Goal: Task Accomplishment & Management: Use online tool/utility

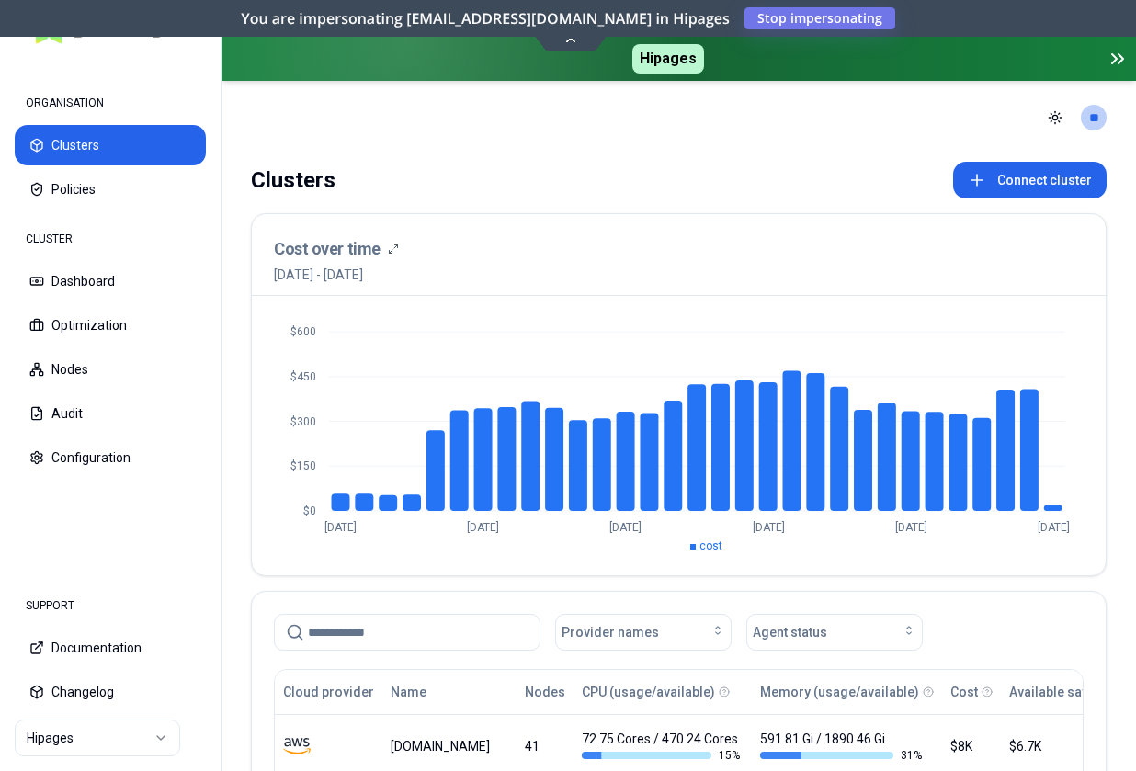
click at [66, 733] on html "ORGANISATION Clusters Policies CLUSTER Dashboard Optimization Nodes Audit Confi…" at bounding box center [568, 385] width 1136 height 771
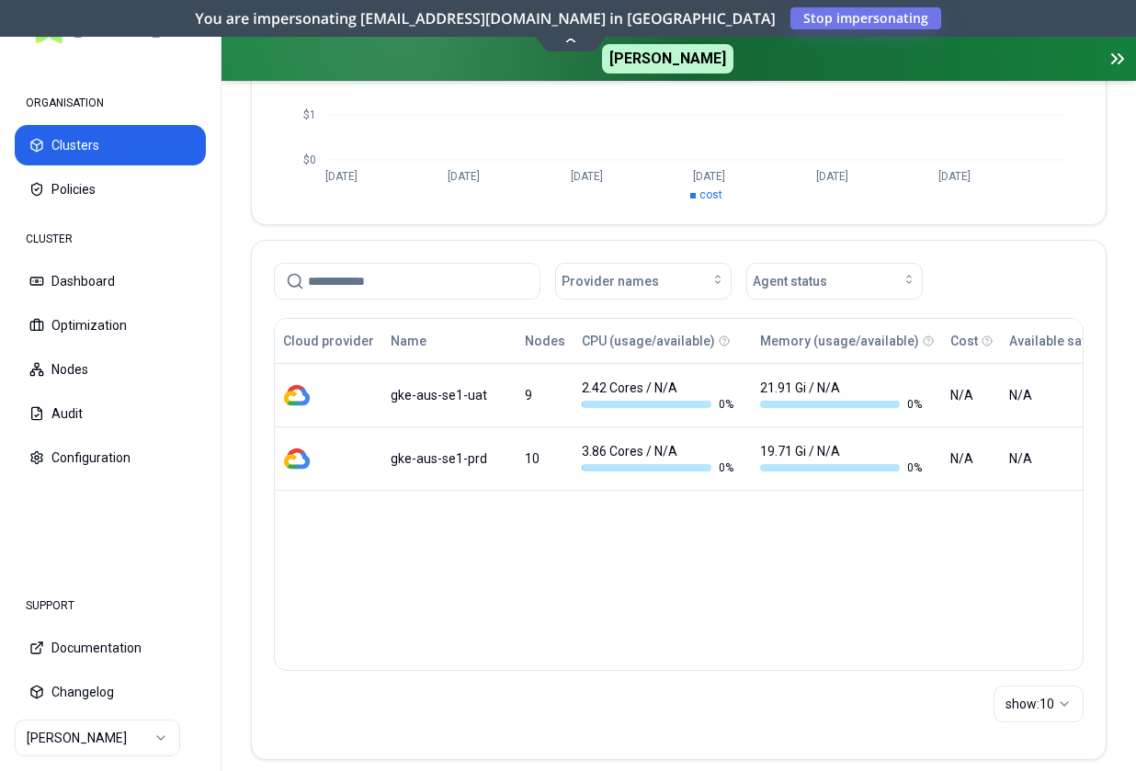
scroll to position [353, 0]
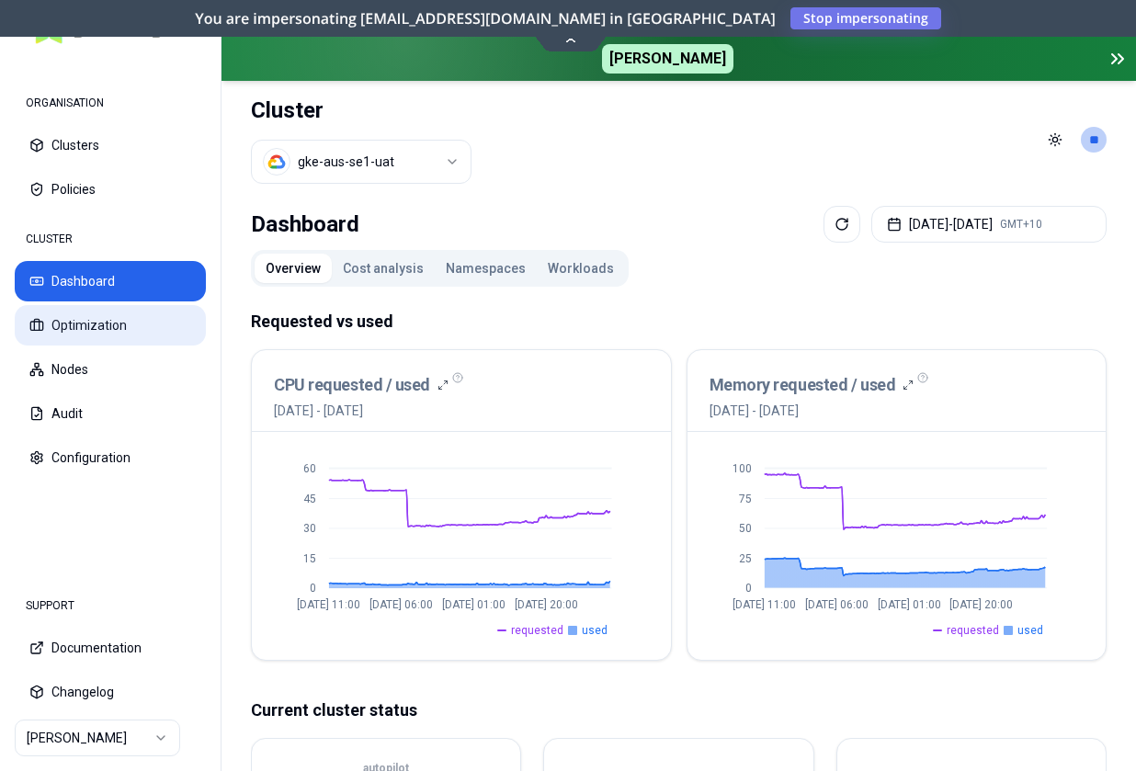
click at [139, 326] on button "Optimization" at bounding box center [110, 325] width 191 height 40
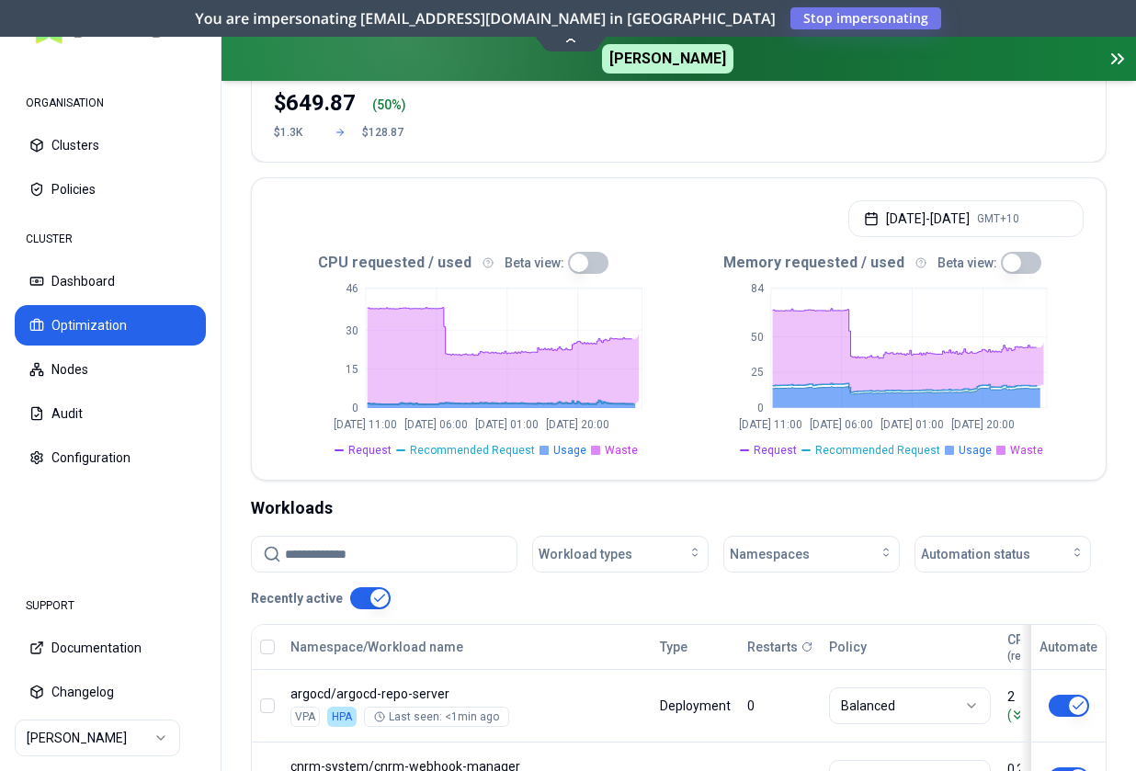
scroll to position [499, 0]
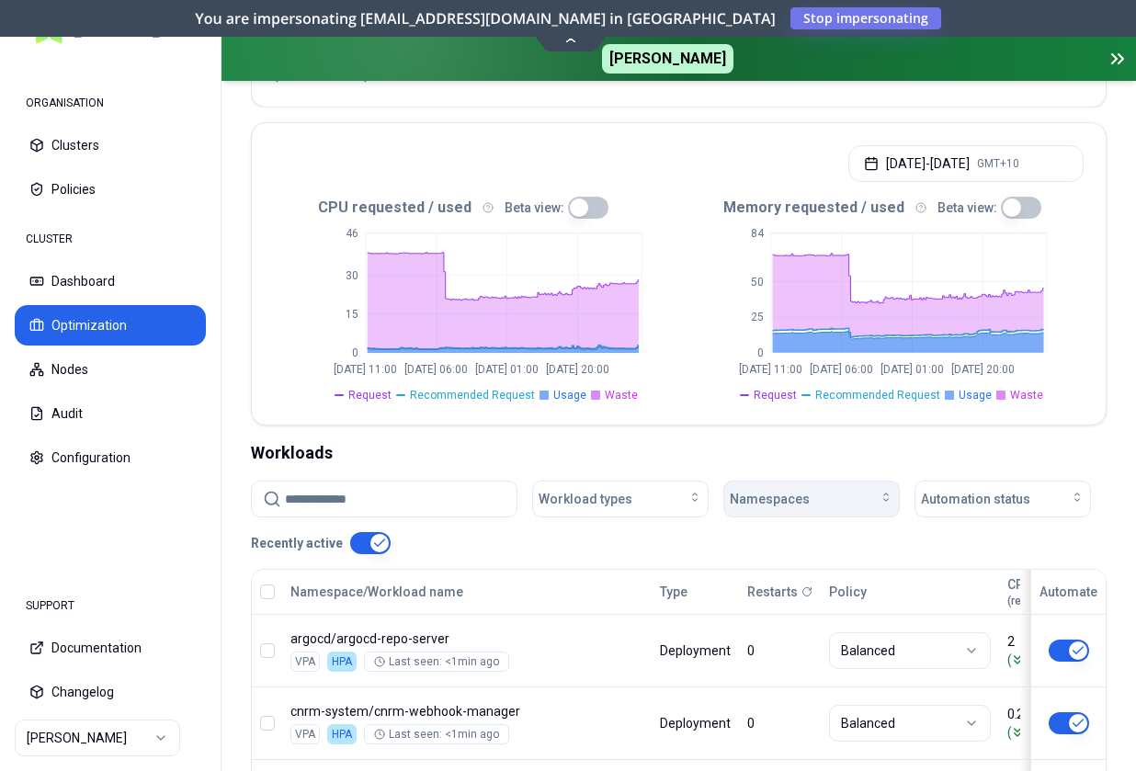
click at [787, 490] on span "Namespaces" at bounding box center [770, 499] width 80 height 18
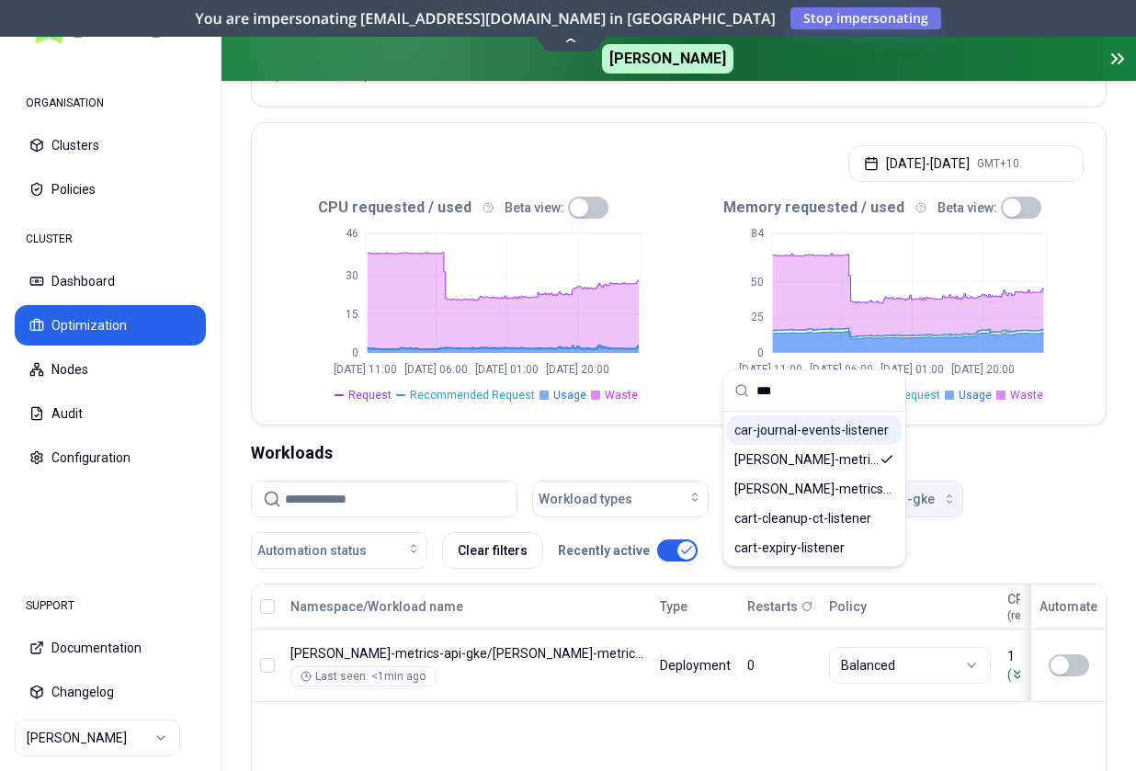
type input "***"
click at [817, 432] on span "car-journal-events-listener" at bounding box center [811, 430] width 154 height 18
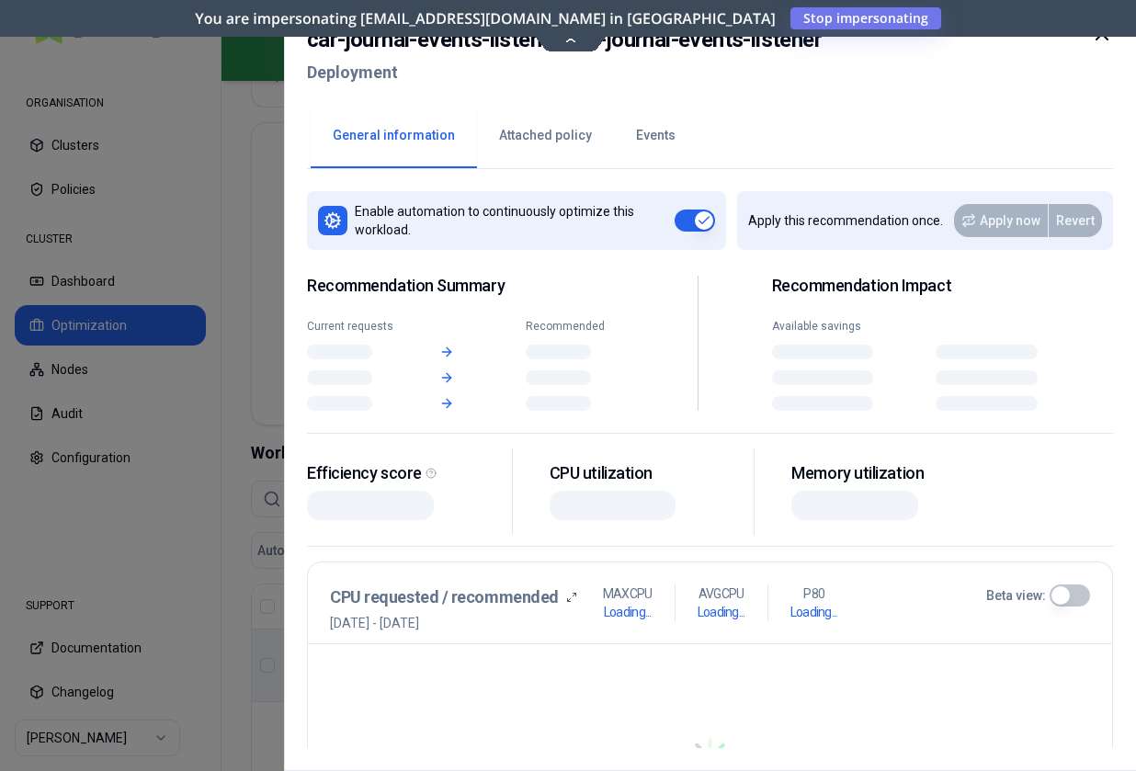
scroll to position [499, 0]
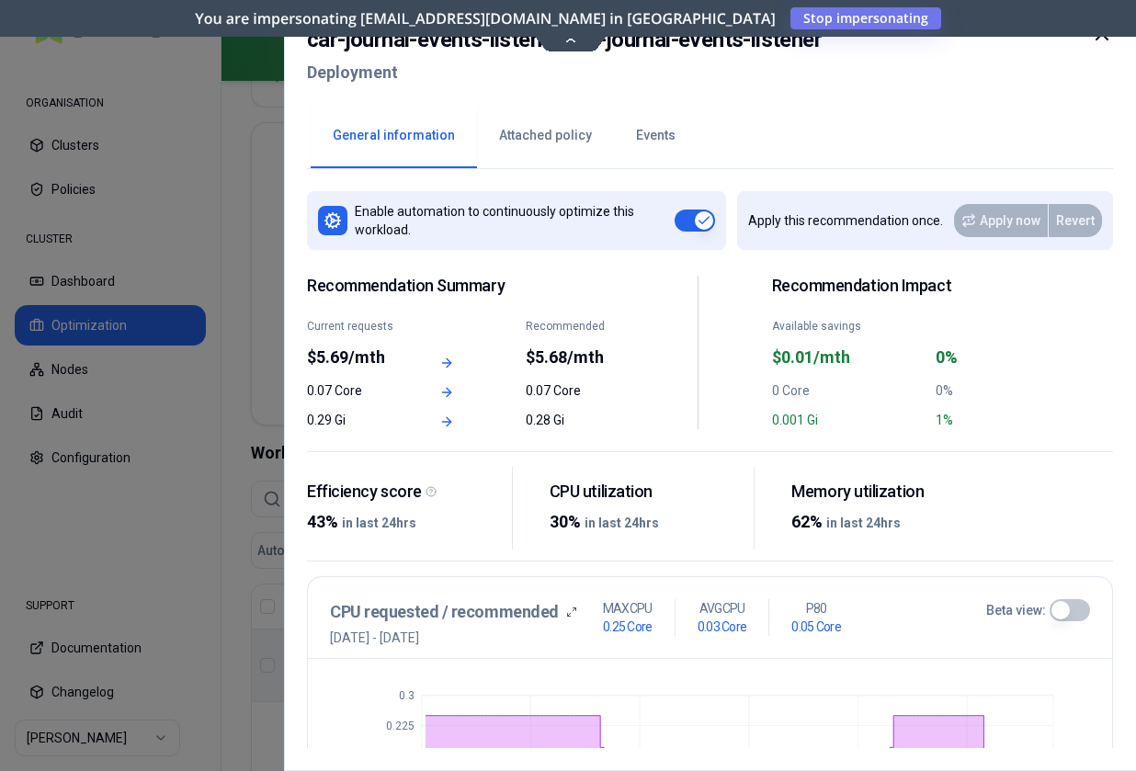
click at [656, 150] on button "Events" at bounding box center [656, 136] width 84 height 64
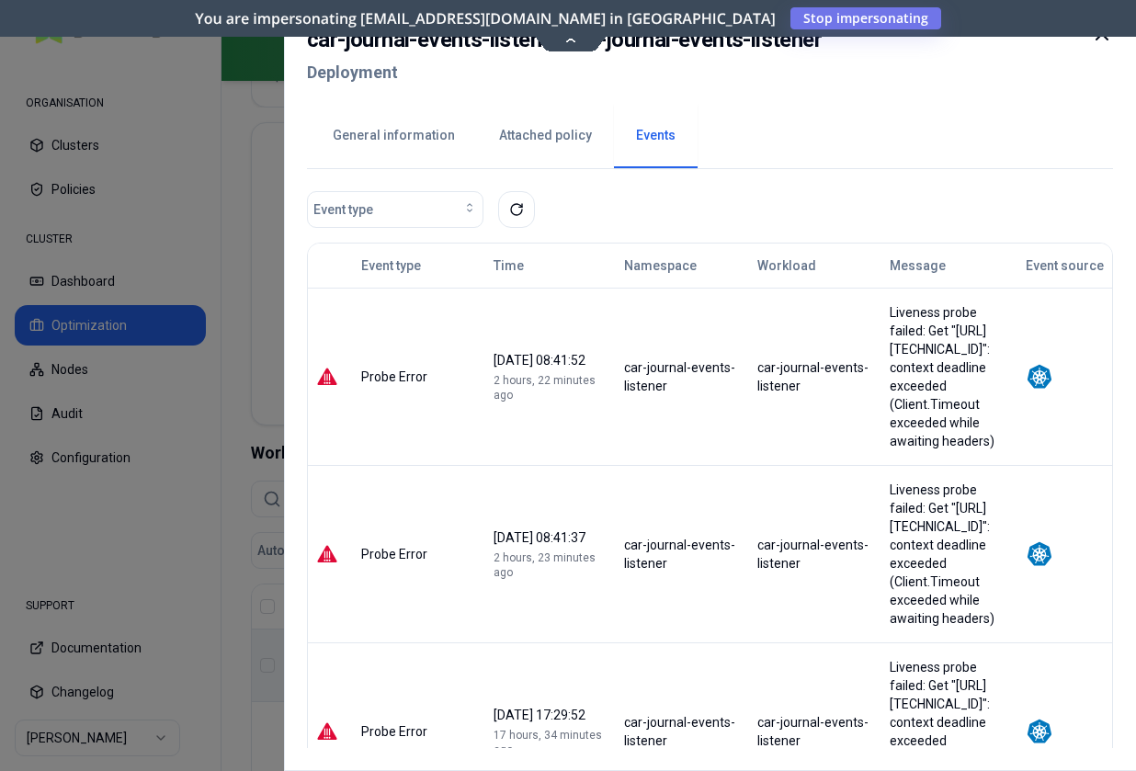
click at [236, 552] on div at bounding box center [568, 385] width 1136 height 771
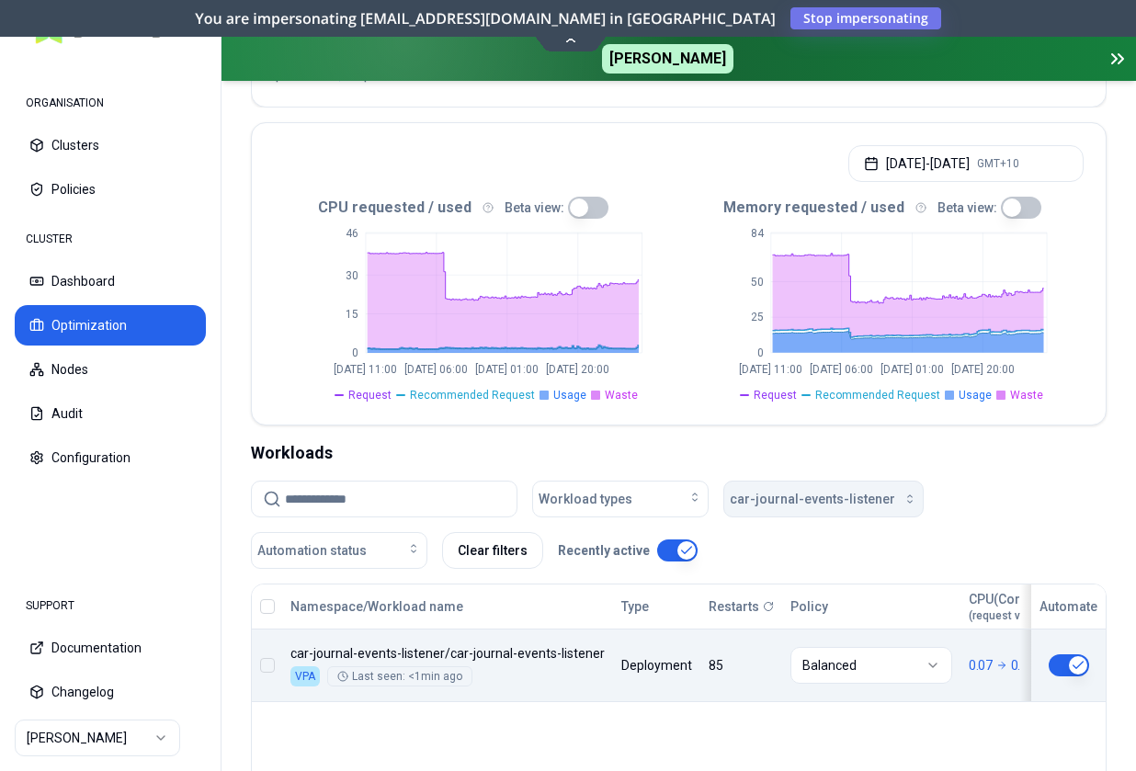
scroll to position [499, 0]
click at [778, 490] on span "car-journal-events-listener" at bounding box center [812, 499] width 165 height 18
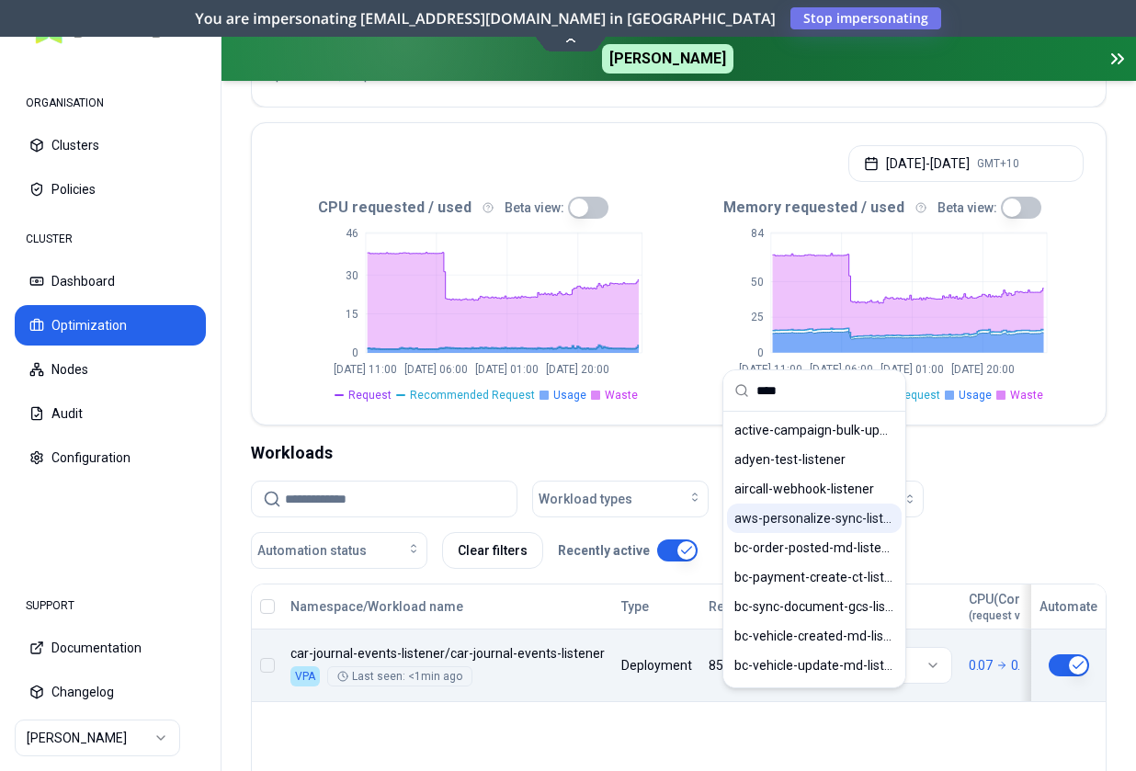
type input "****"
click at [790, 511] on span "aws-personalize-sync-listener" at bounding box center [814, 518] width 160 height 18
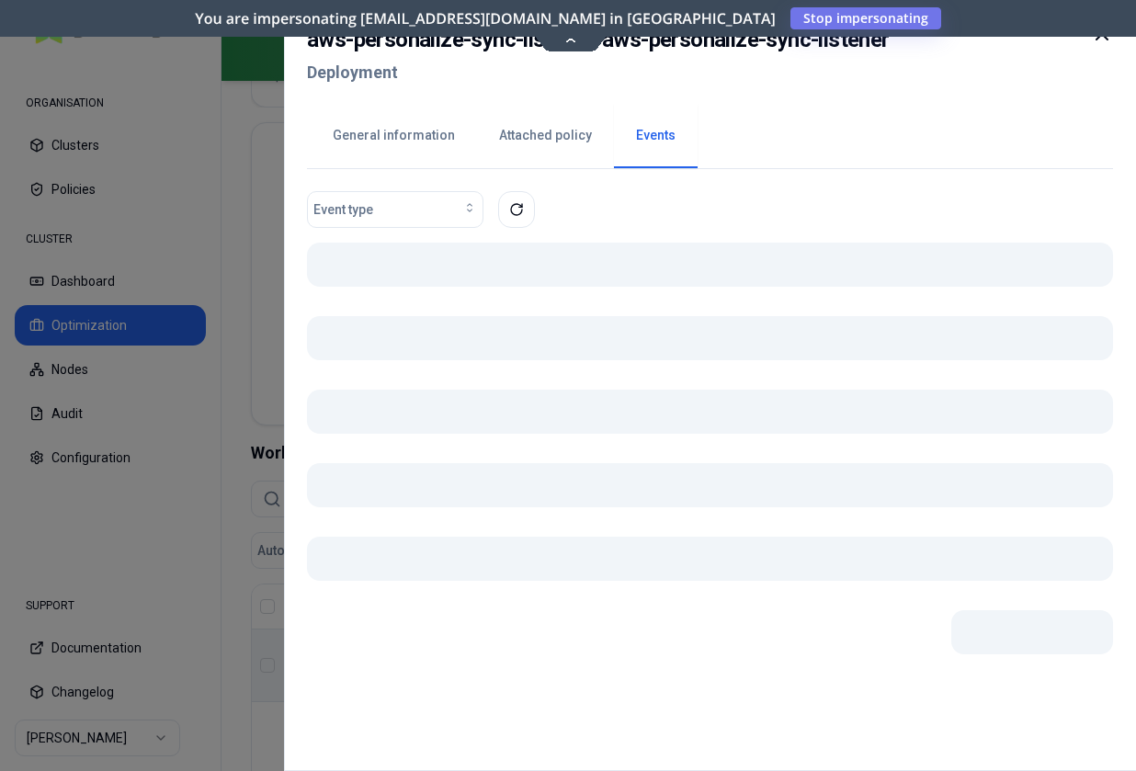
scroll to position [499, 0]
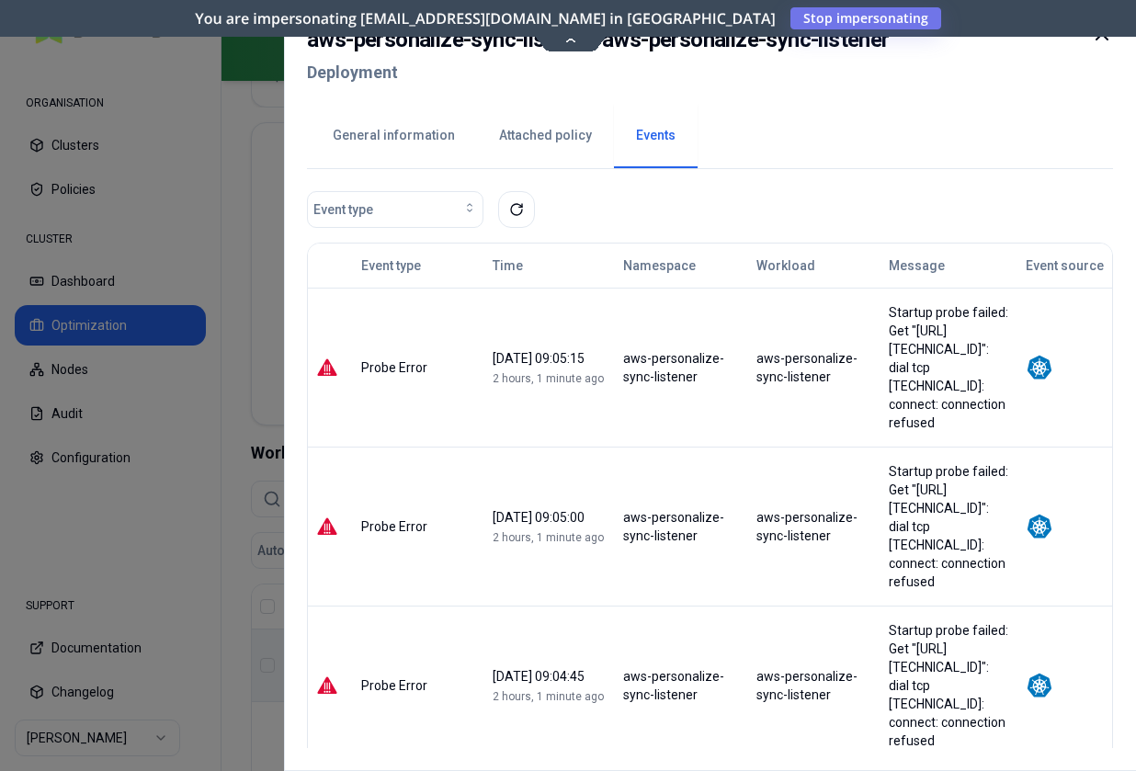
click at [403, 147] on button "General information" at bounding box center [394, 136] width 166 height 64
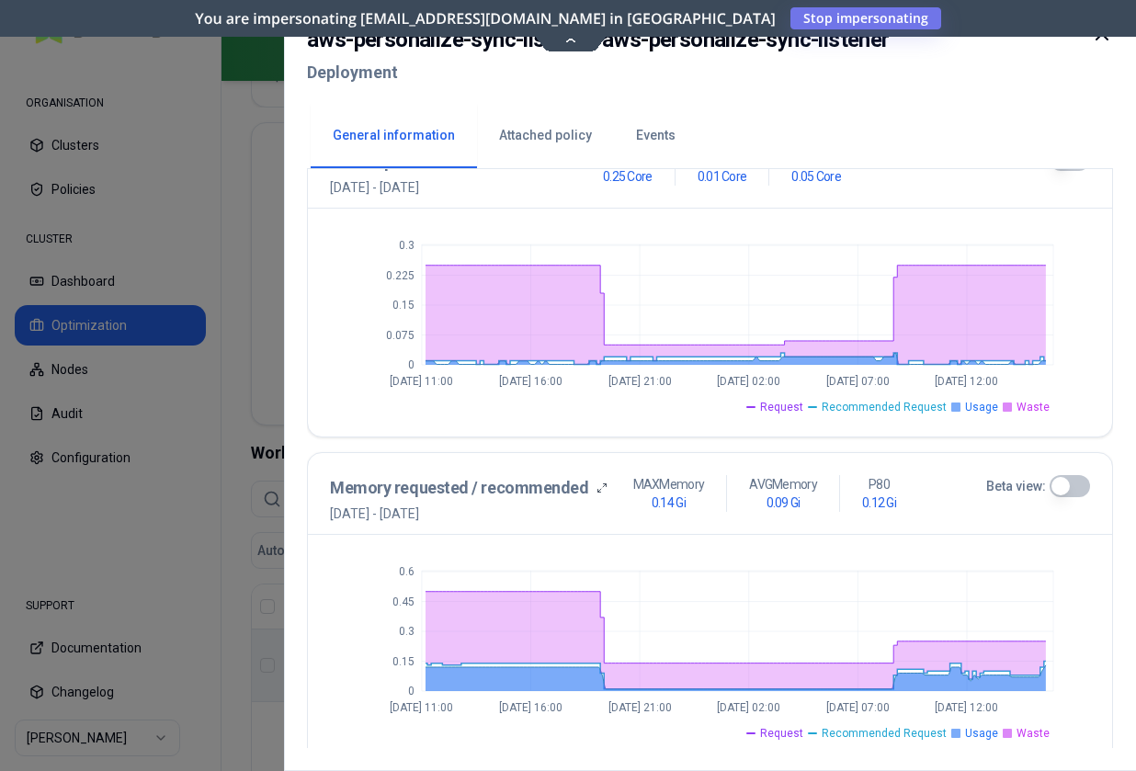
scroll to position [444, 0]
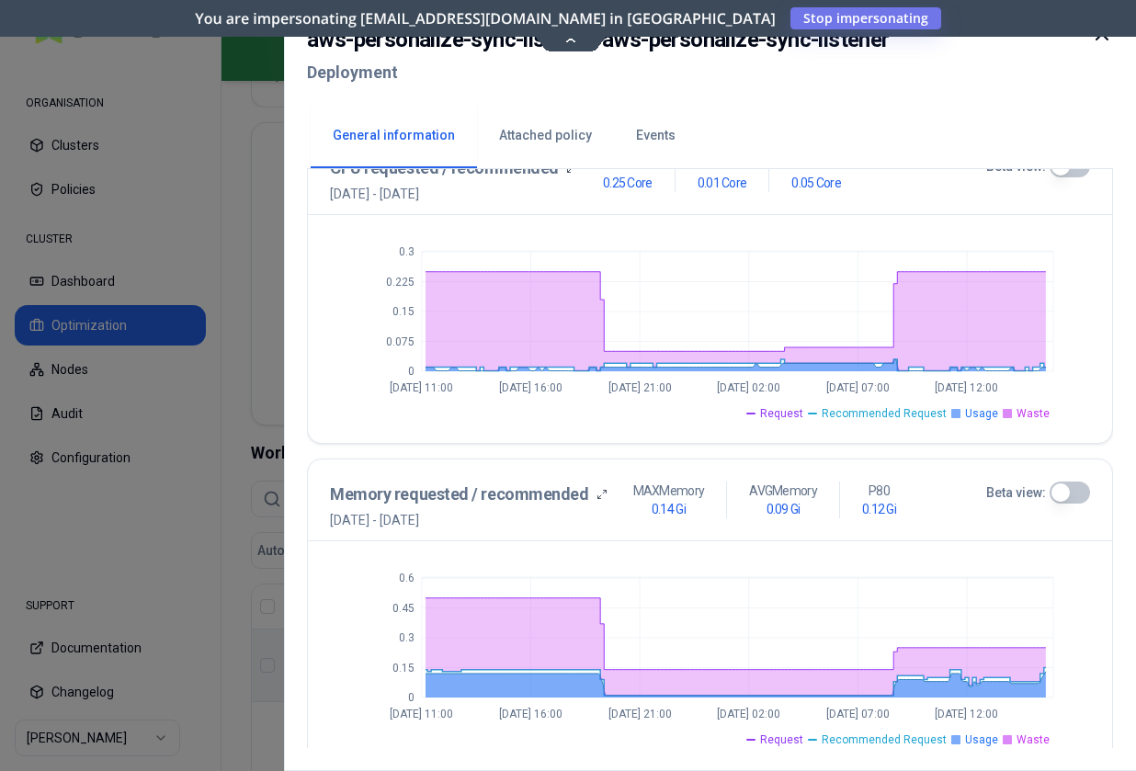
click at [232, 413] on div at bounding box center [568, 385] width 1136 height 771
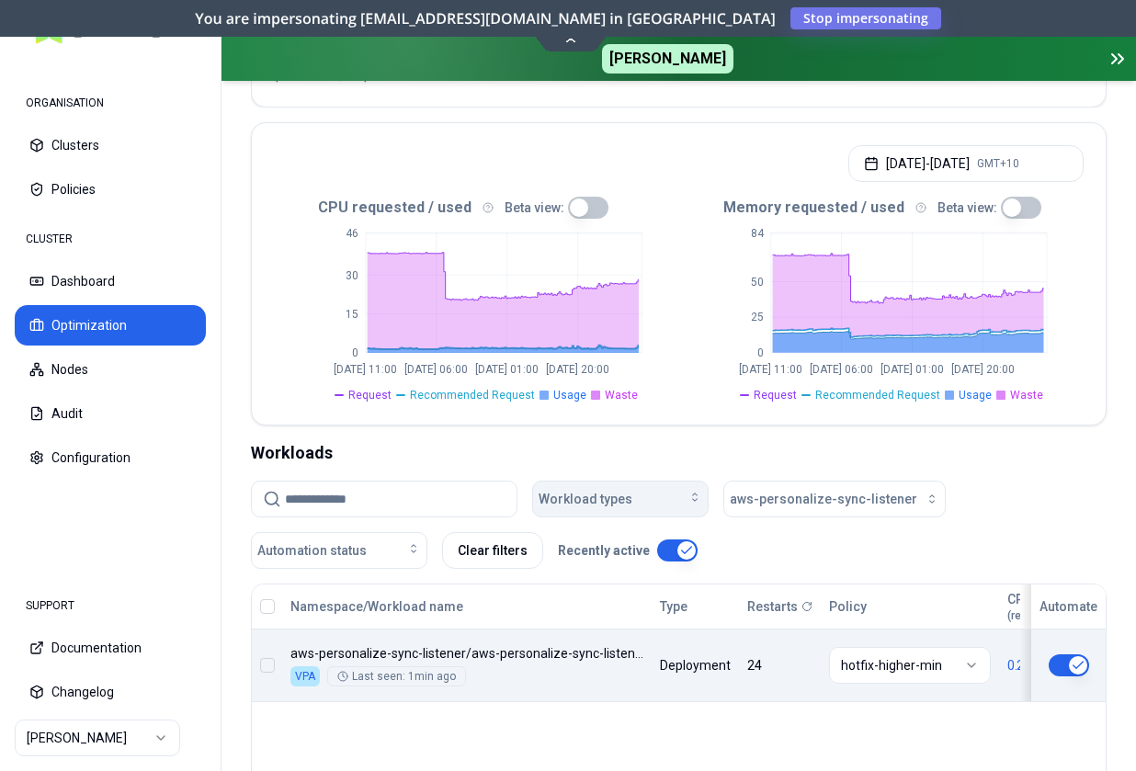
click at [615, 490] on span "Workload types" at bounding box center [585, 499] width 94 height 18
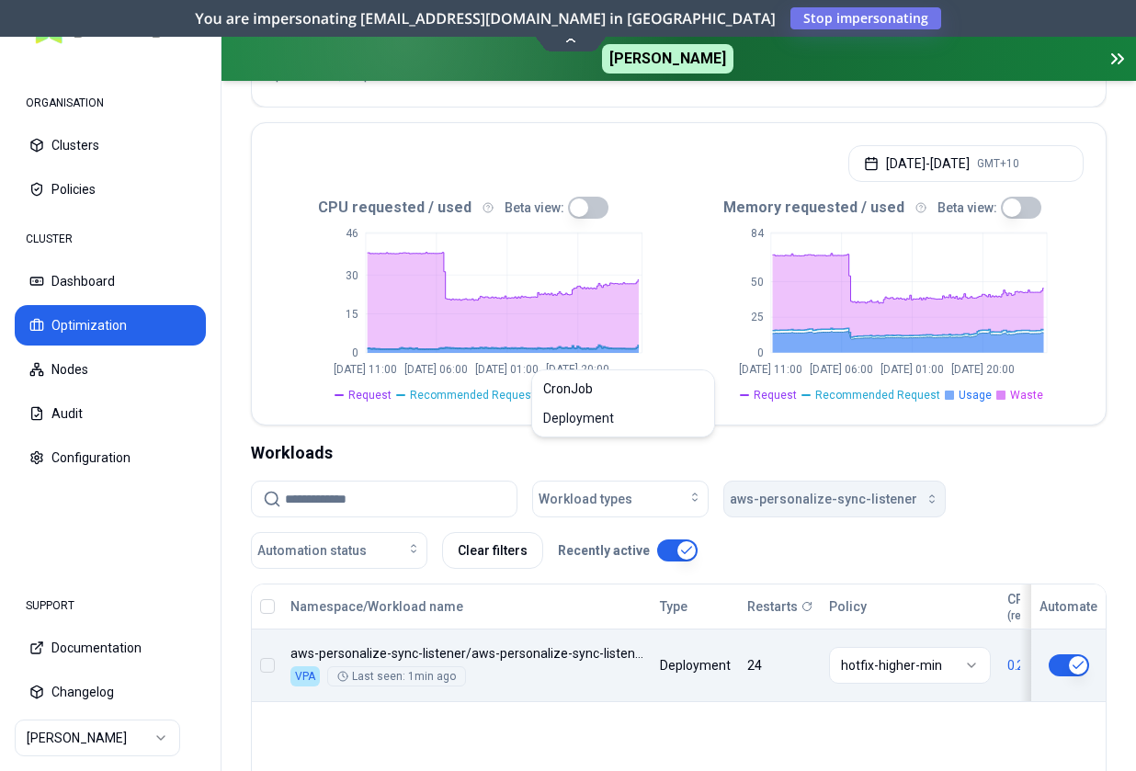
click at [855, 490] on span "aws-personalize-sync-listener" at bounding box center [823, 499] width 187 height 18
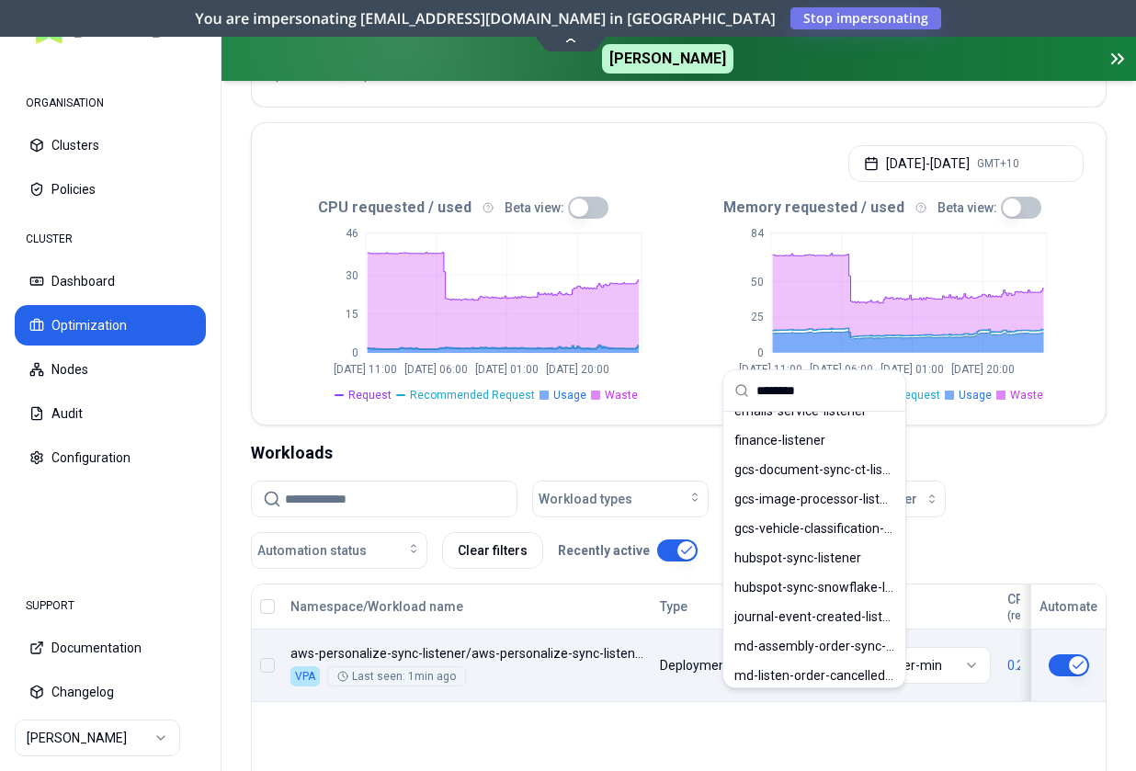
scroll to position [797, 0]
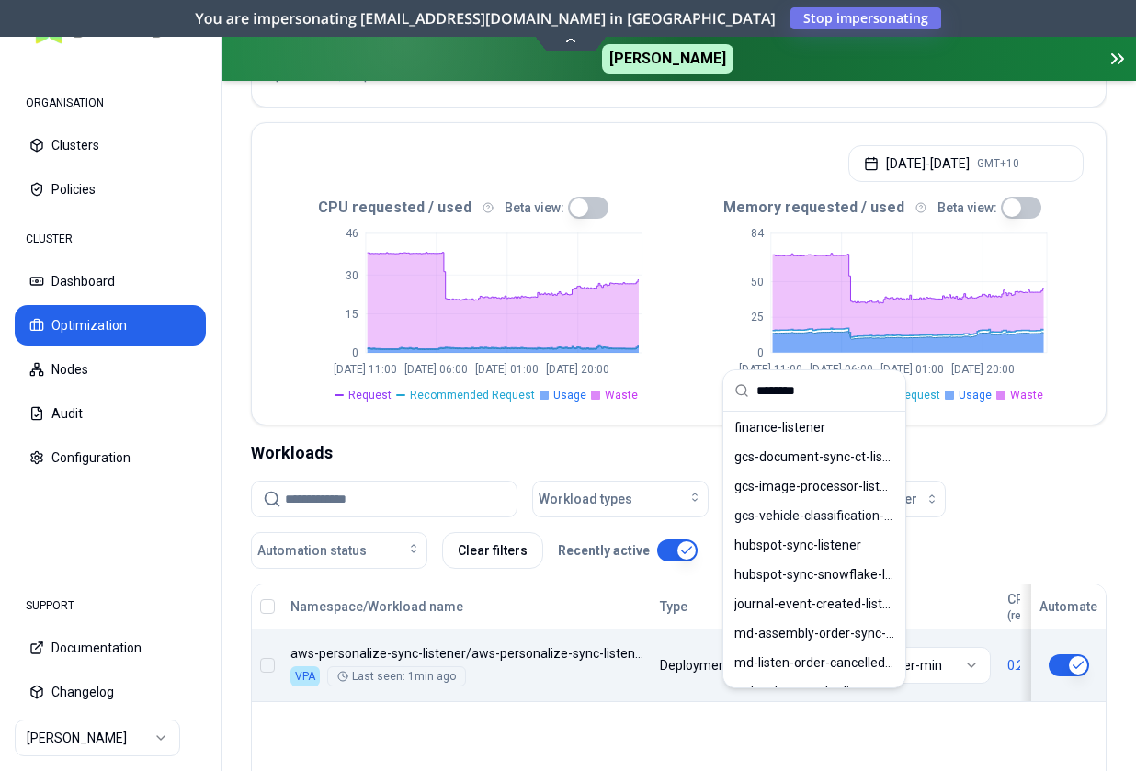
type input "********"
click at [668, 606] on div "Namespace/Workload name Type Restarts Policy CPU(Cores) (request vs recommended…" at bounding box center [678, 759] width 855 height 353
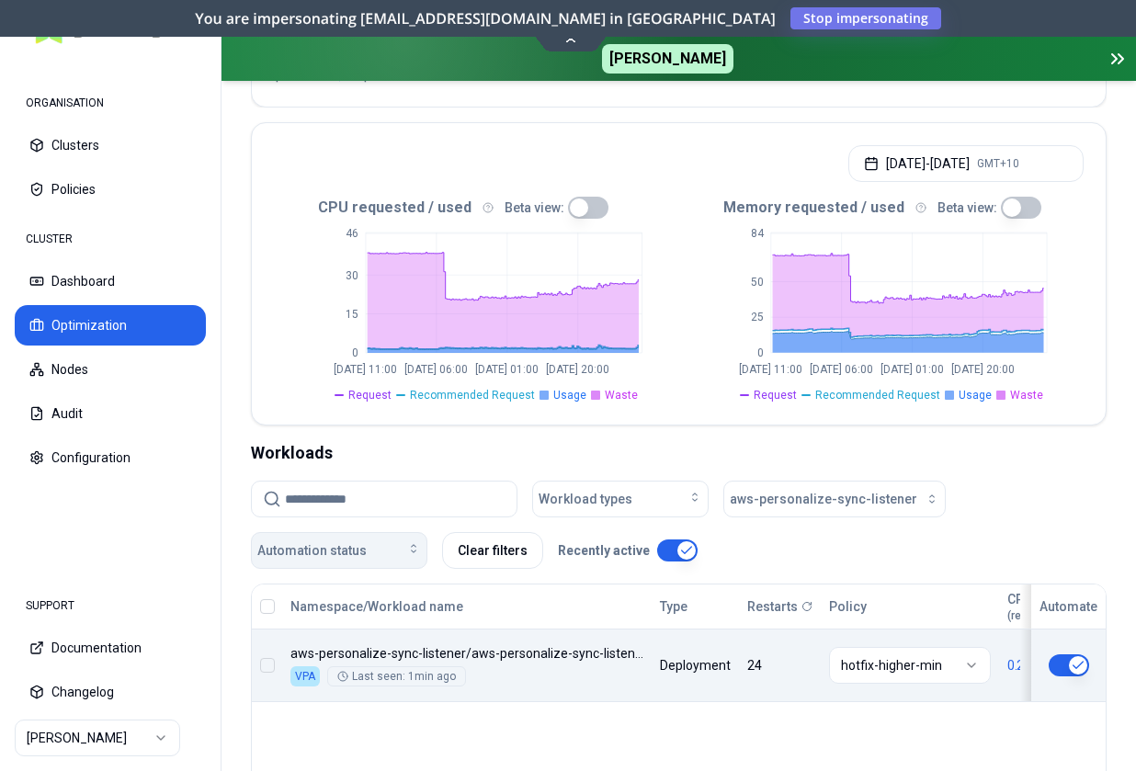
click at [382, 532] on button "Automation status" at bounding box center [339, 550] width 176 height 37
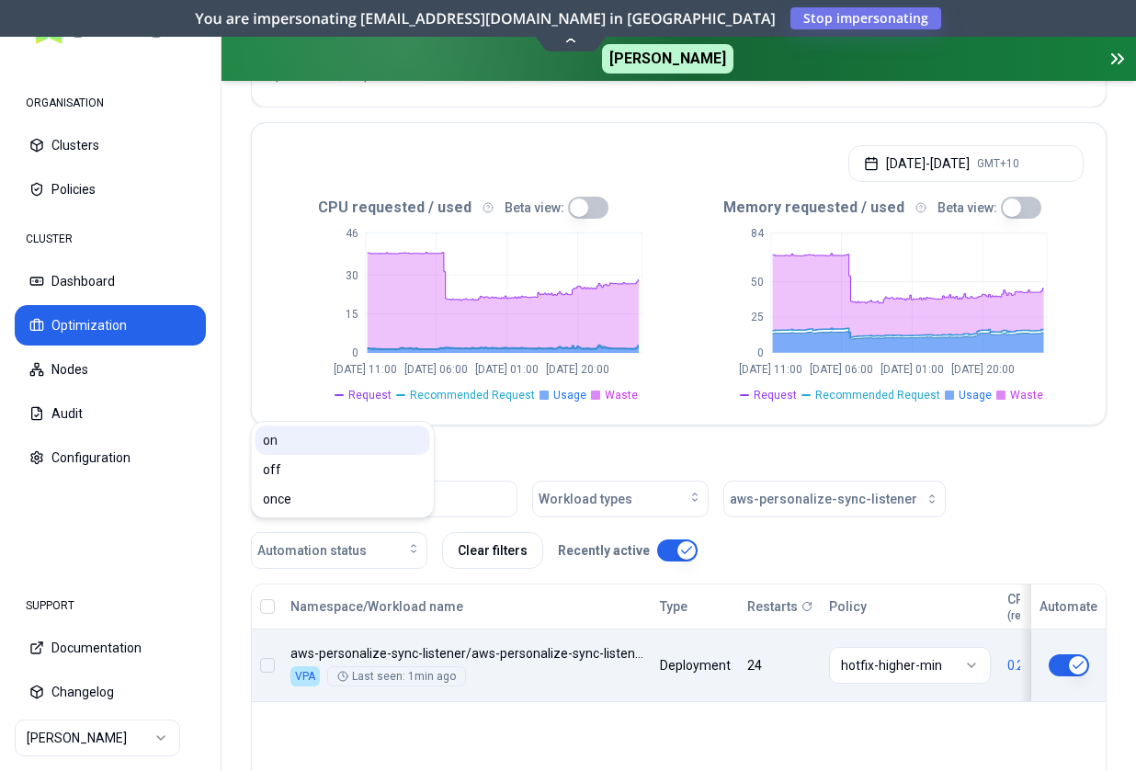
click at [339, 447] on div "on" at bounding box center [342, 439] width 175 height 29
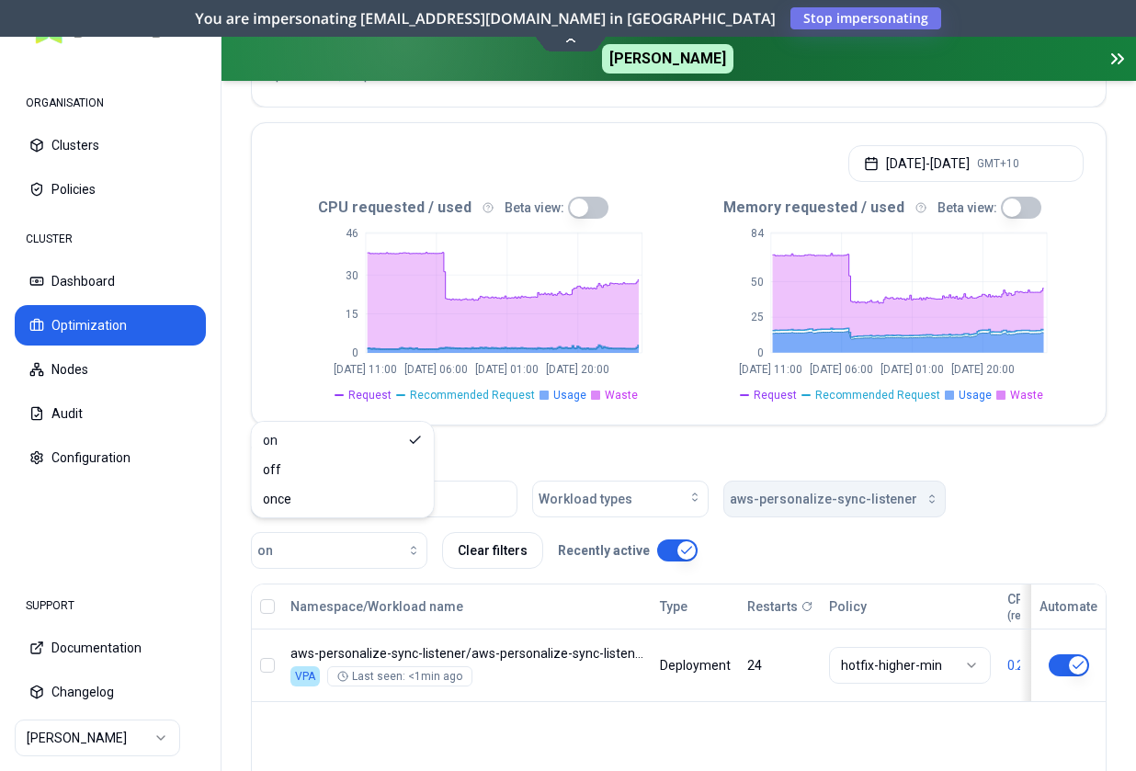
click at [843, 490] on span "aws-personalize-sync-listener" at bounding box center [823, 499] width 187 height 18
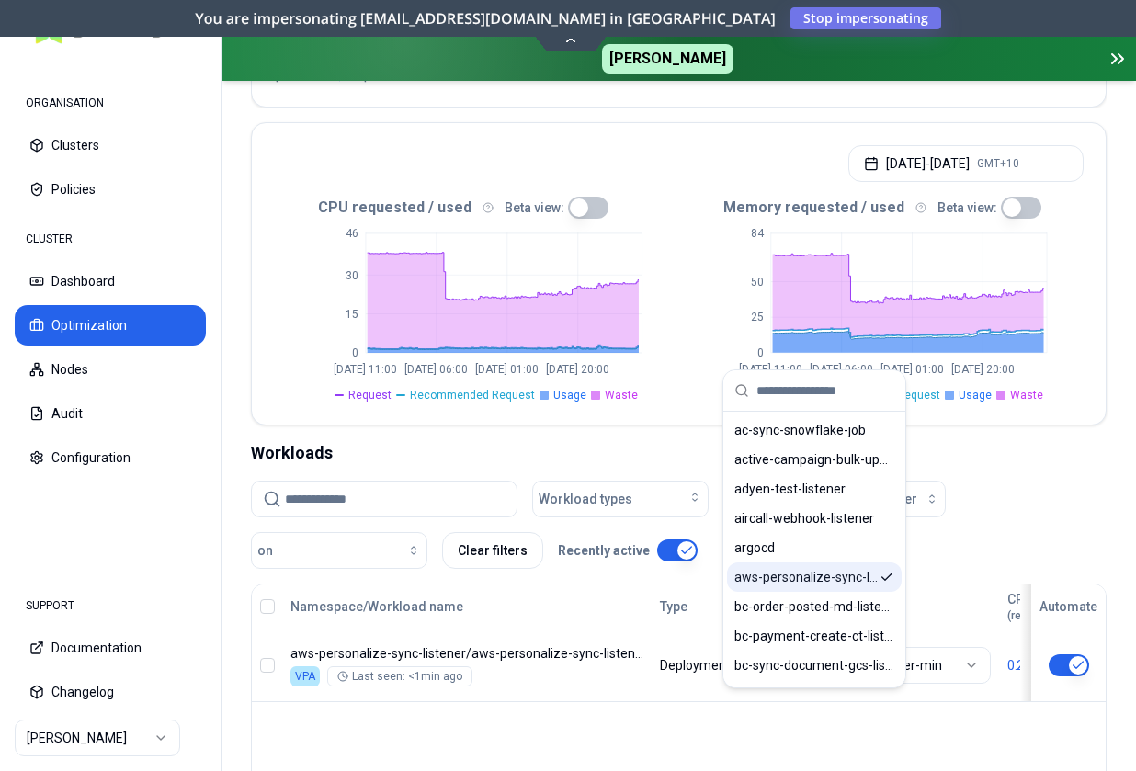
click at [860, 574] on span "aws-personalize-sync-listener" at bounding box center [806, 577] width 145 height 18
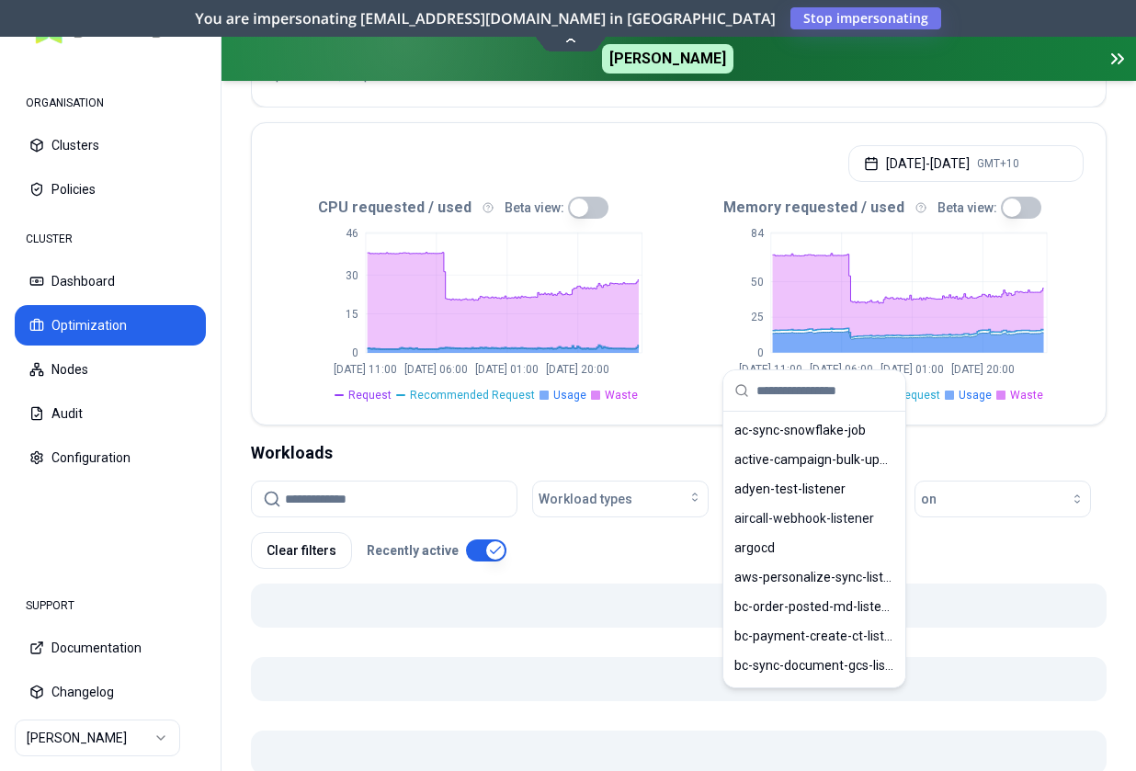
click at [399, 481] on input at bounding box center [395, 498] width 221 height 35
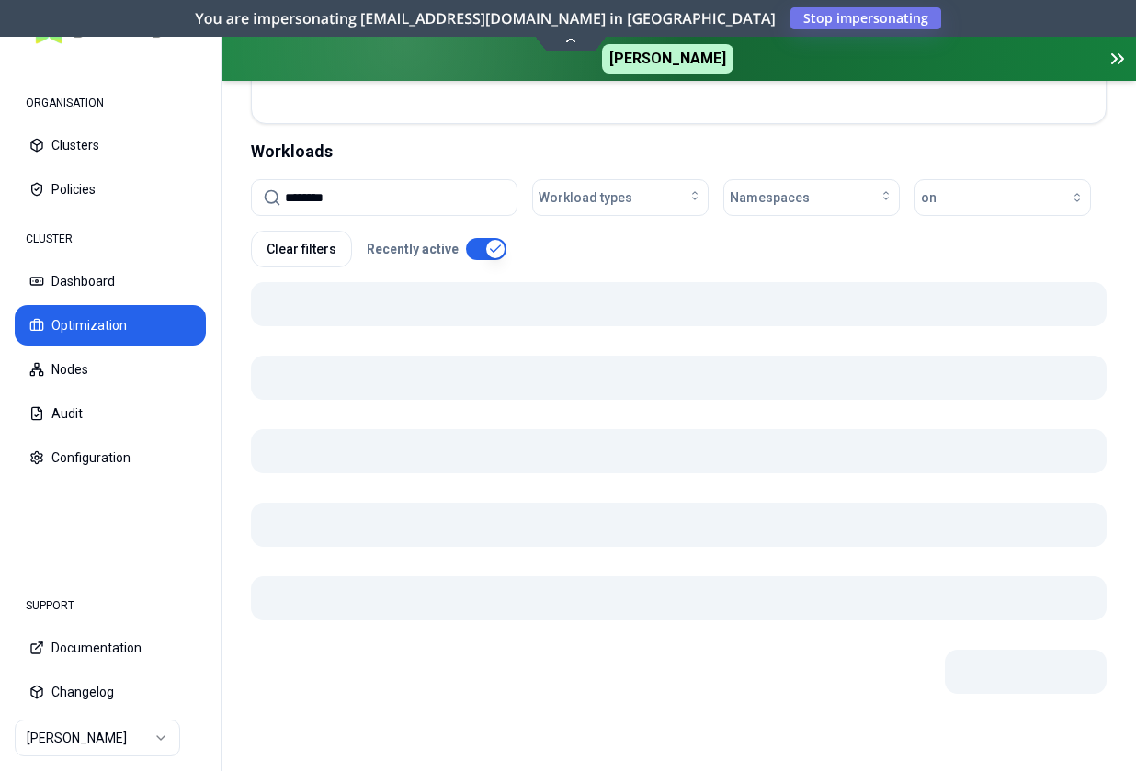
scroll to position [649, 0]
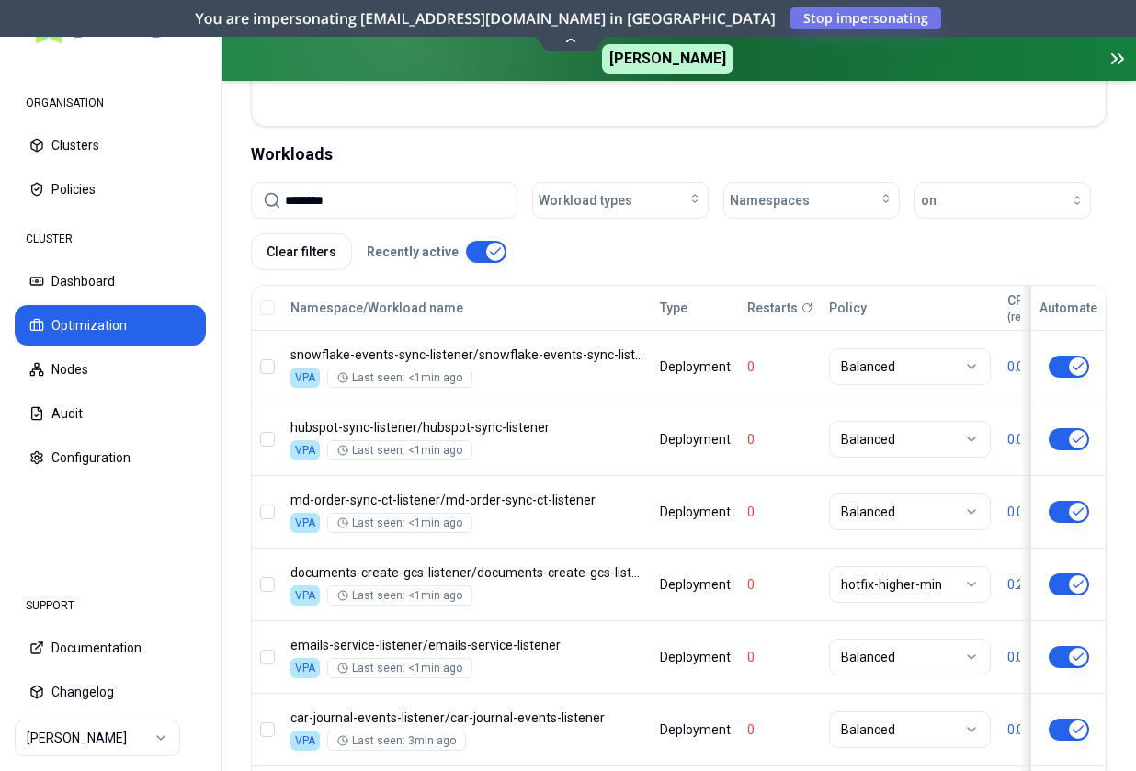
type input "********"
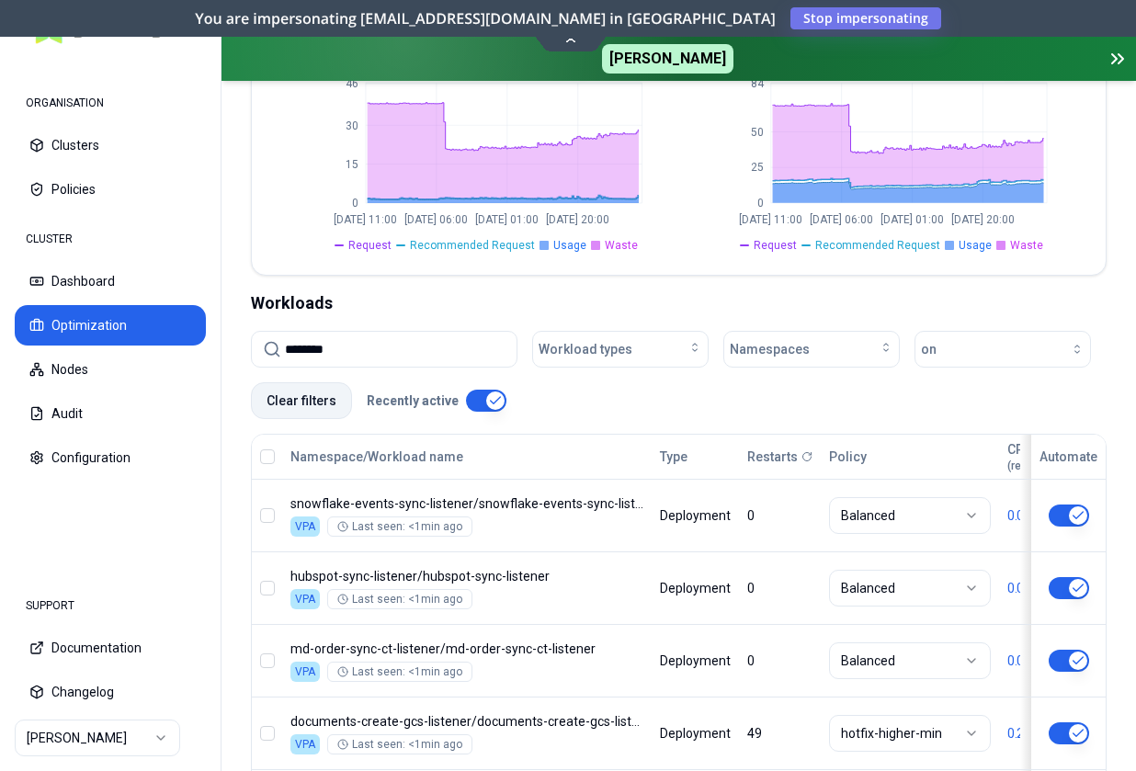
click at [300, 382] on button "Clear filters" at bounding box center [301, 400] width 101 height 37
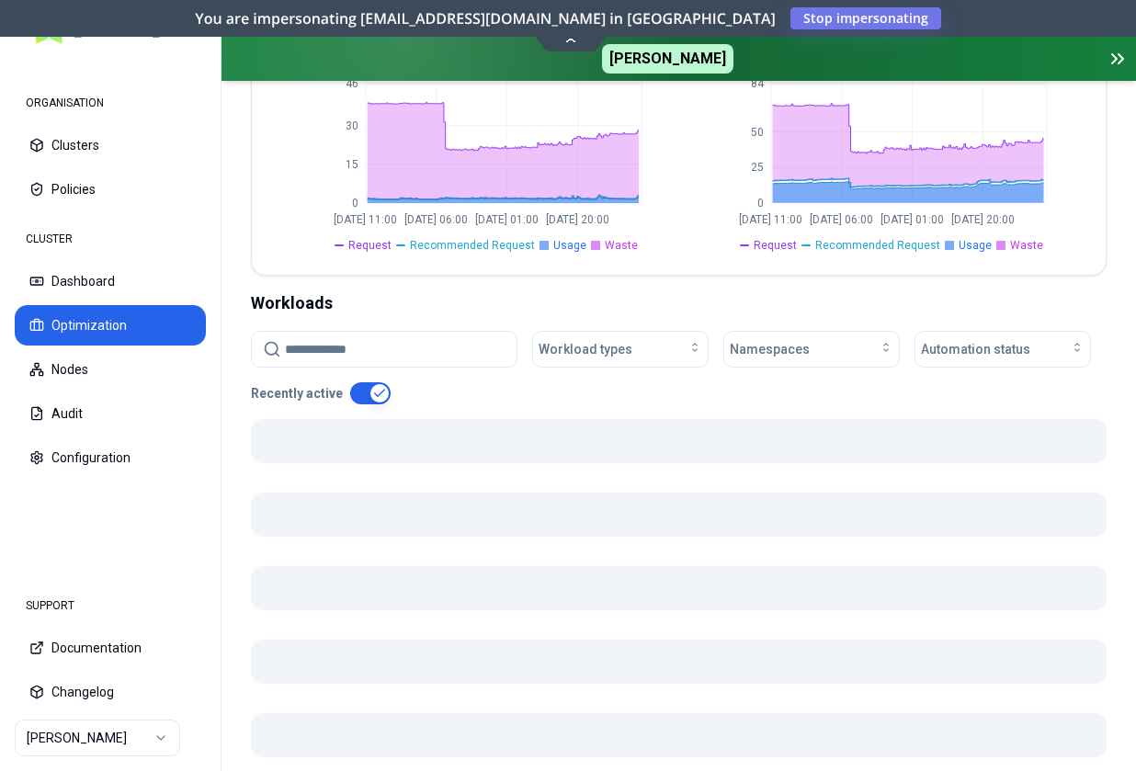
scroll to position [634, 0]
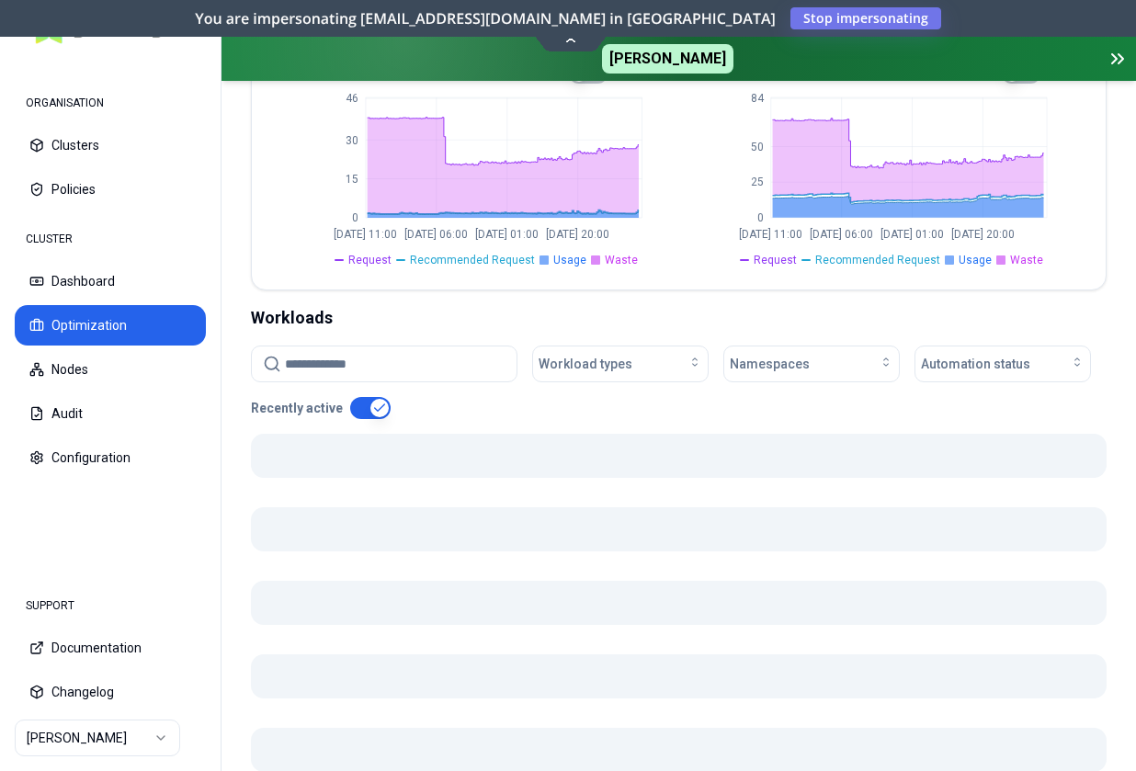
click at [832, 355] on div "Namespaces" at bounding box center [812, 364] width 164 height 18
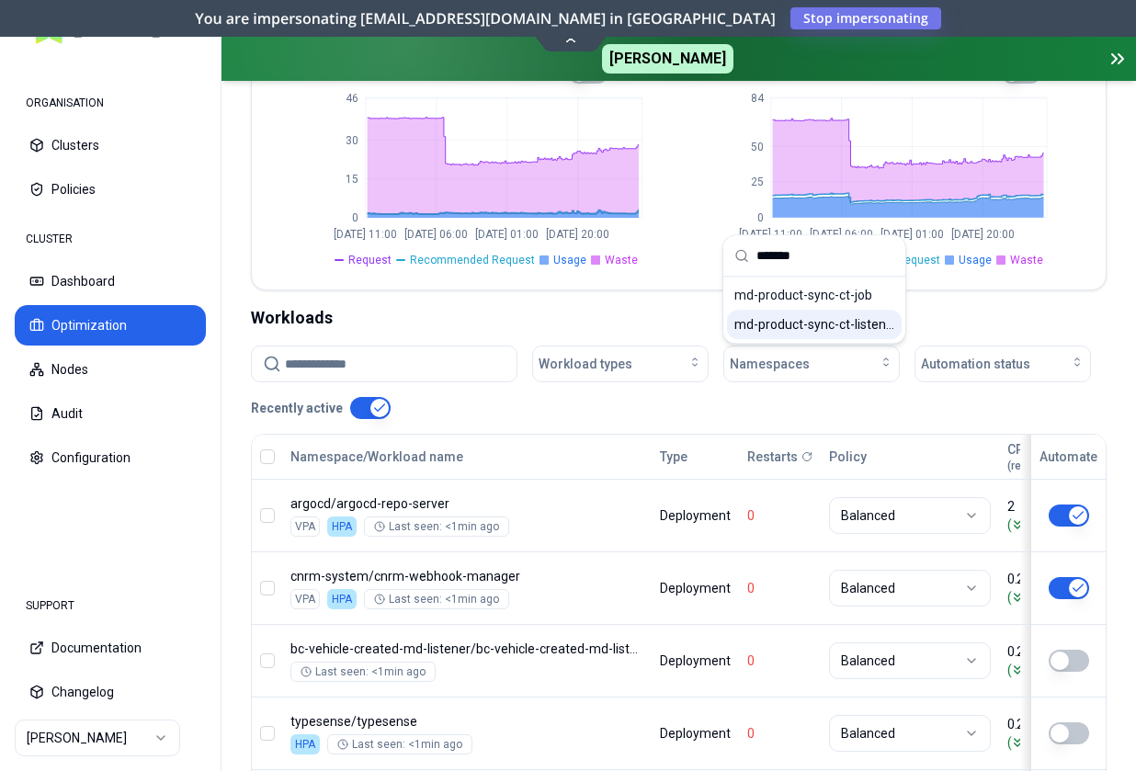
type input "*******"
click at [857, 319] on span "md-product-sync-ct-listener" at bounding box center [814, 324] width 160 height 18
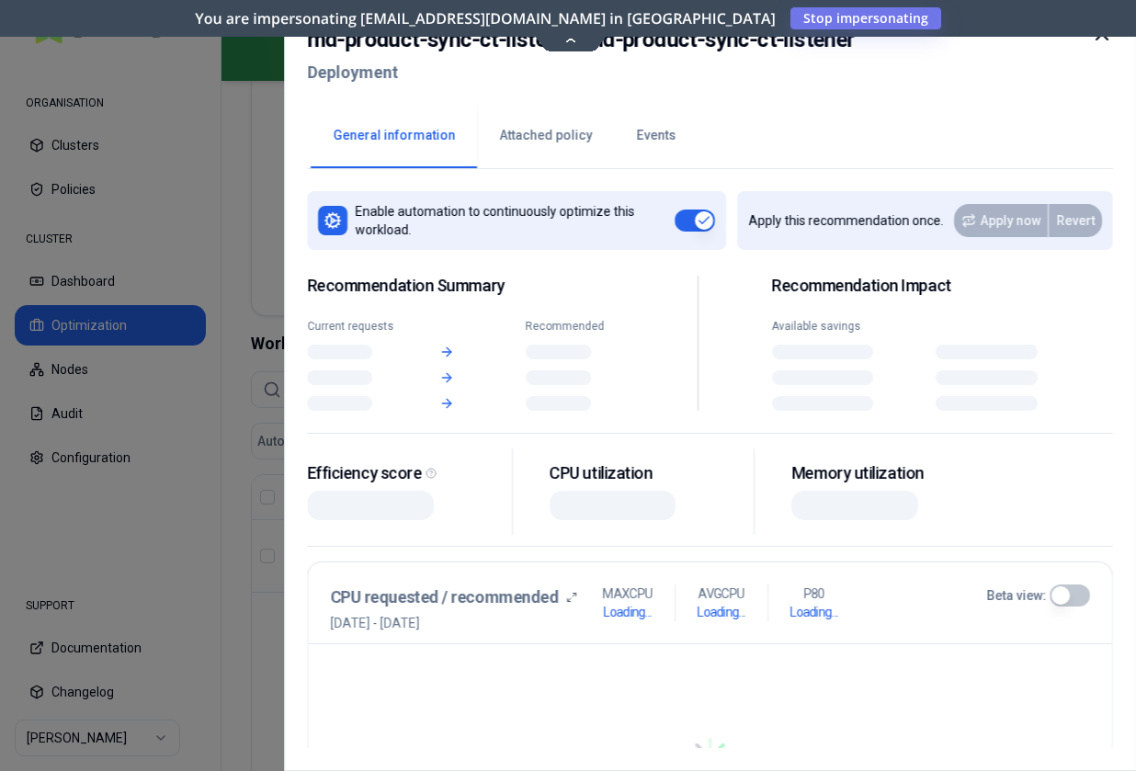
scroll to position [608, 0]
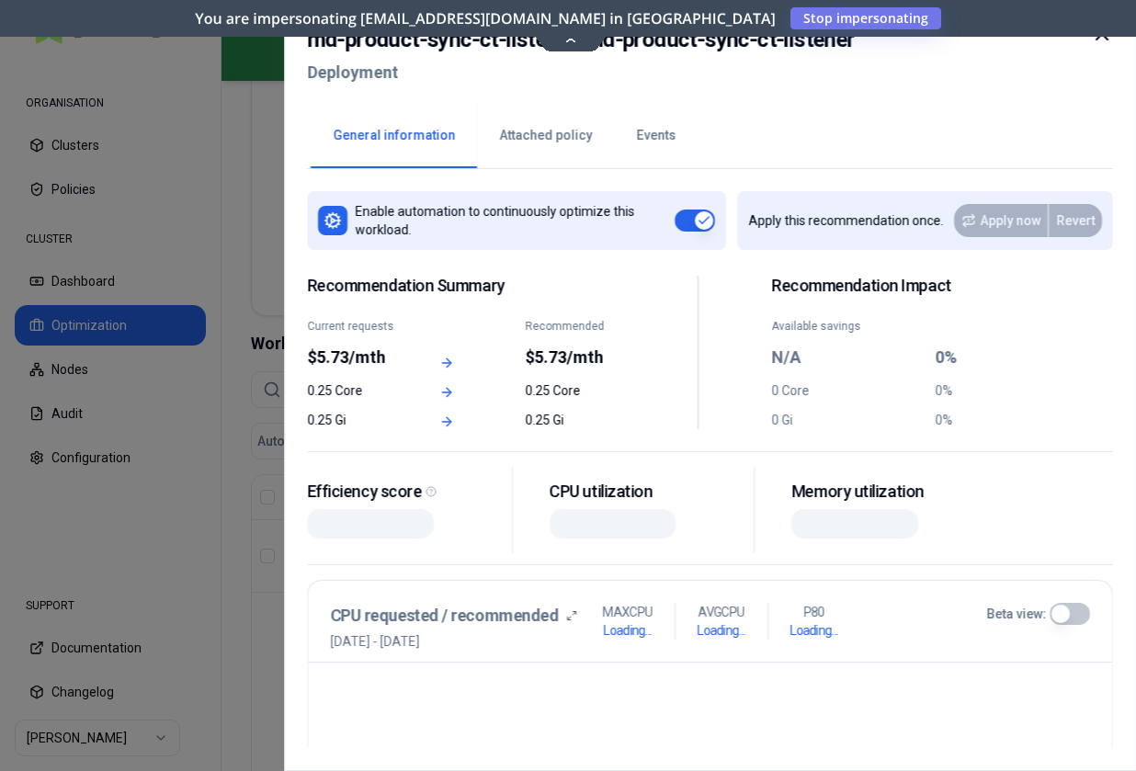
click at [637, 138] on button "Events" at bounding box center [656, 136] width 84 height 64
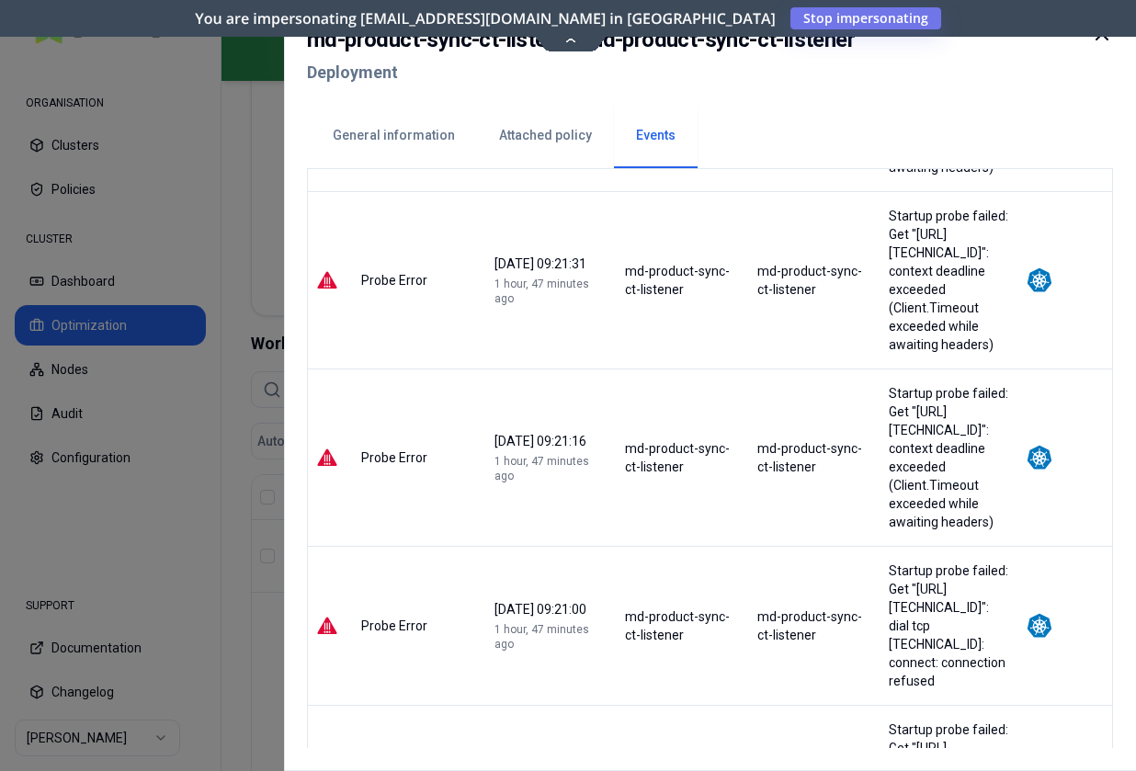
scroll to position [270, 0]
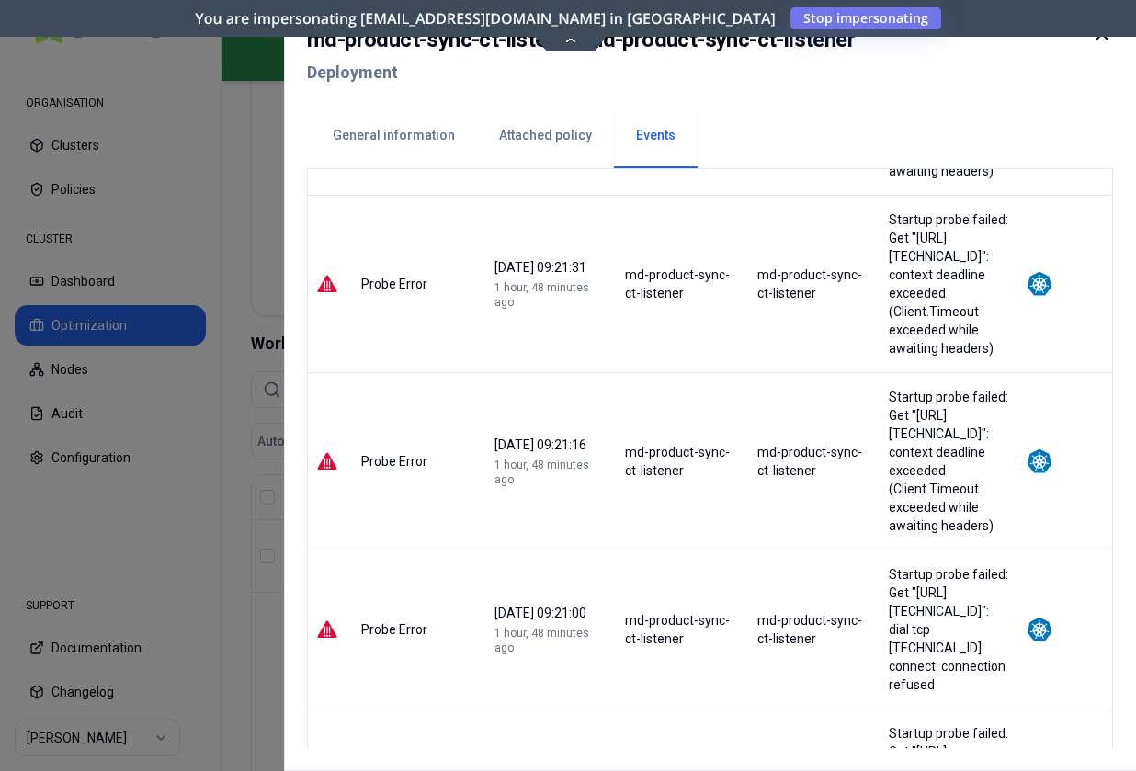
click at [429, 132] on button "General information" at bounding box center [394, 136] width 166 height 64
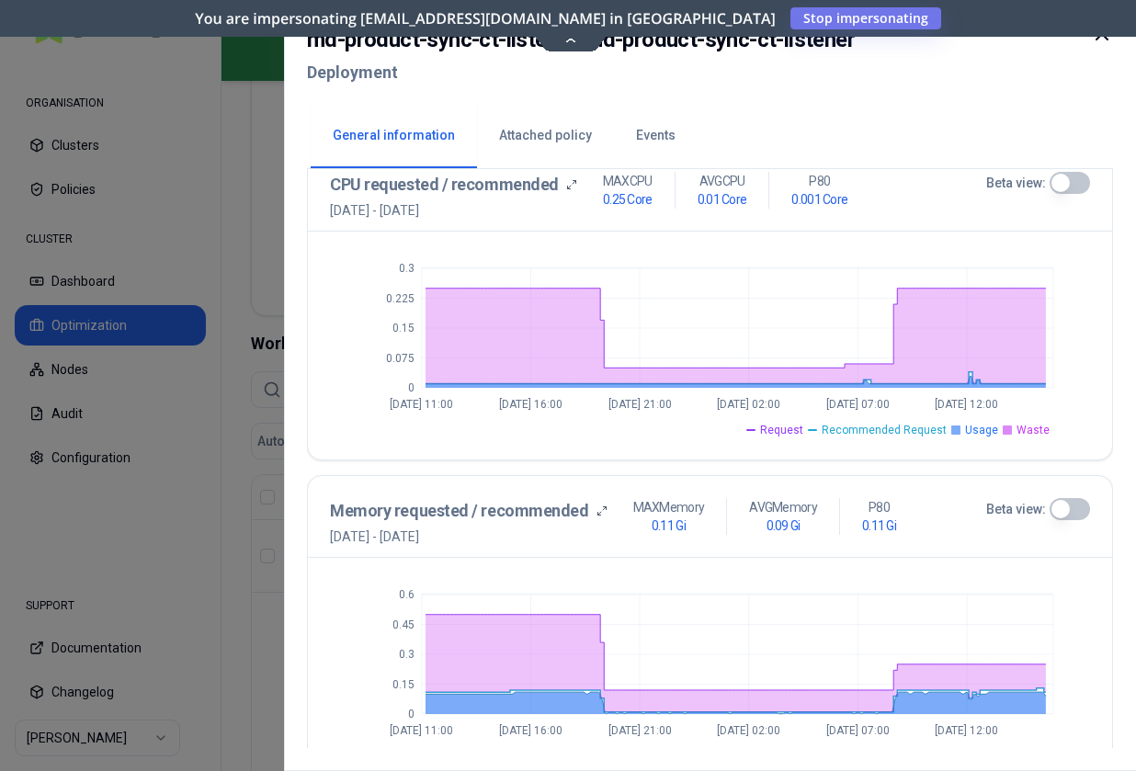
scroll to position [419, 0]
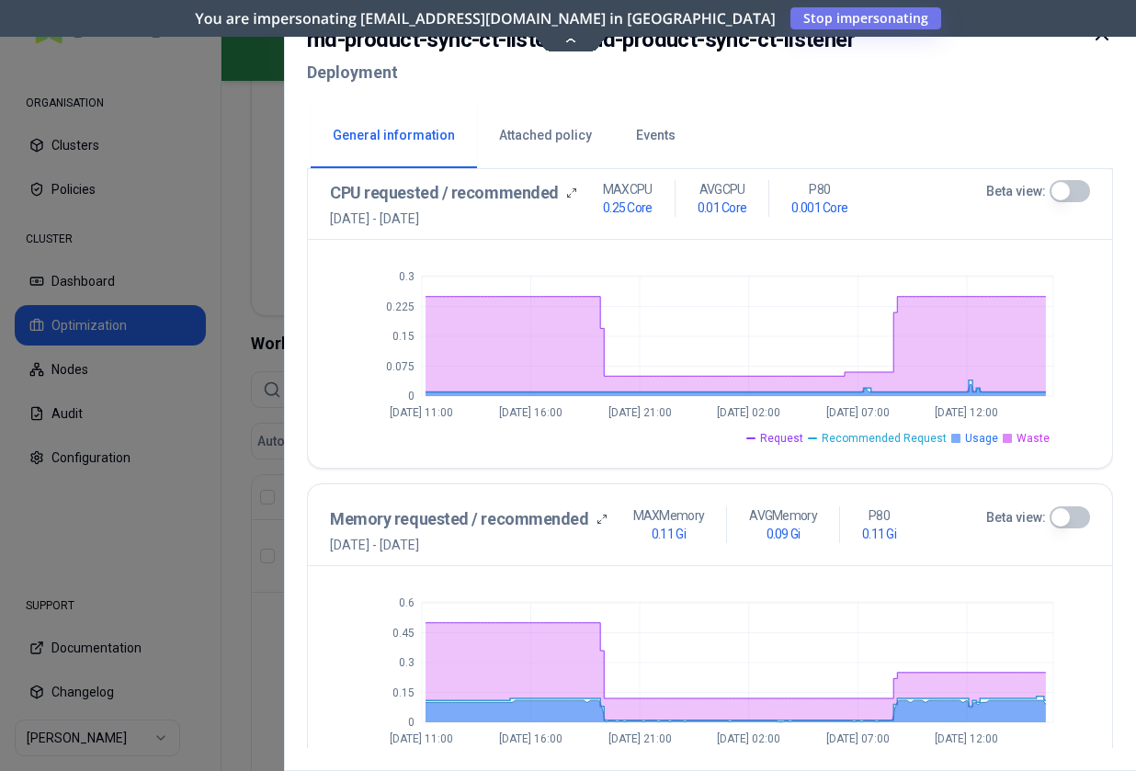
click at [1061, 196] on button "Beta view:" at bounding box center [1069, 191] width 40 height 22
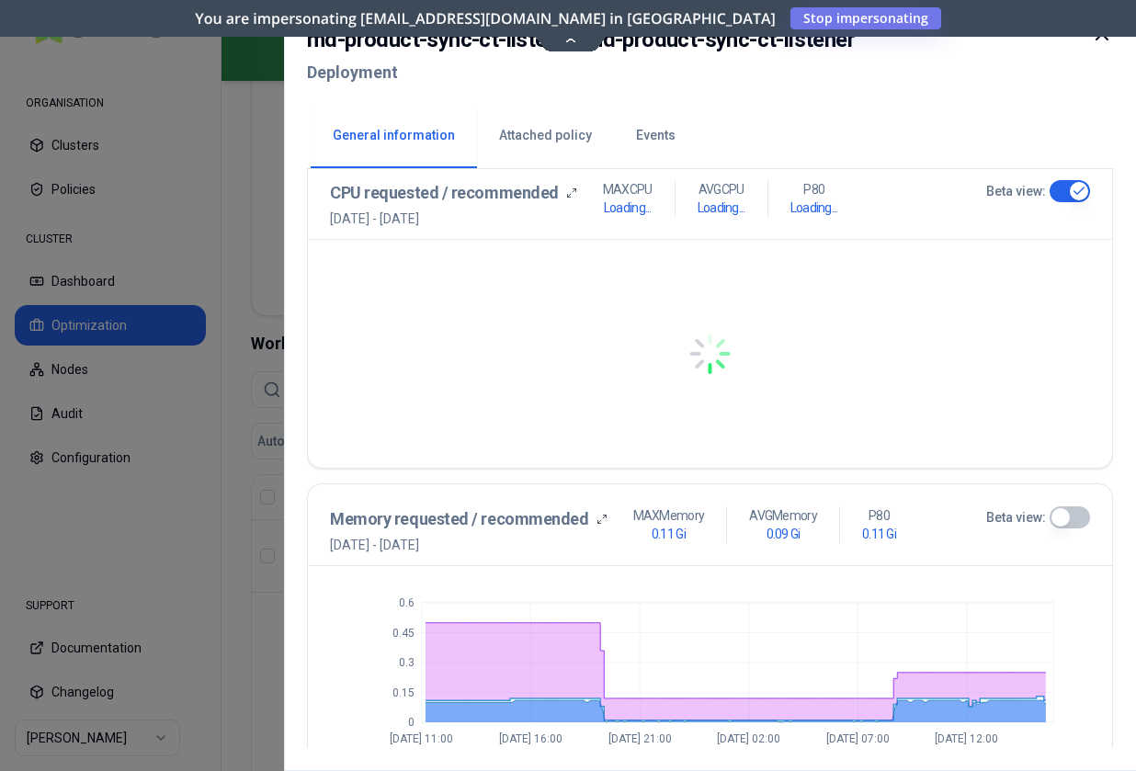
click at [1070, 515] on button "Beta view:" at bounding box center [1069, 517] width 40 height 22
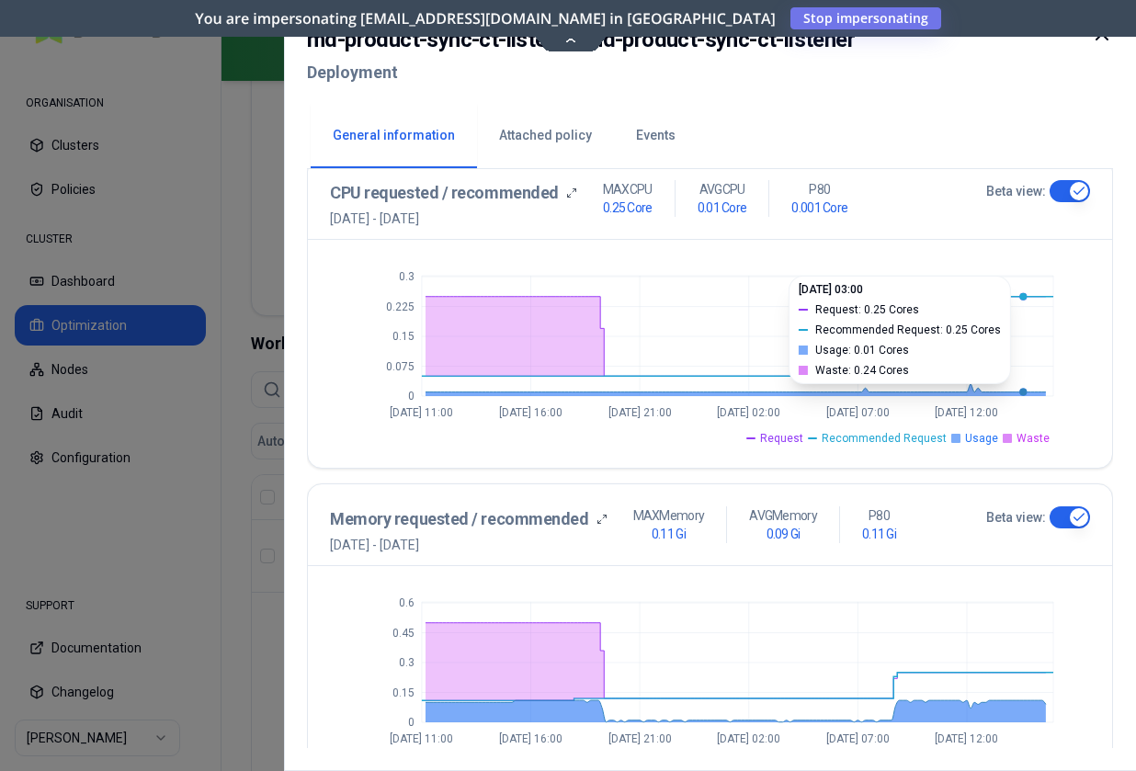
type button "on"
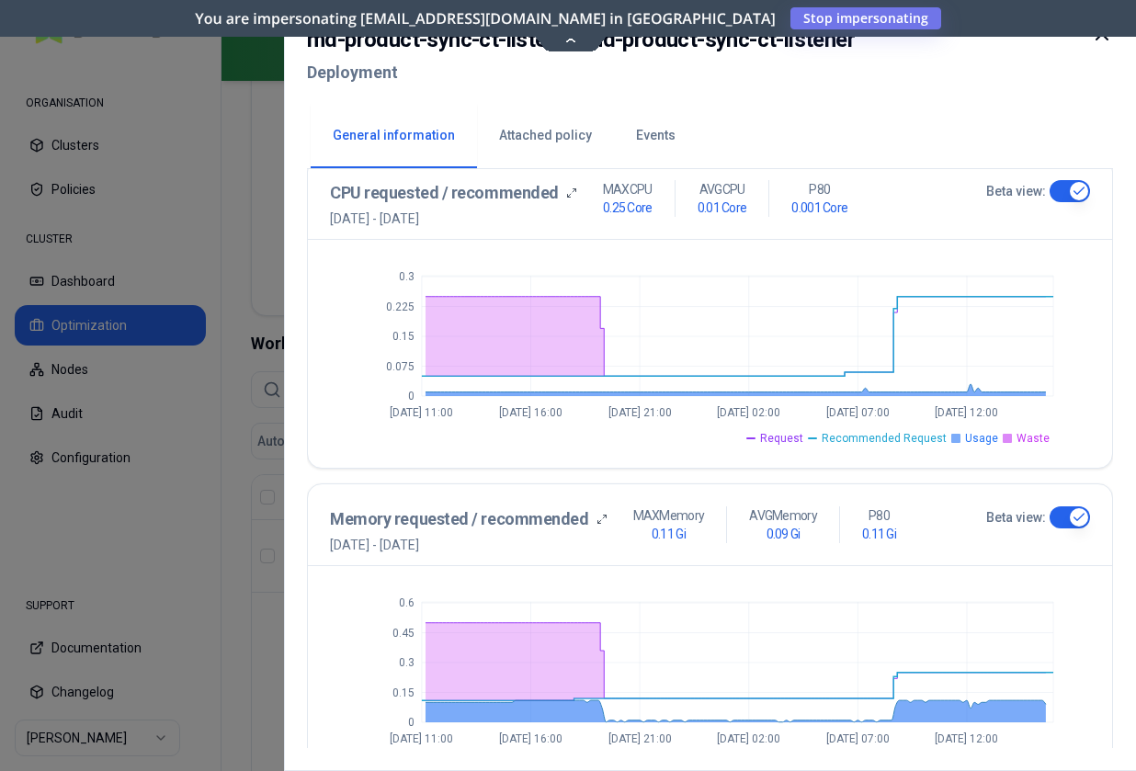
click at [201, 515] on div at bounding box center [568, 385] width 1136 height 771
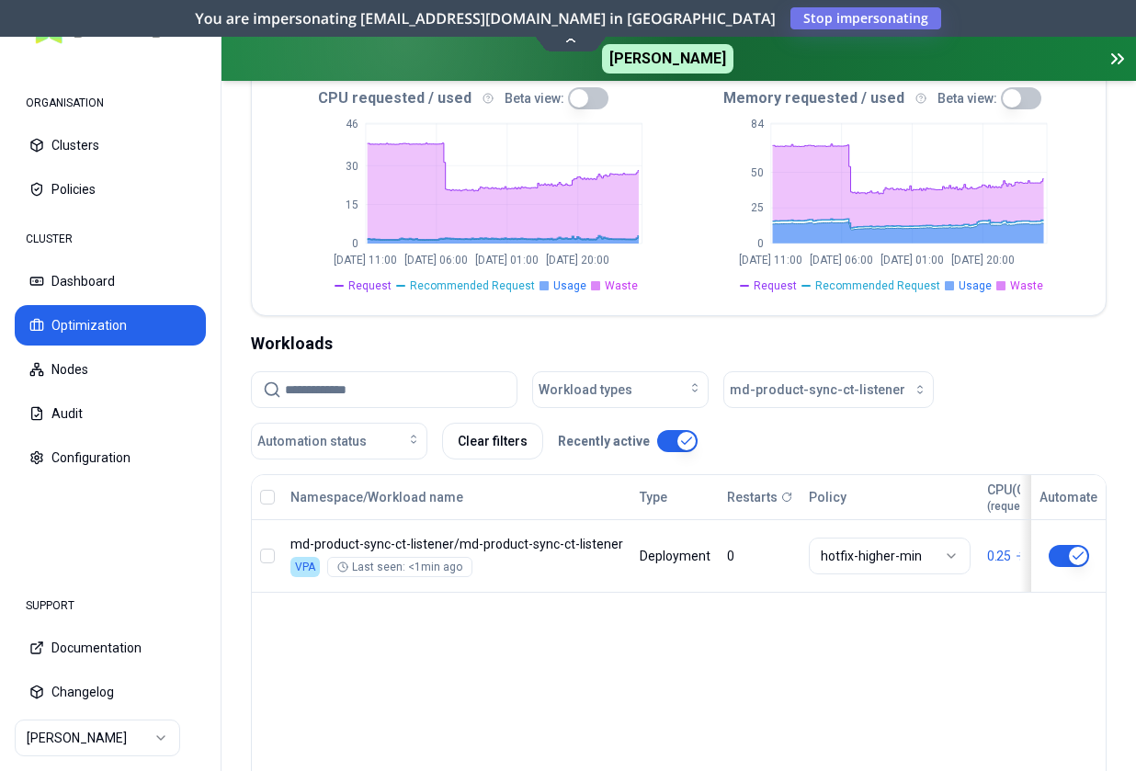
scroll to position [608, 0]
click at [787, 380] on span "md-product-sync-ct-listener" at bounding box center [818, 389] width 176 height 18
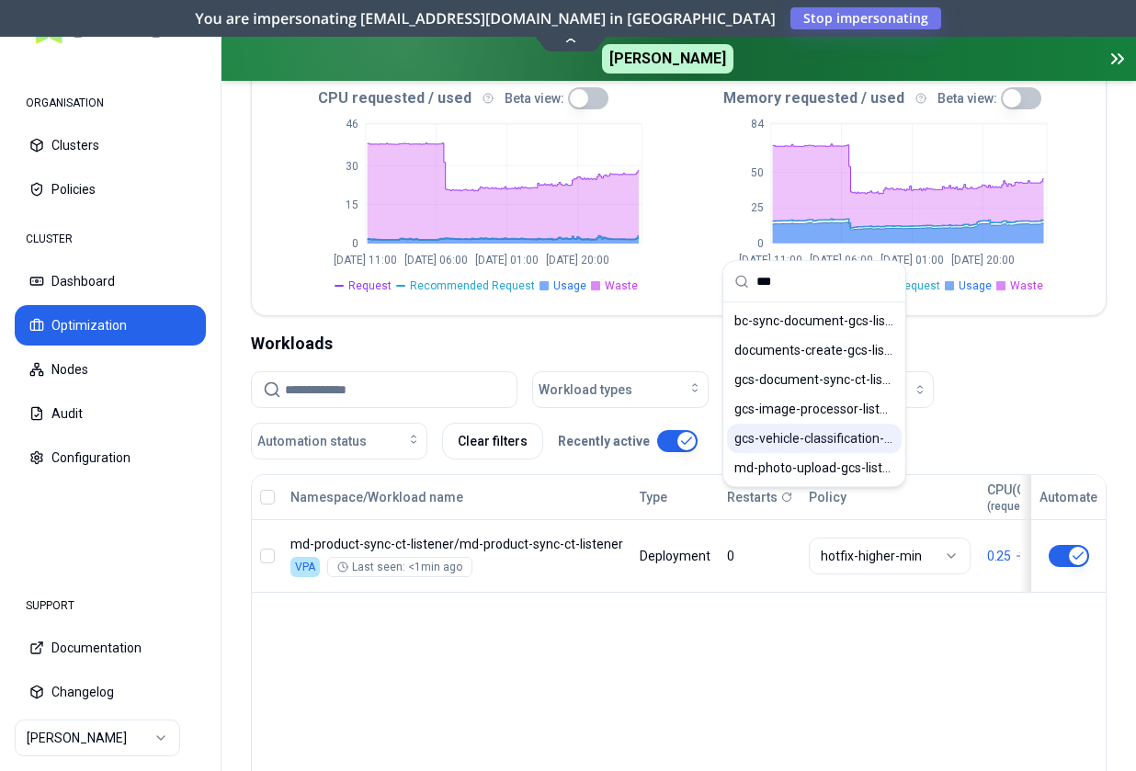
type input "***"
click at [793, 436] on span "gcs-vehicle-classification-sync-sf-listener" at bounding box center [814, 438] width 160 height 18
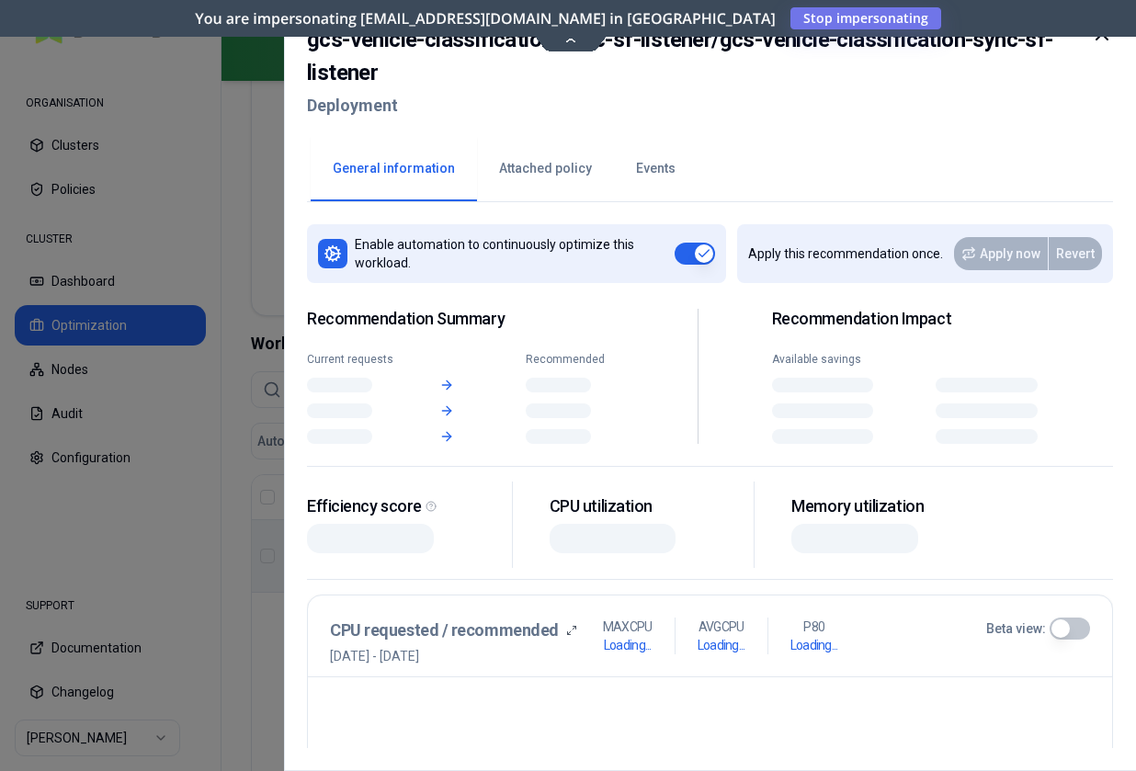
scroll to position [608, 0]
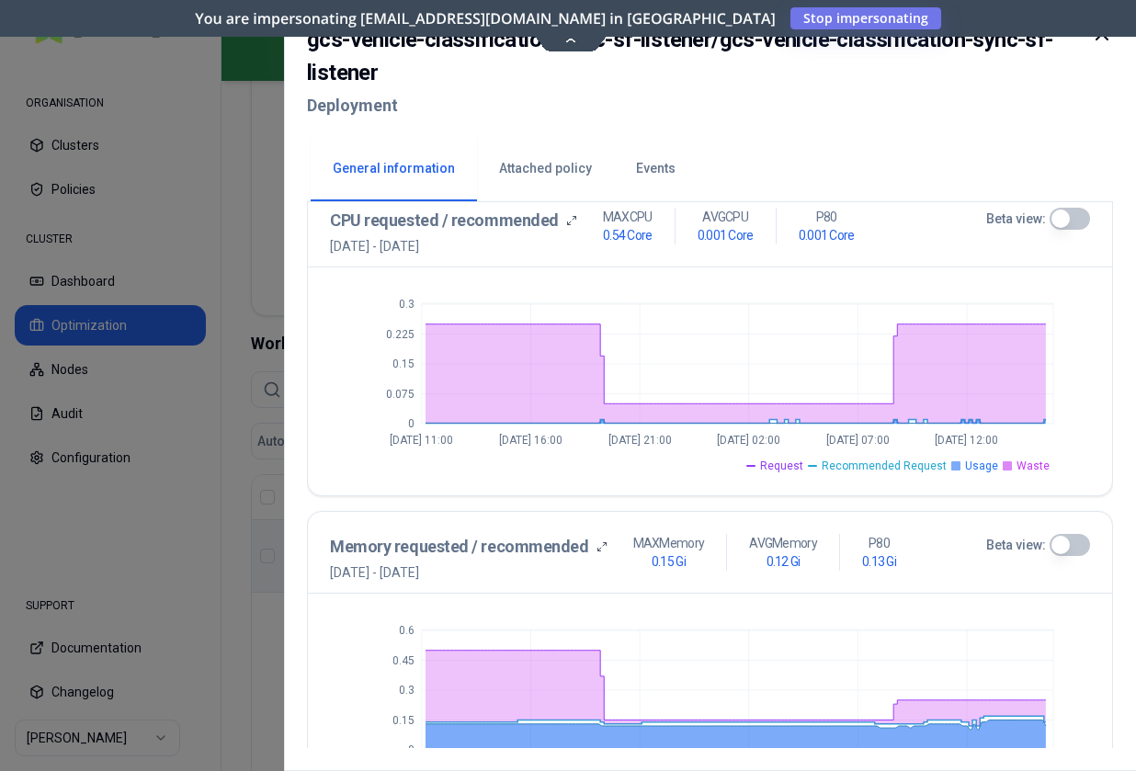
scroll to position [419, 0]
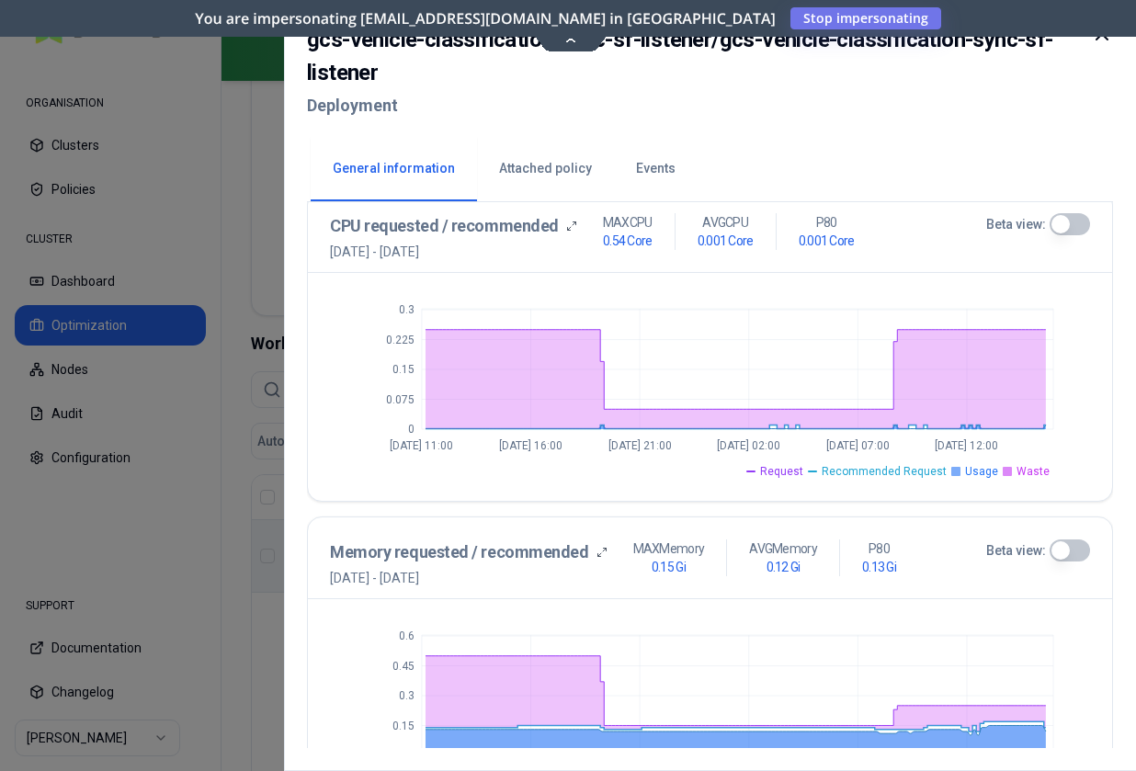
click at [1076, 218] on button "Beta view:" at bounding box center [1069, 224] width 40 height 22
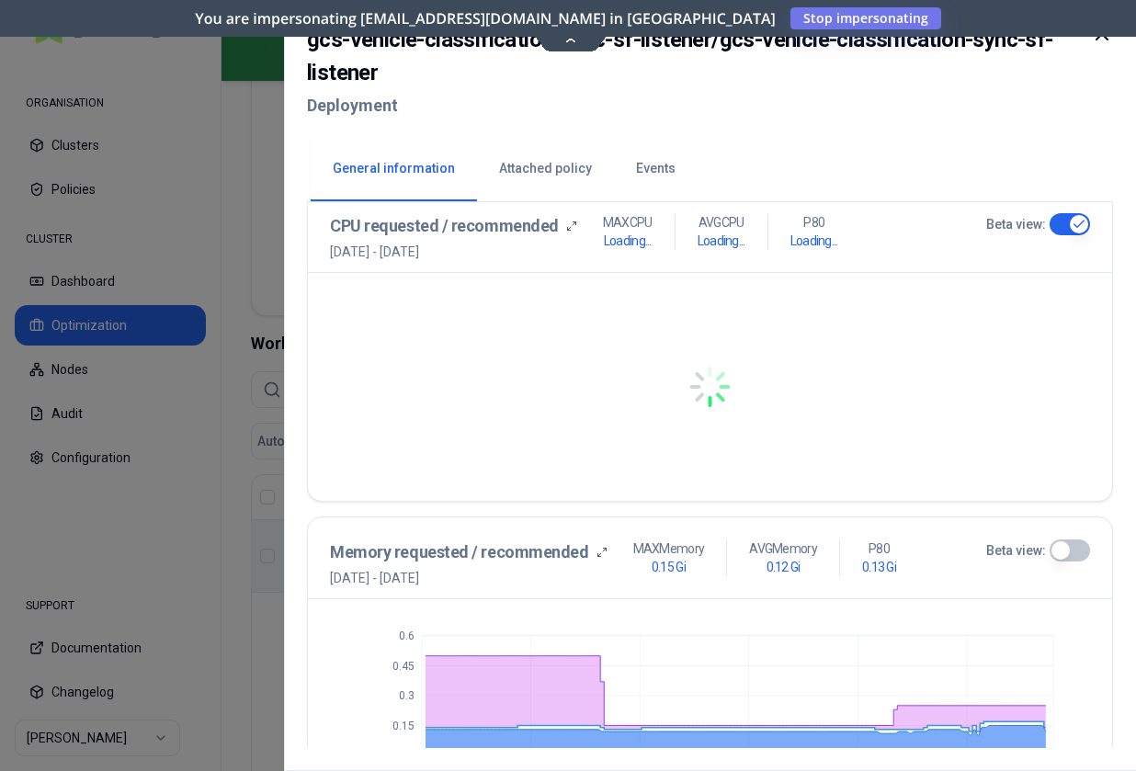
click at [1070, 548] on button "Beta view:" at bounding box center [1069, 550] width 40 height 22
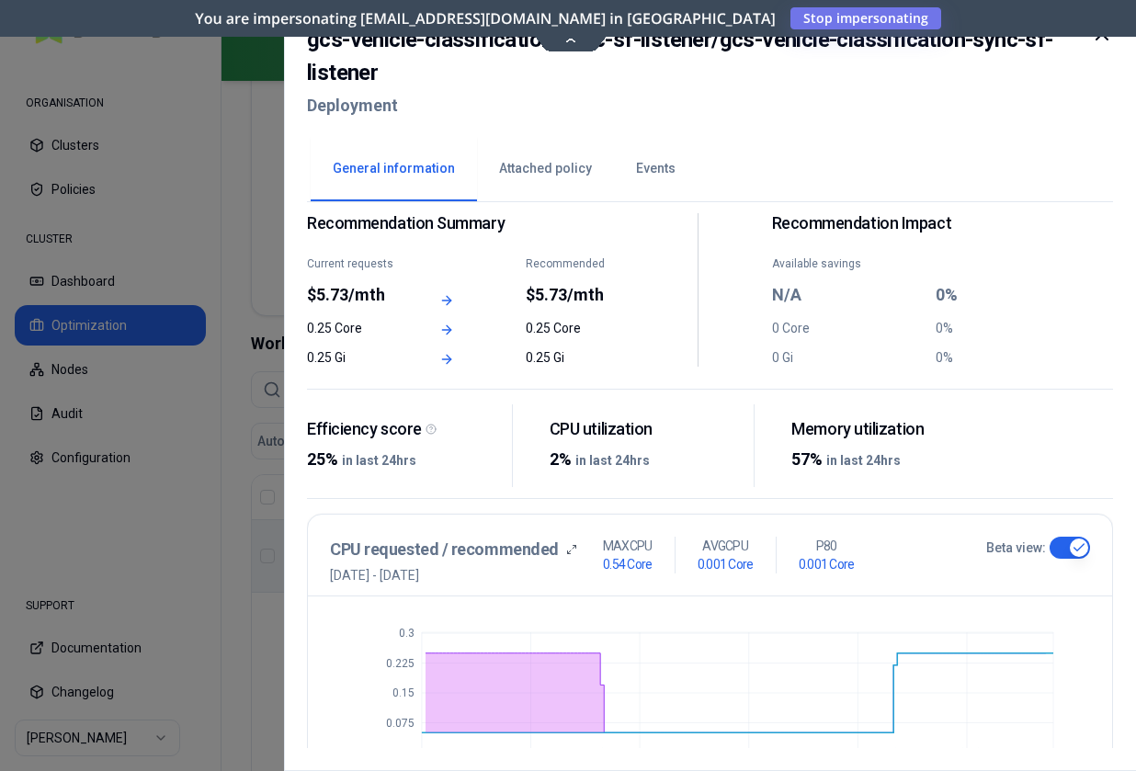
scroll to position [94, 0]
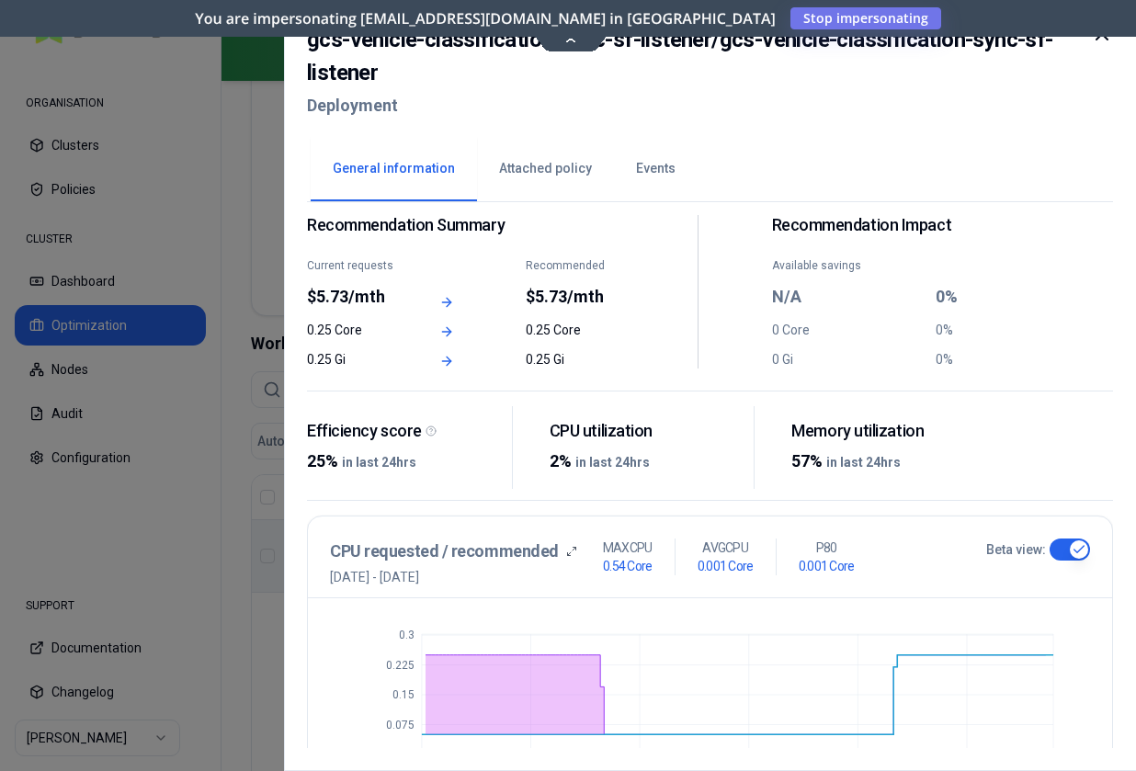
click at [633, 159] on button "Events" at bounding box center [656, 169] width 84 height 64
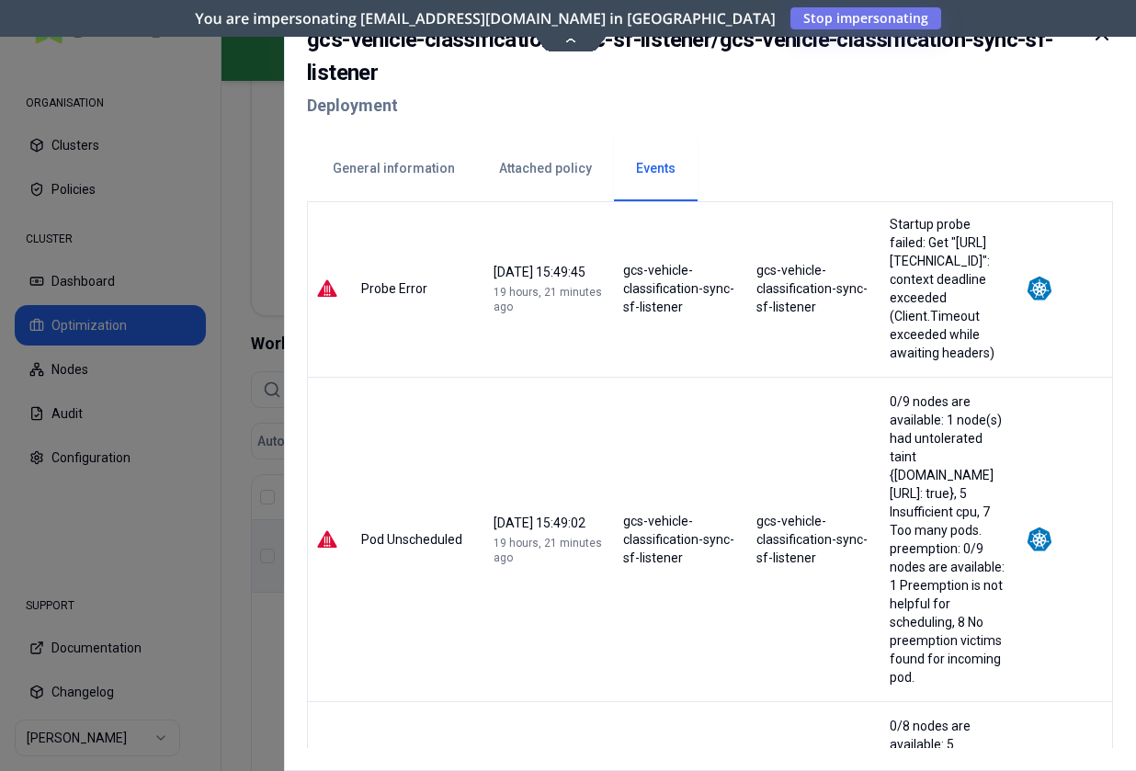
scroll to position [834, 0]
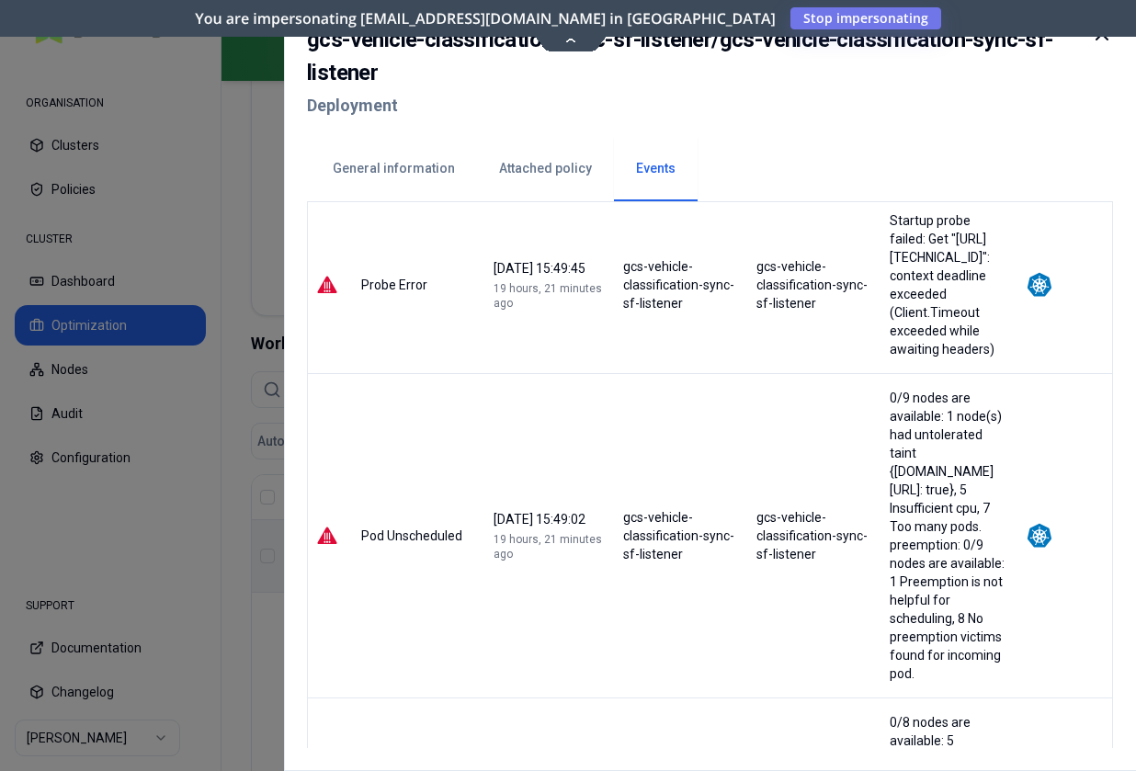
click at [233, 468] on div at bounding box center [568, 385] width 1136 height 771
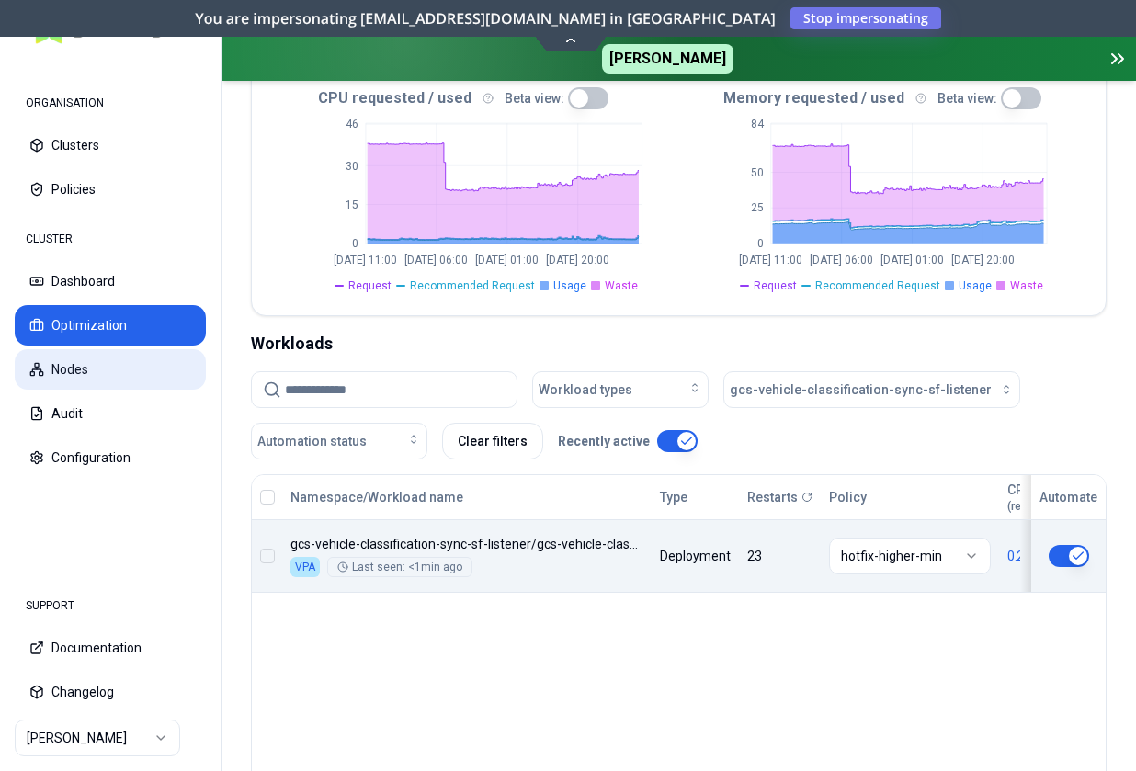
click at [119, 382] on button "Nodes" at bounding box center [110, 369] width 191 height 40
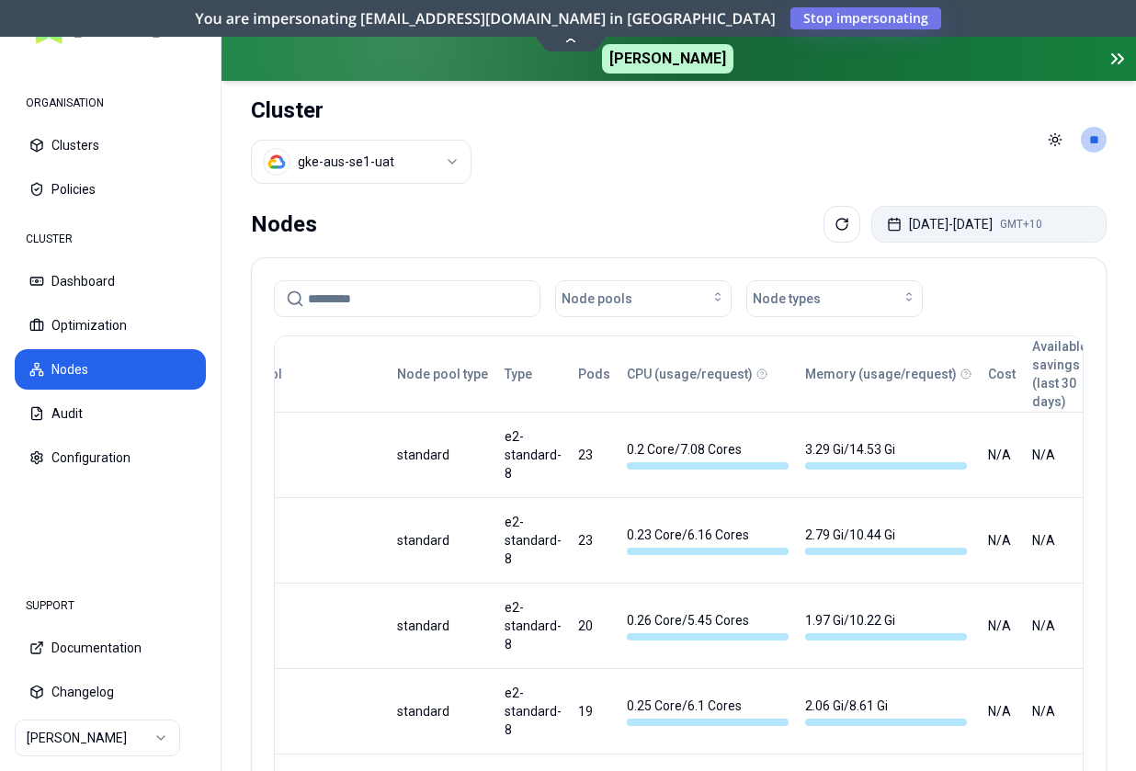
click at [994, 227] on button "[DATE] - [DATE] GMT+10" at bounding box center [988, 224] width 235 height 37
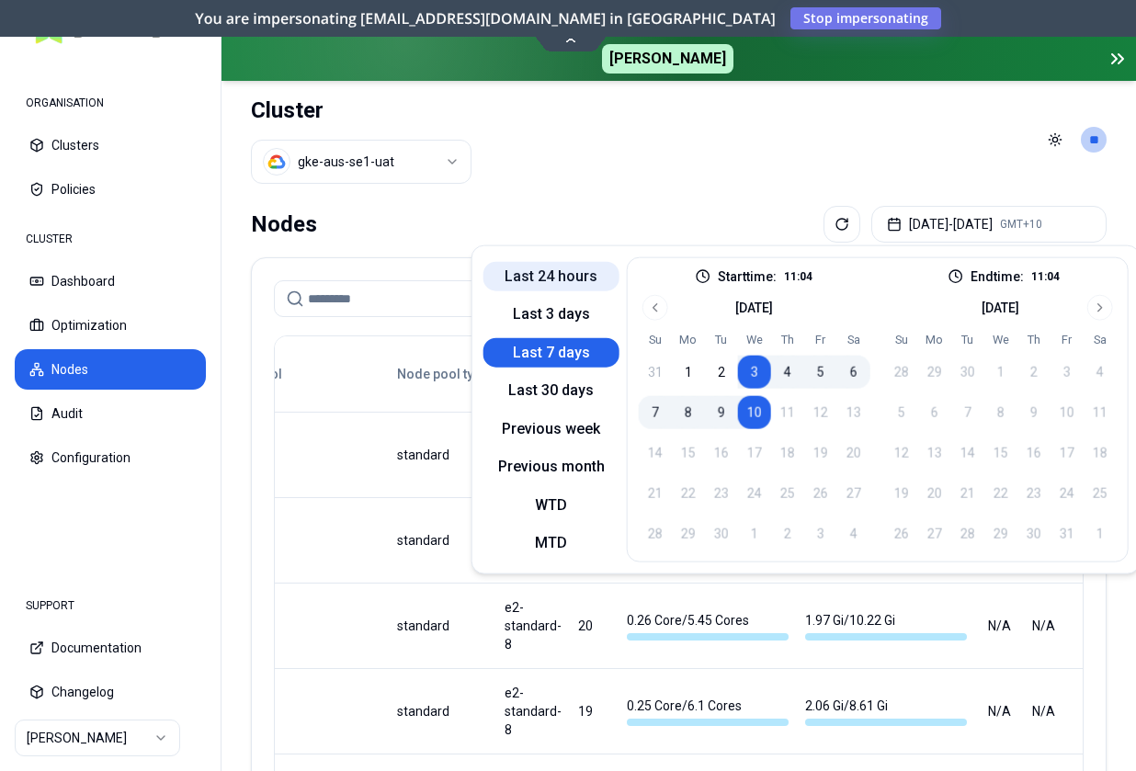
click at [562, 280] on button "Last 24 hours" at bounding box center [551, 275] width 136 height 29
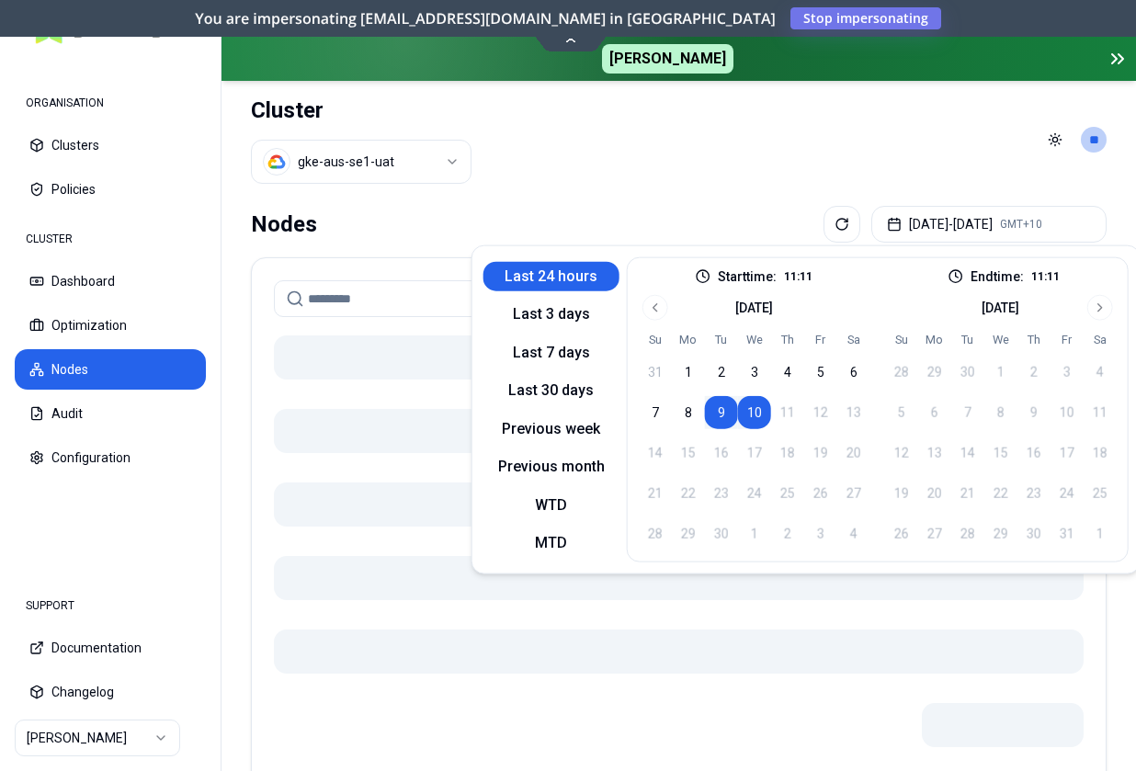
click at [670, 186] on header "Cluster gke-aus-se1-uat Toggle theme **" at bounding box center [678, 140] width 914 height 118
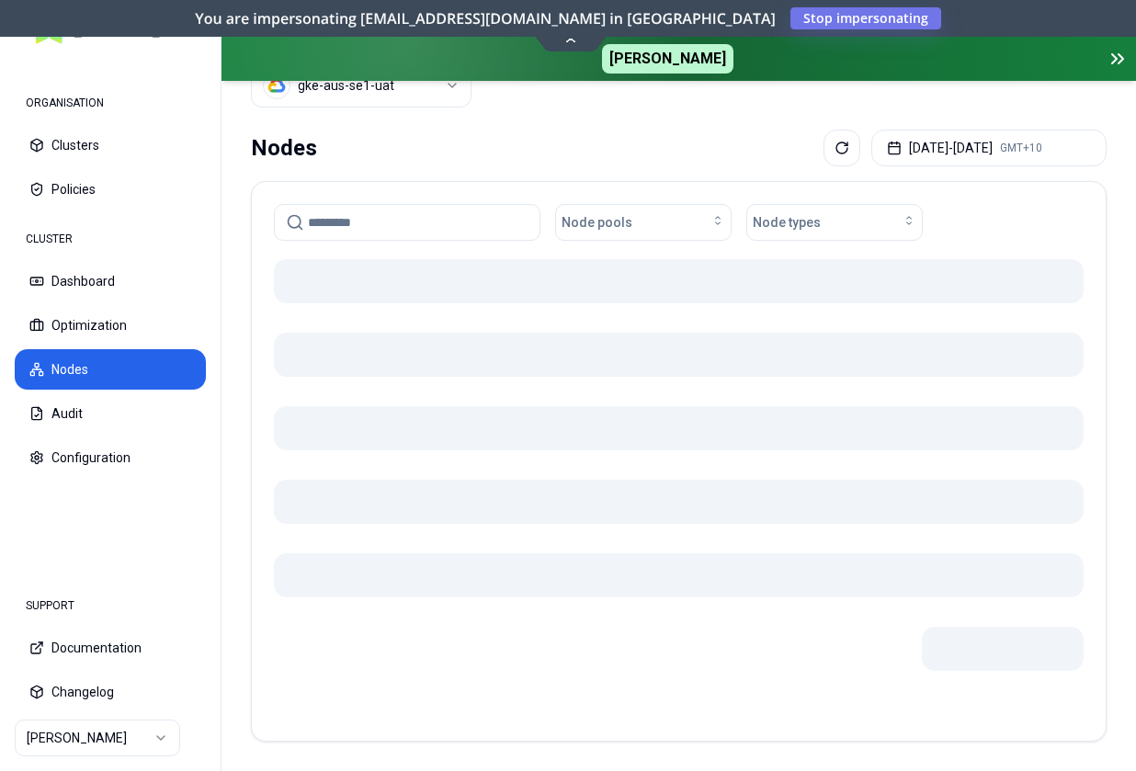
scroll to position [74, 0]
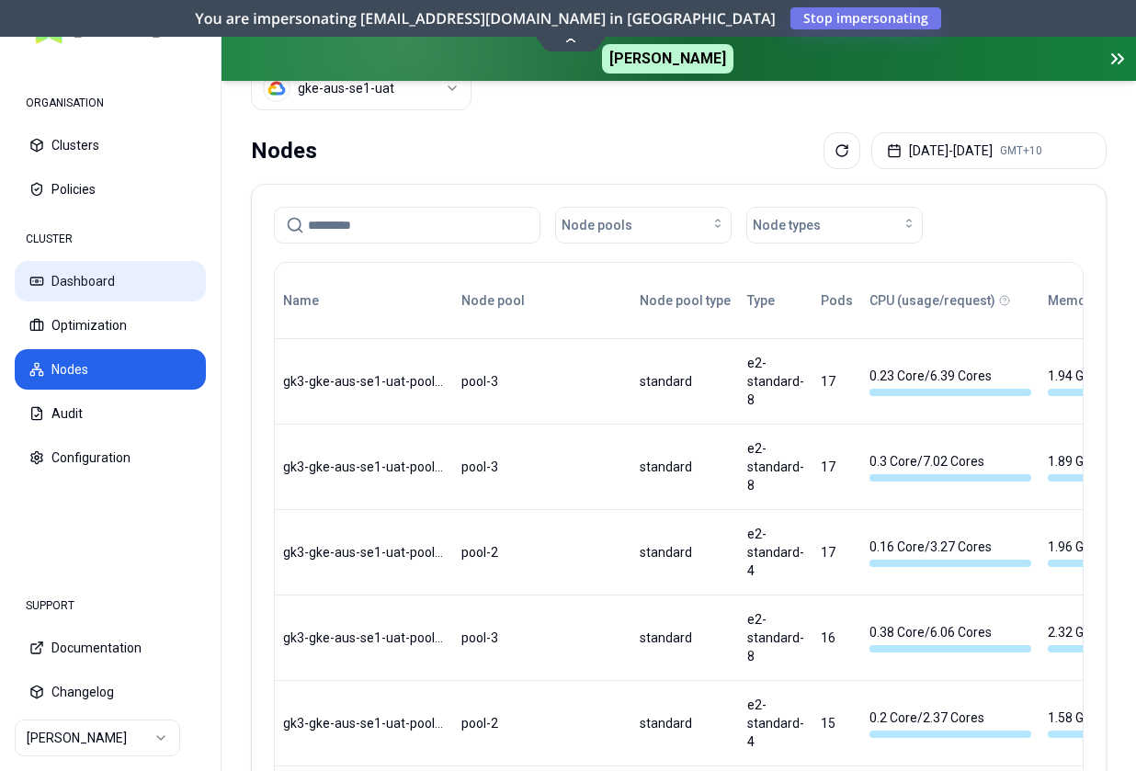
click at [118, 286] on button "Dashboard" at bounding box center [110, 281] width 191 height 40
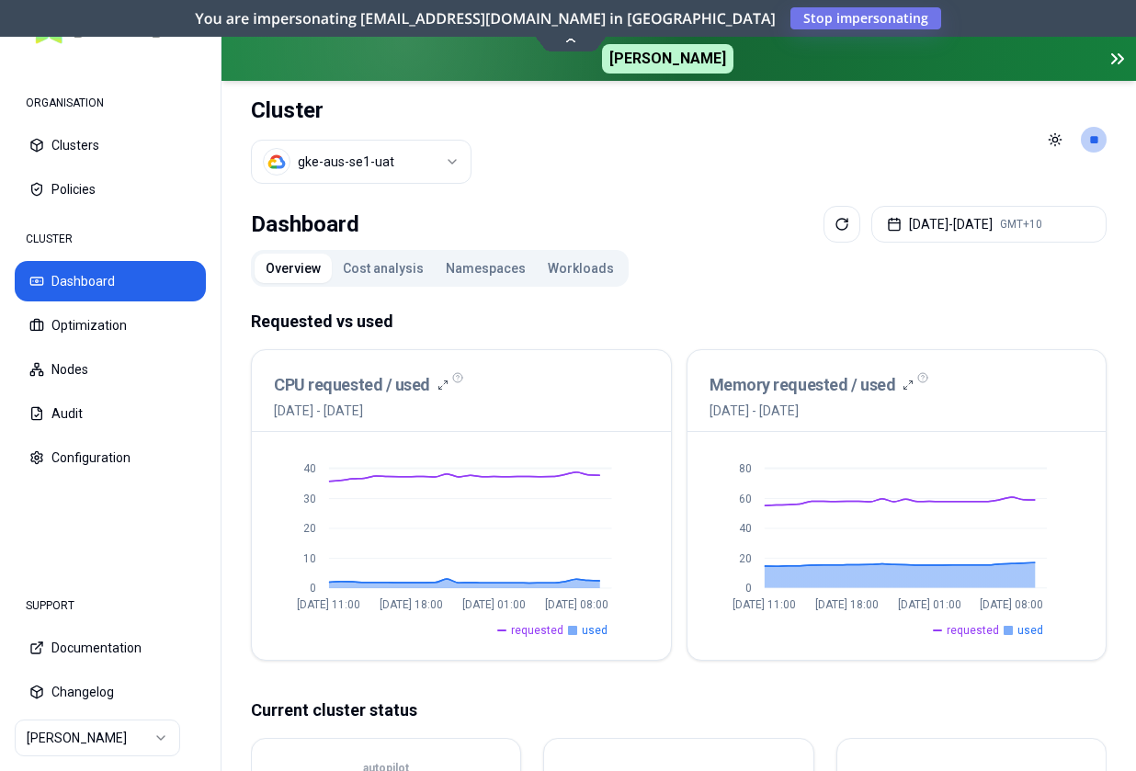
click at [574, 270] on button "Workloads" at bounding box center [581, 268] width 88 height 29
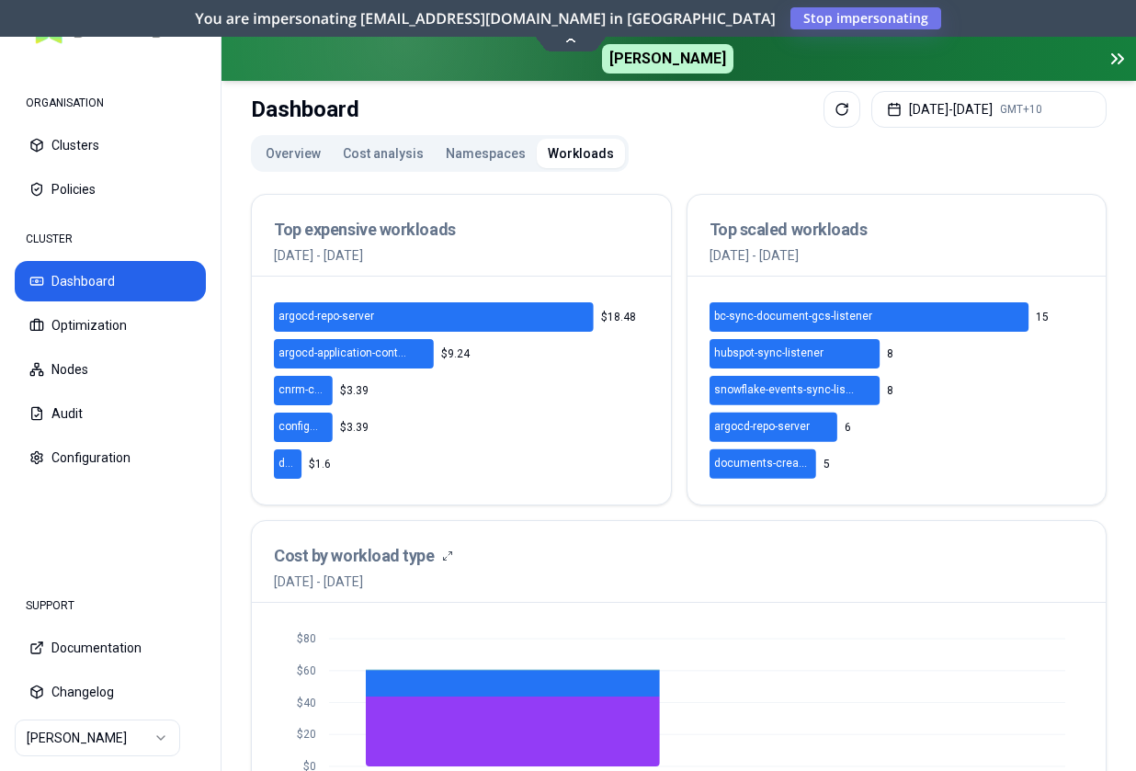
scroll to position [11, 0]
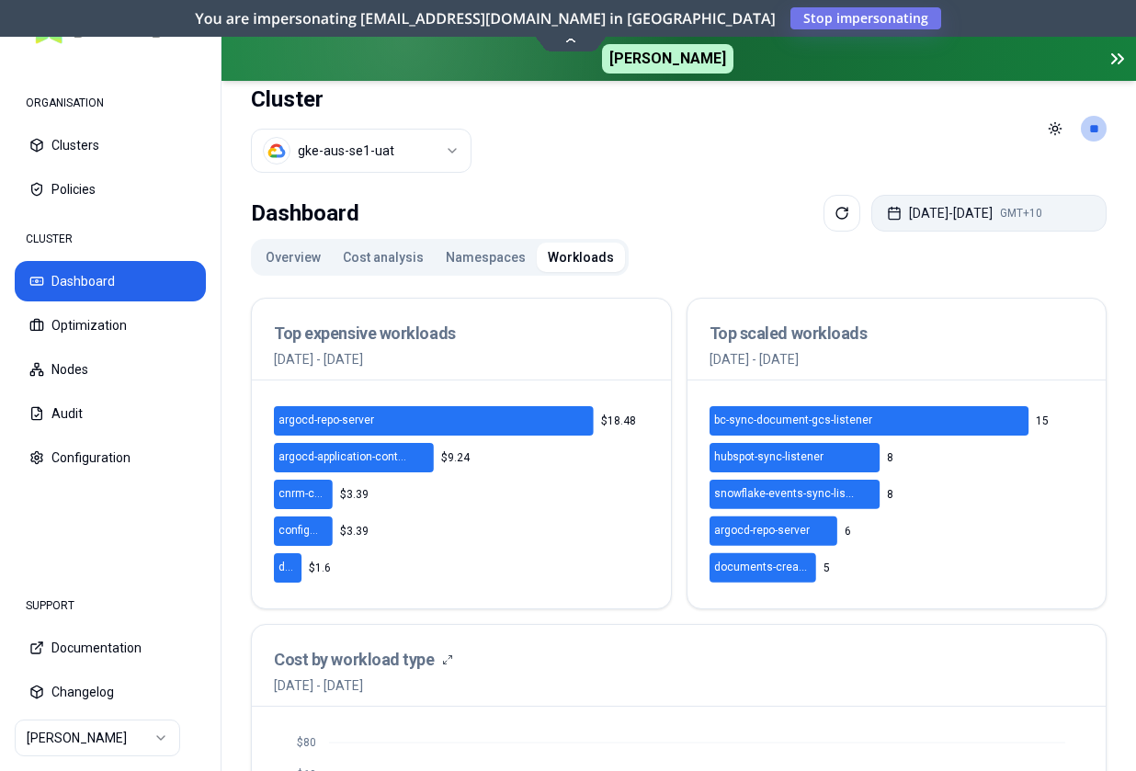
click at [940, 205] on button "[DATE] - [DATE] GMT+10" at bounding box center [988, 213] width 235 height 37
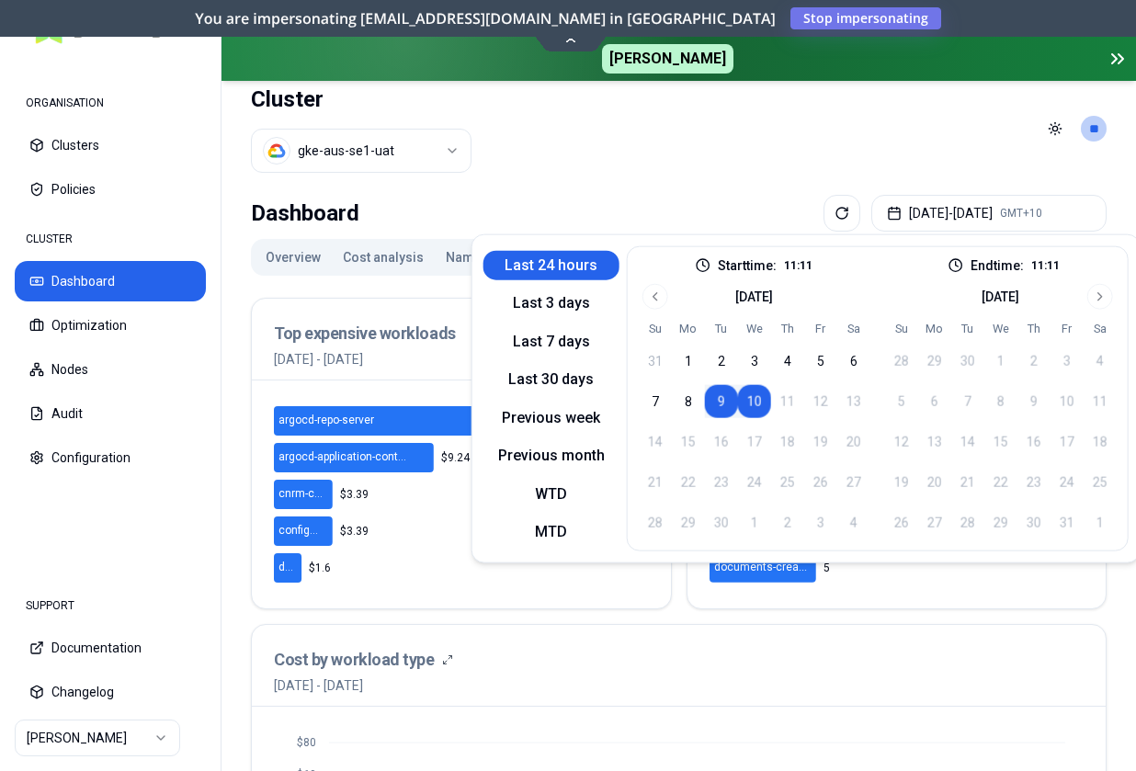
click at [555, 323] on div "Last 24 hours Last 3 days Last 7 days Last 30 days Previous week Previous month…" at bounding box center [551, 398] width 136 height 305
click at [541, 331] on button "Last 7 days" at bounding box center [551, 340] width 136 height 29
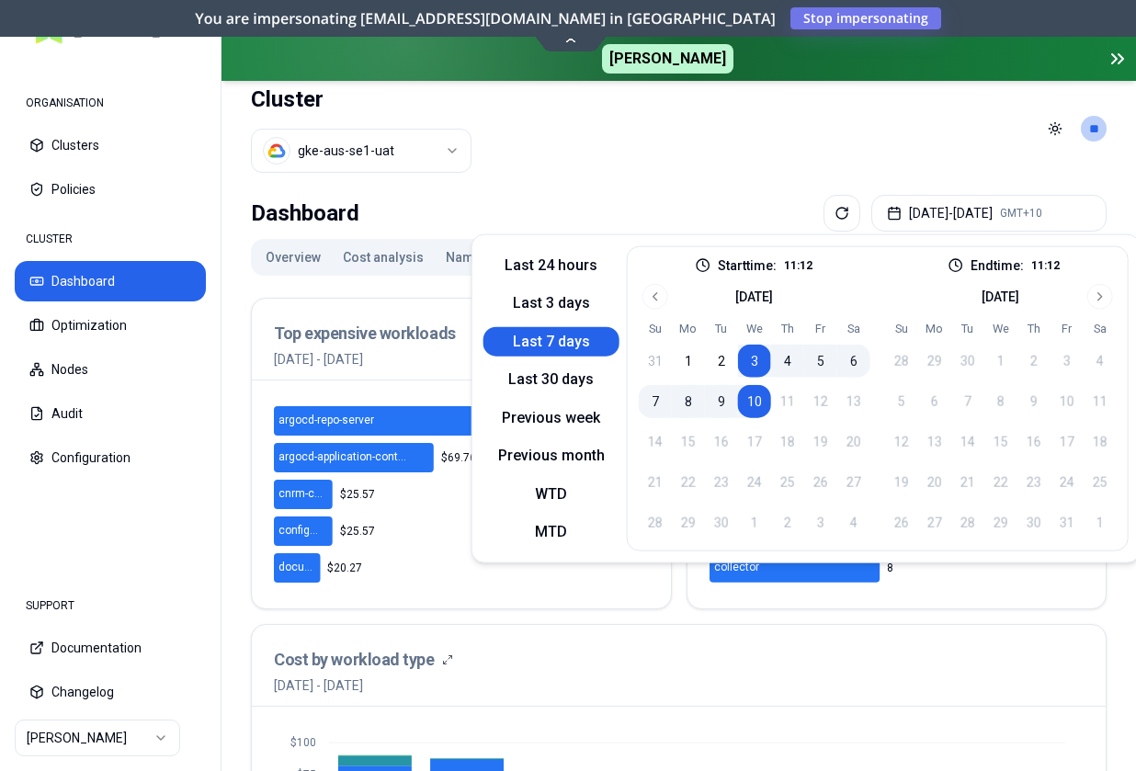
click at [569, 170] on header "Cluster gke-aus-se1-uat Toggle theme **" at bounding box center [678, 129] width 914 height 118
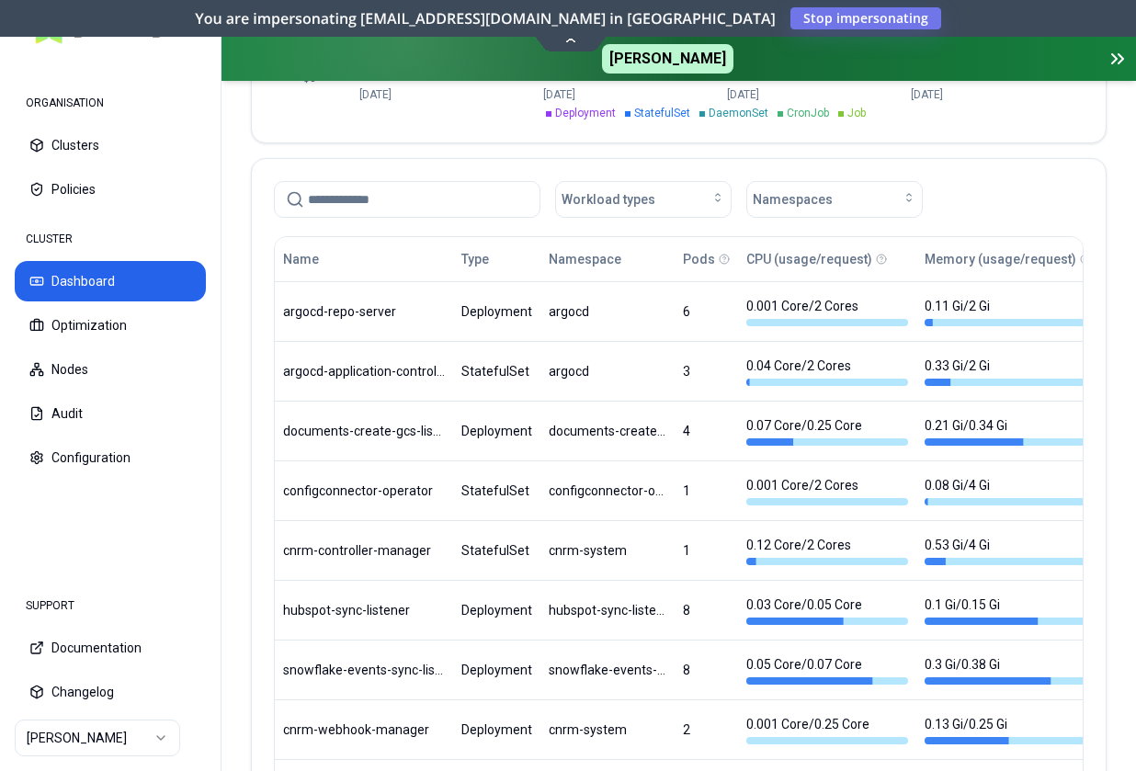
scroll to position [807, 0]
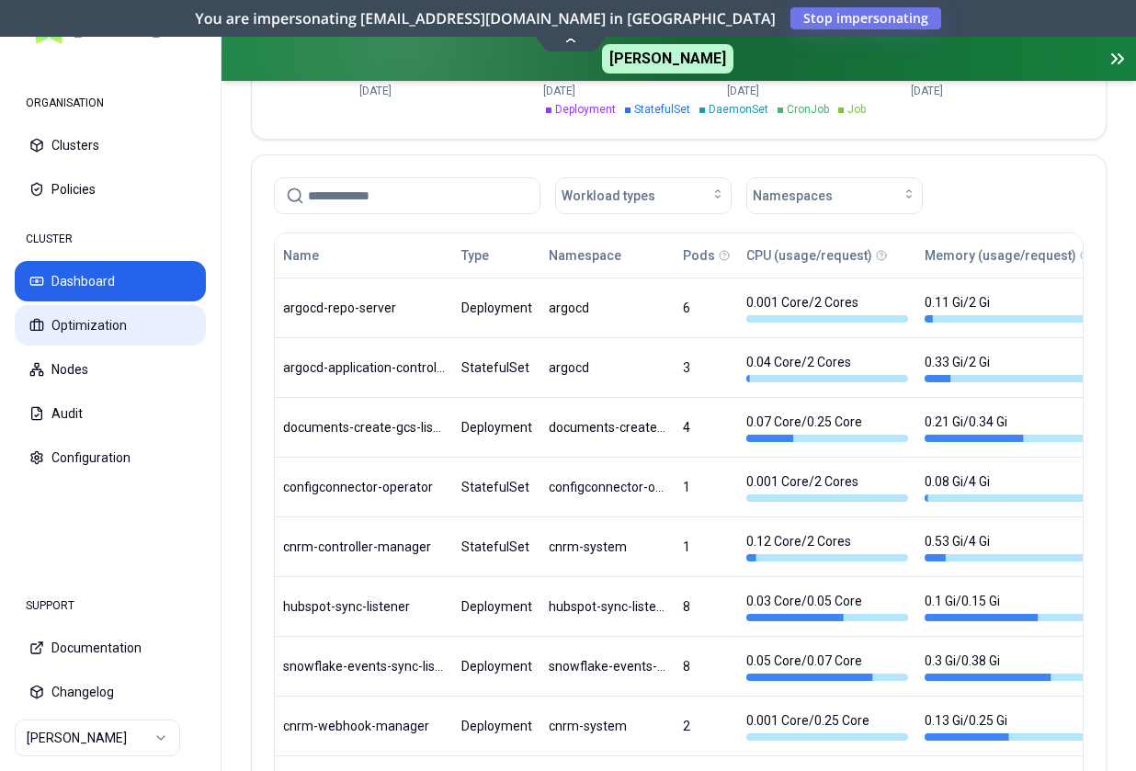
click at [119, 329] on button "Optimization" at bounding box center [110, 325] width 191 height 40
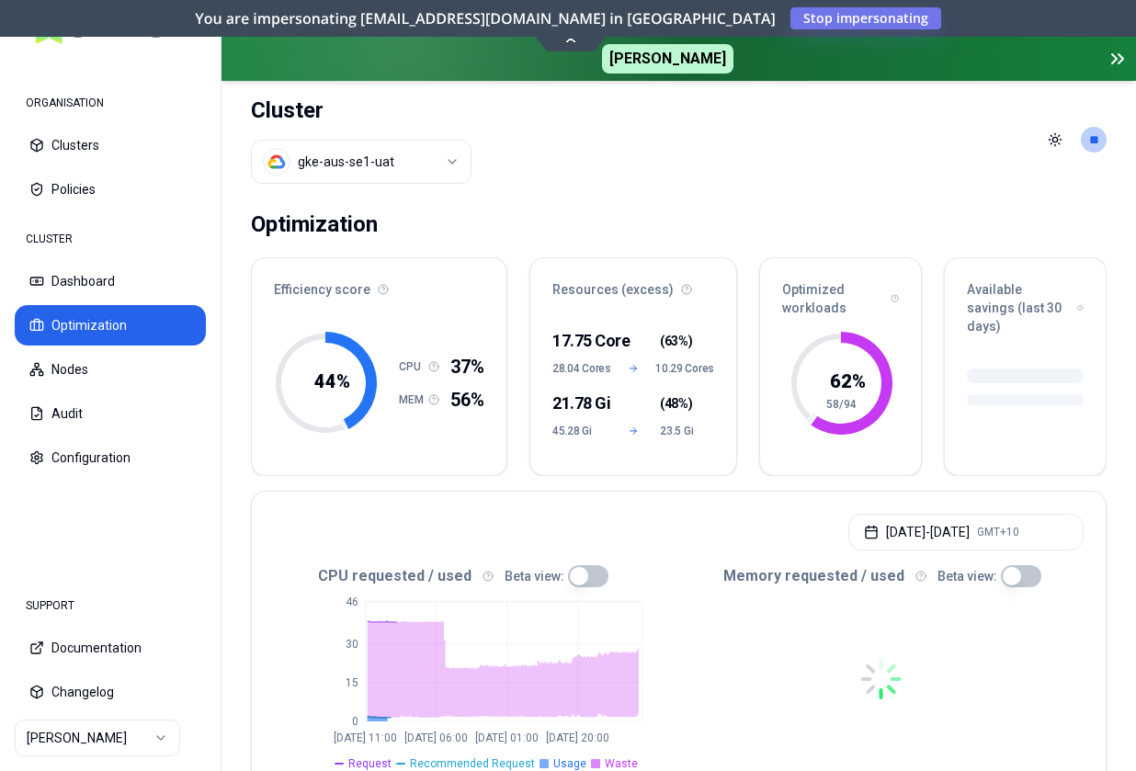
scroll to position [389, 0]
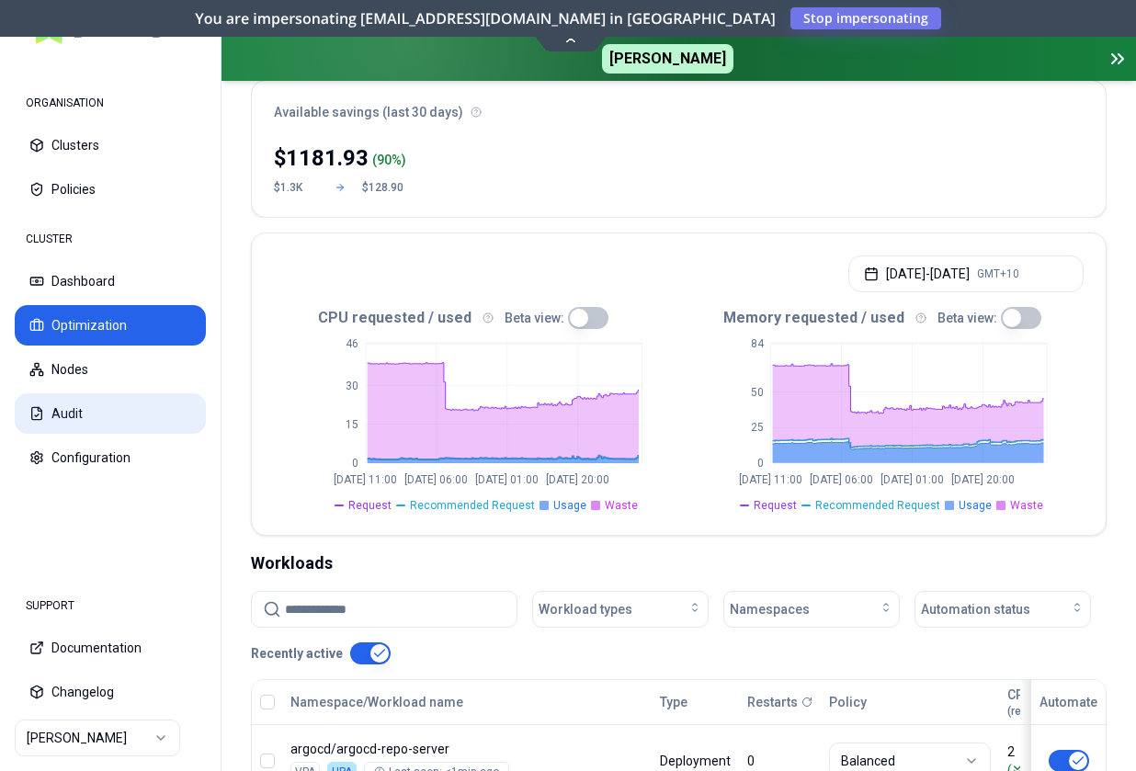
click at [72, 422] on button "Audit" at bounding box center [110, 413] width 191 height 40
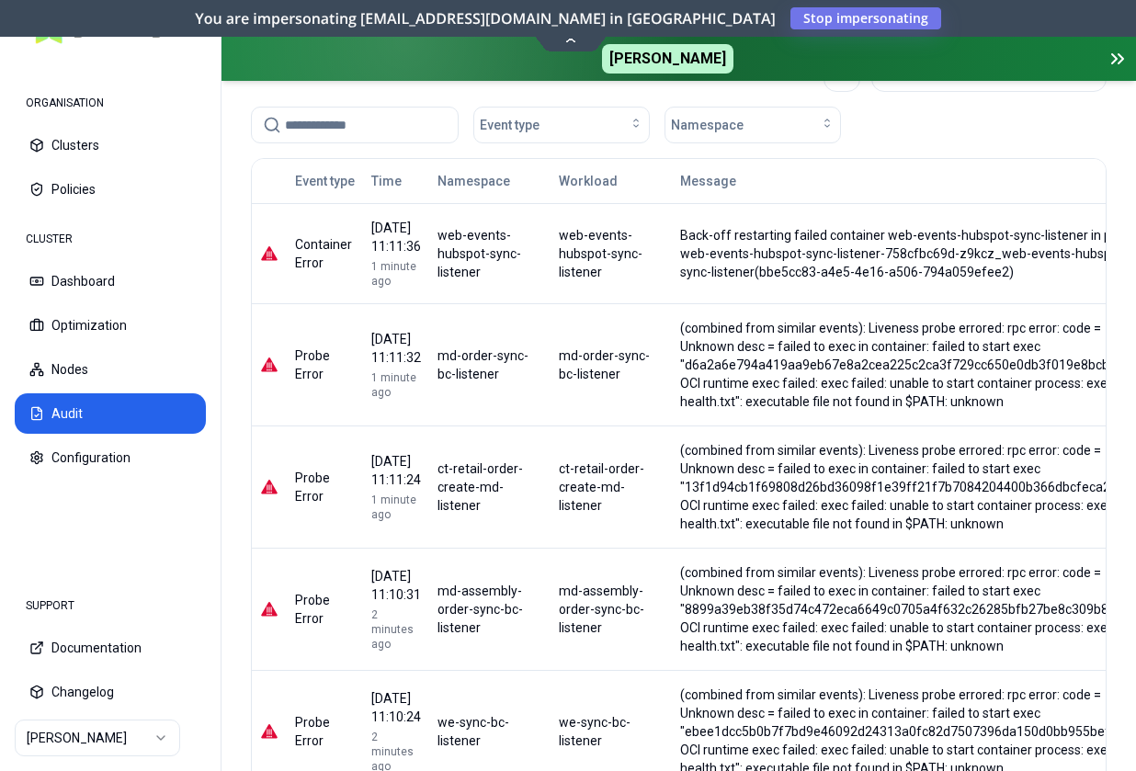
scroll to position [149, 0]
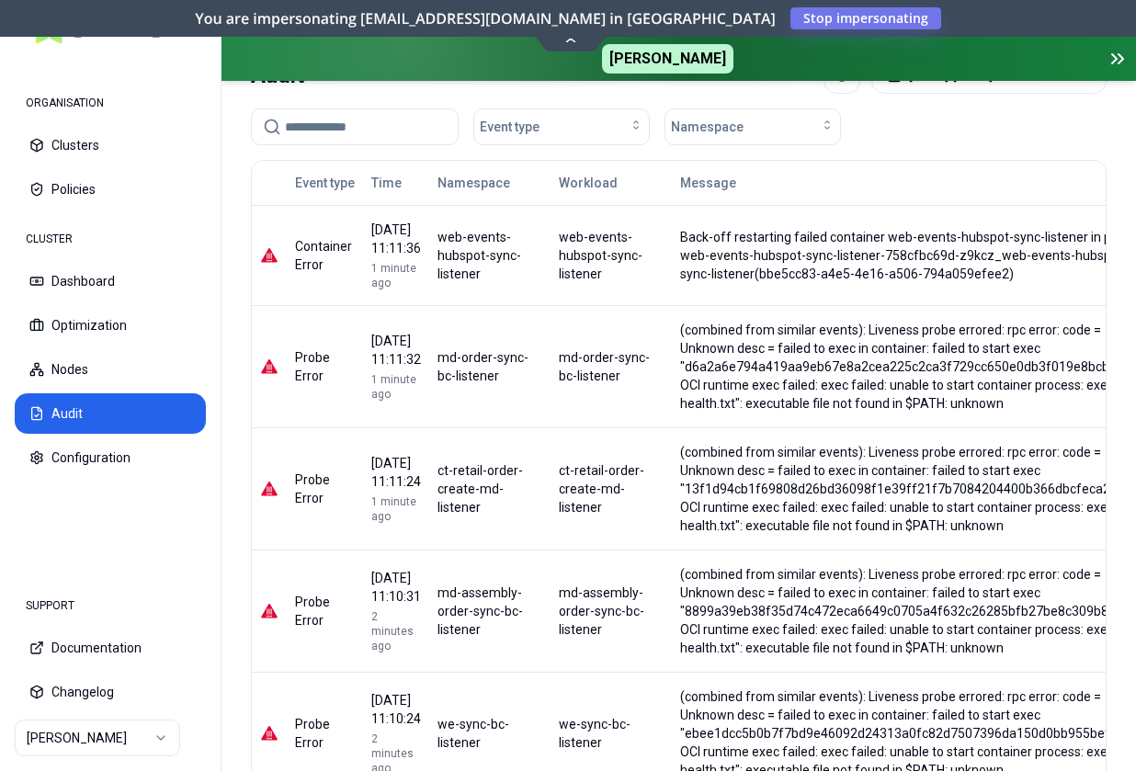
click at [459, 247] on div "web-events-hubspot-sync-listener" at bounding box center [489, 255] width 105 height 55
drag, startPoint x: 459, startPoint y: 247, endPoint x: 481, endPoint y: 300, distance: 57.3
click at [481, 283] on div "web-events-hubspot-sync-listener" at bounding box center [489, 255] width 105 height 55
copy div "web-events-hubspot-sync-listener"
click at [116, 323] on button "Optimization" at bounding box center [110, 325] width 191 height 40
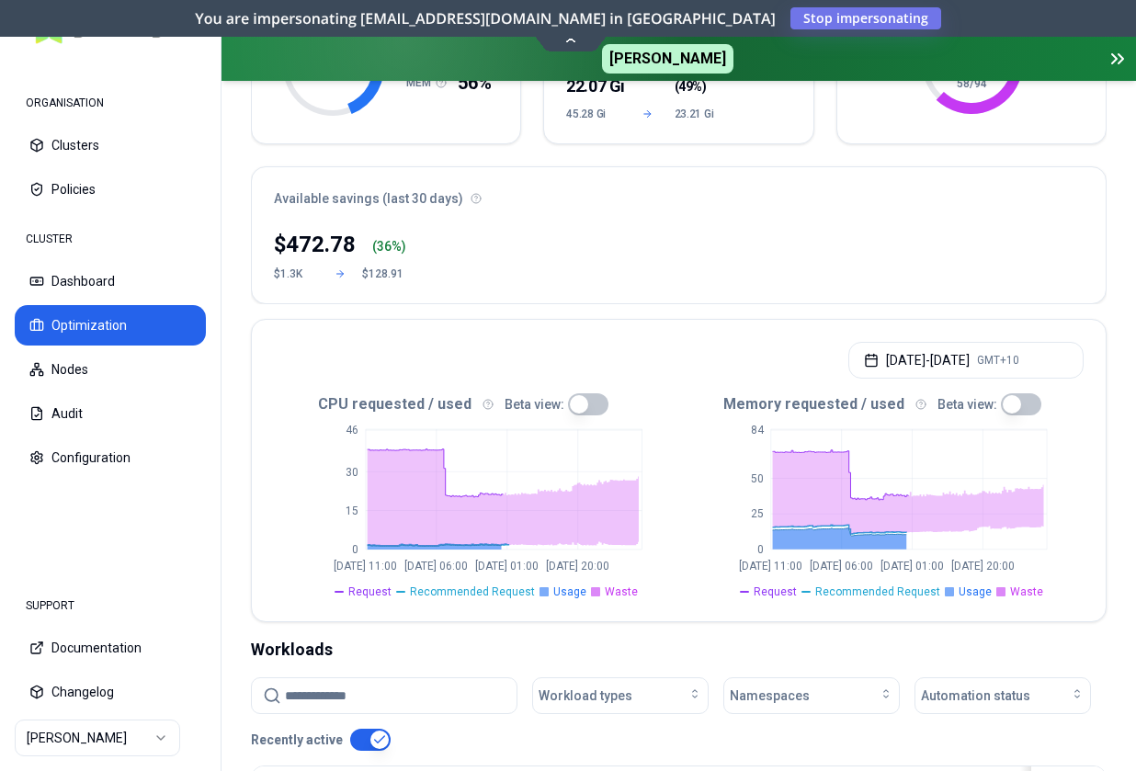
scroll to position [300, 0]
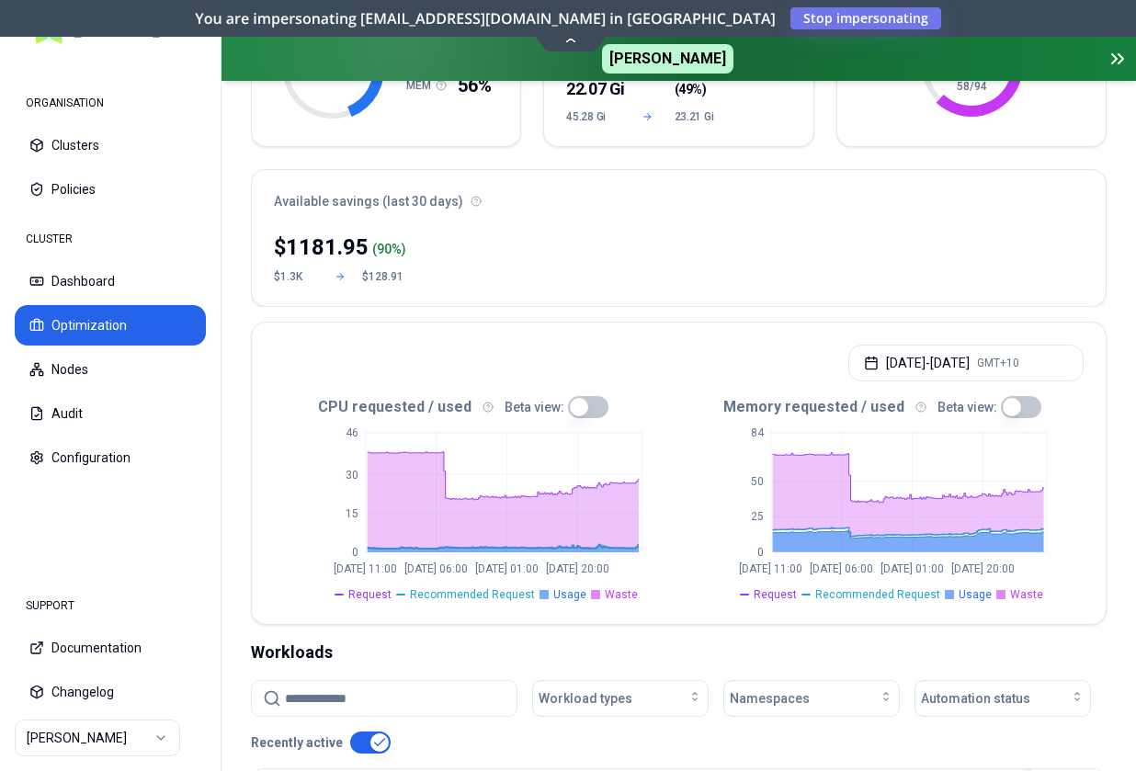
click at [376, 681] on input at bounding box center [395, 698] width 221 height 35
paste input "**********"
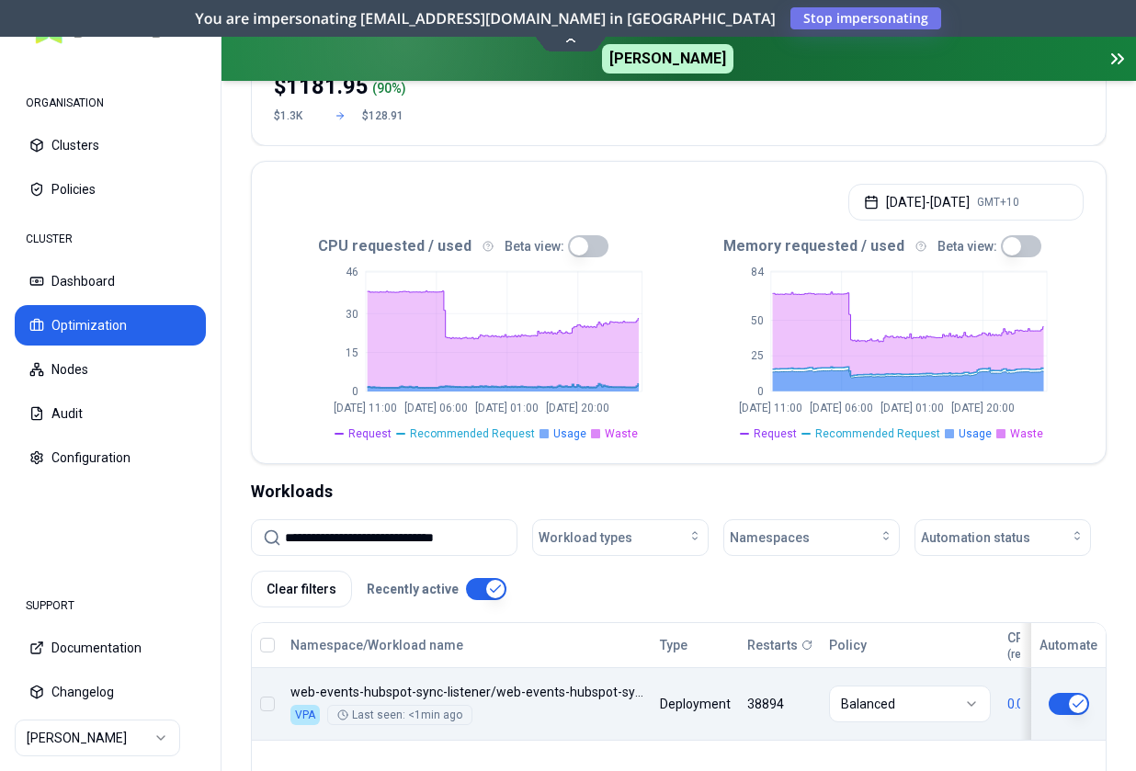
type input "**********"
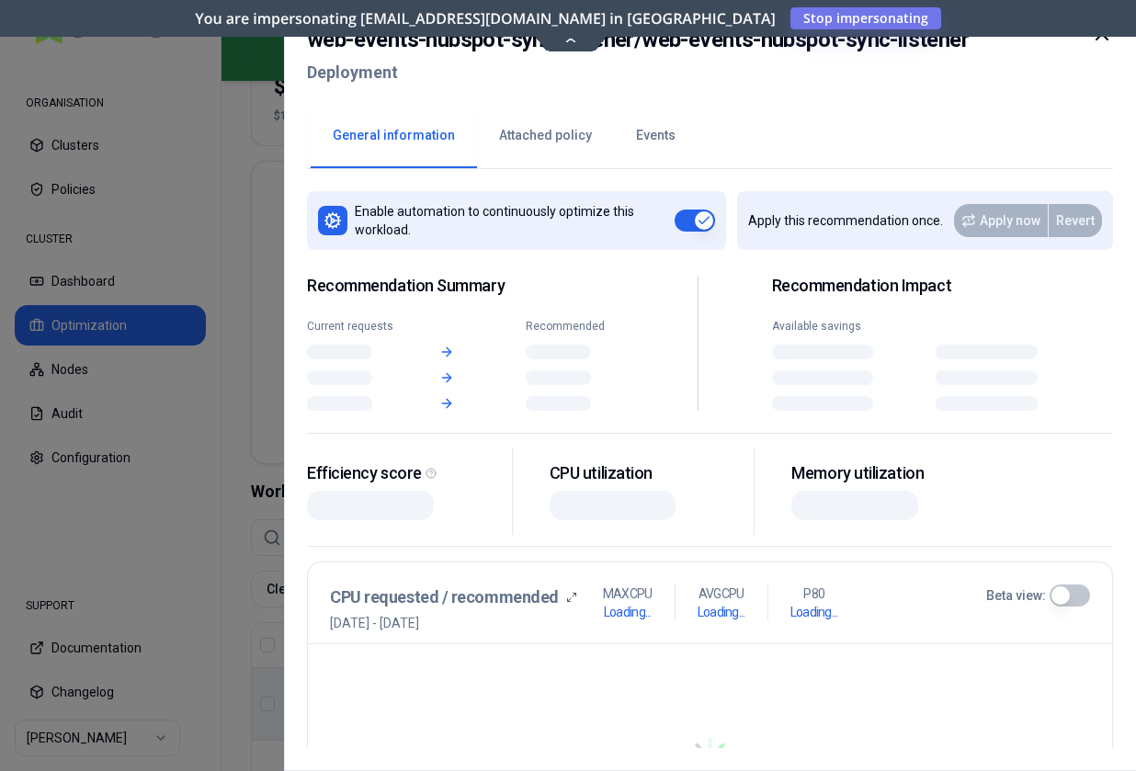
scroll to position [460, 0]
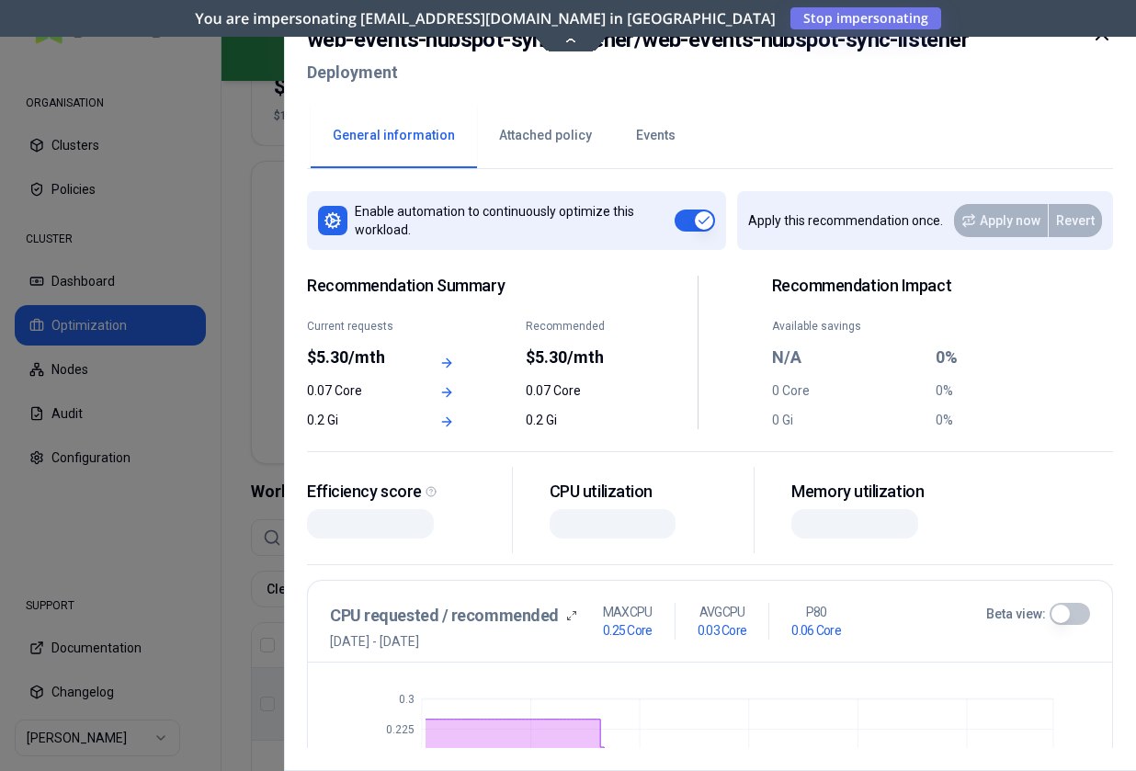
click at [642, 142] on button "Events" at bounding box center [656, 136] width 84 height 64
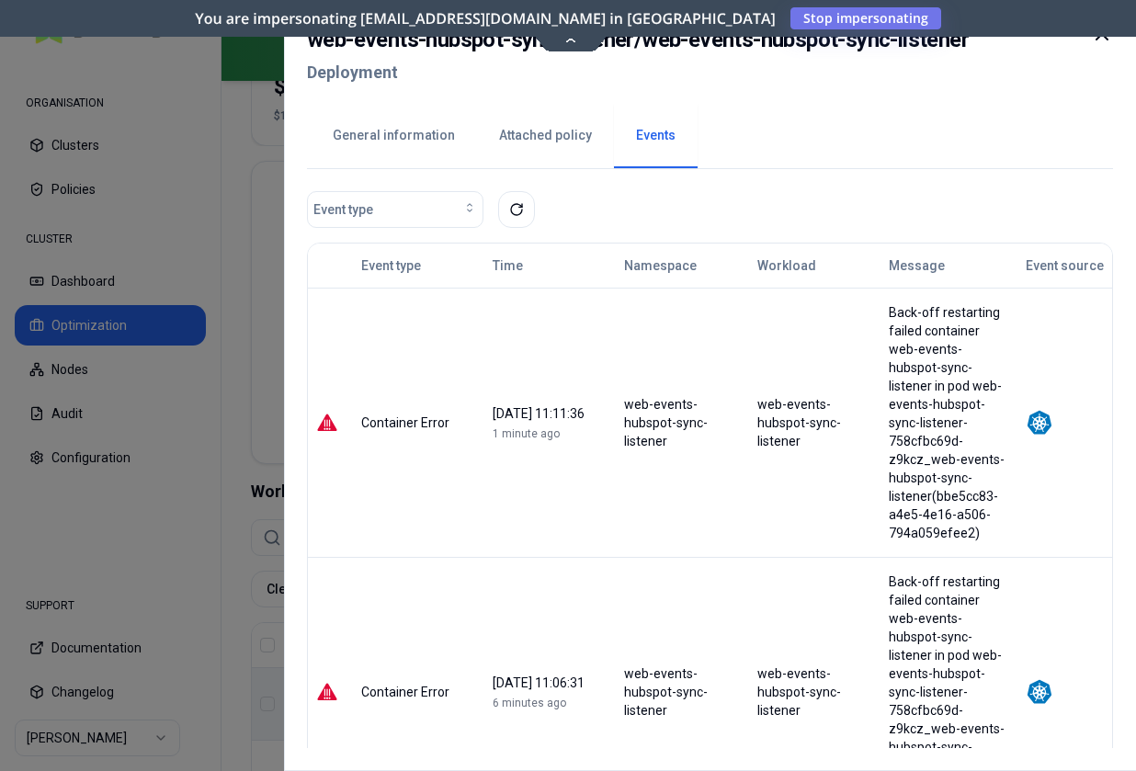
click at [392, 146] on button "General information" at bounding box center [394, 136] width 166 height 64
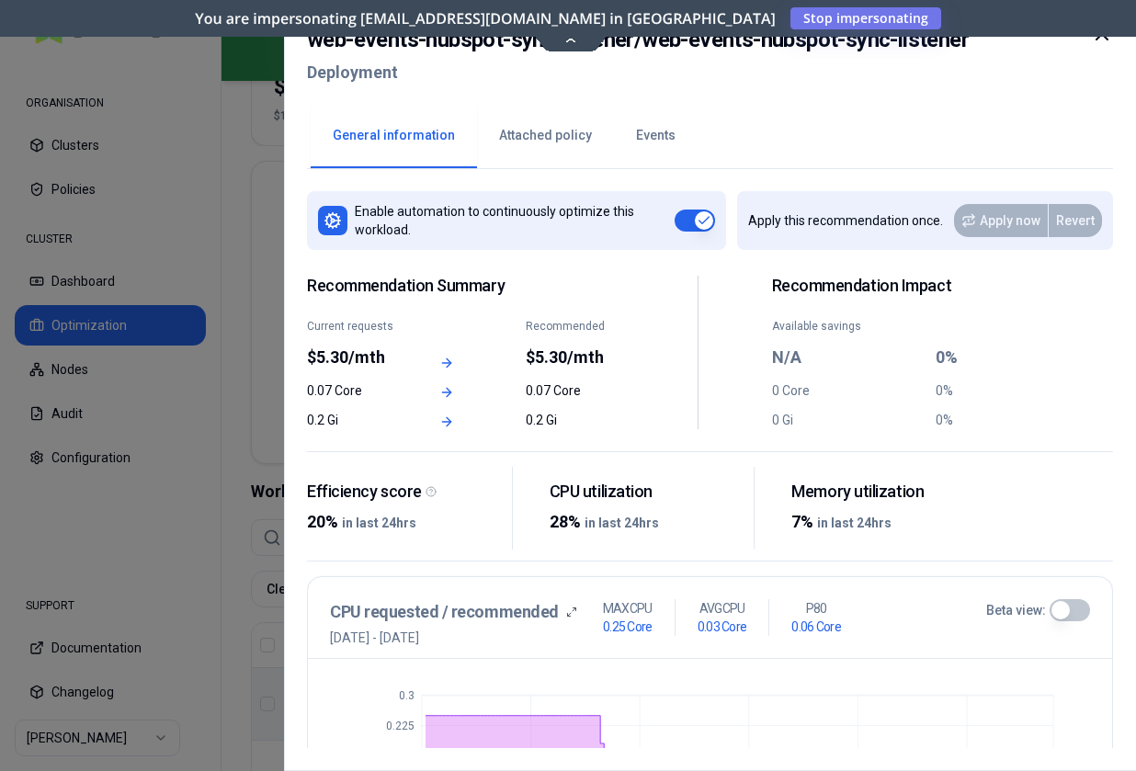
click at [541, 128] on button "Attached policy" at bounding box center [545, 136] width 137 height 64
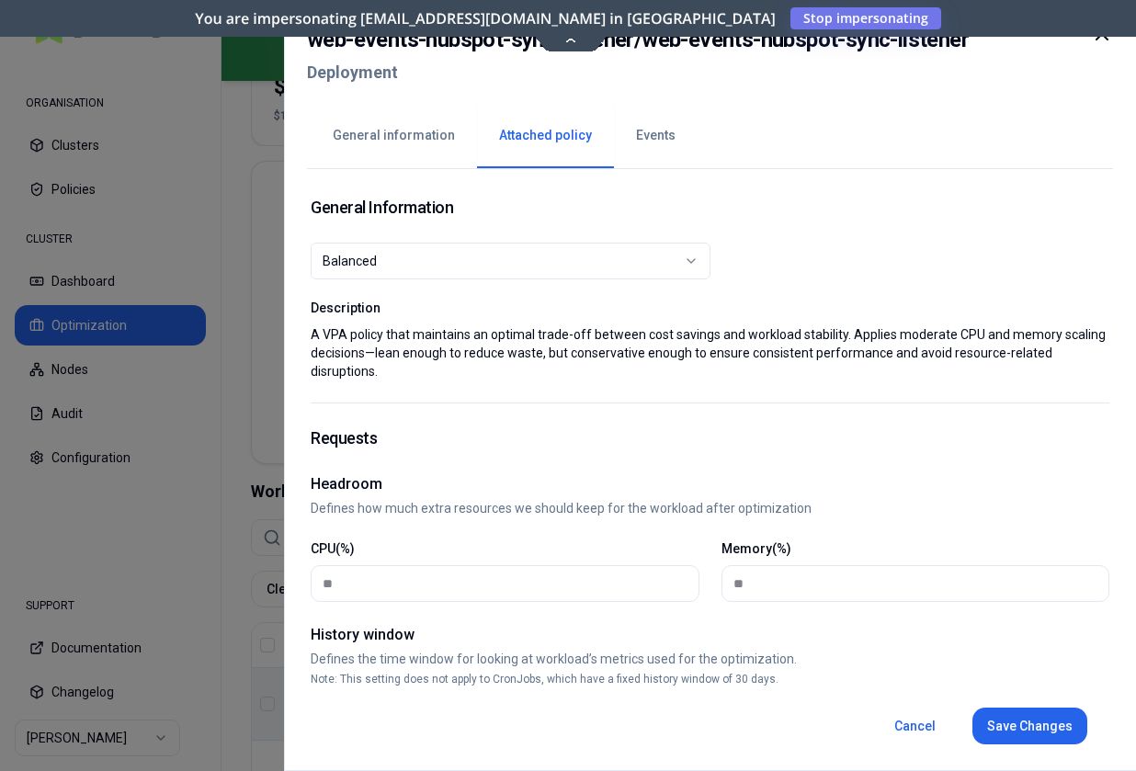
click at [399, 137] on button "General information" at bounding box center [394, 136] width 166 height 64
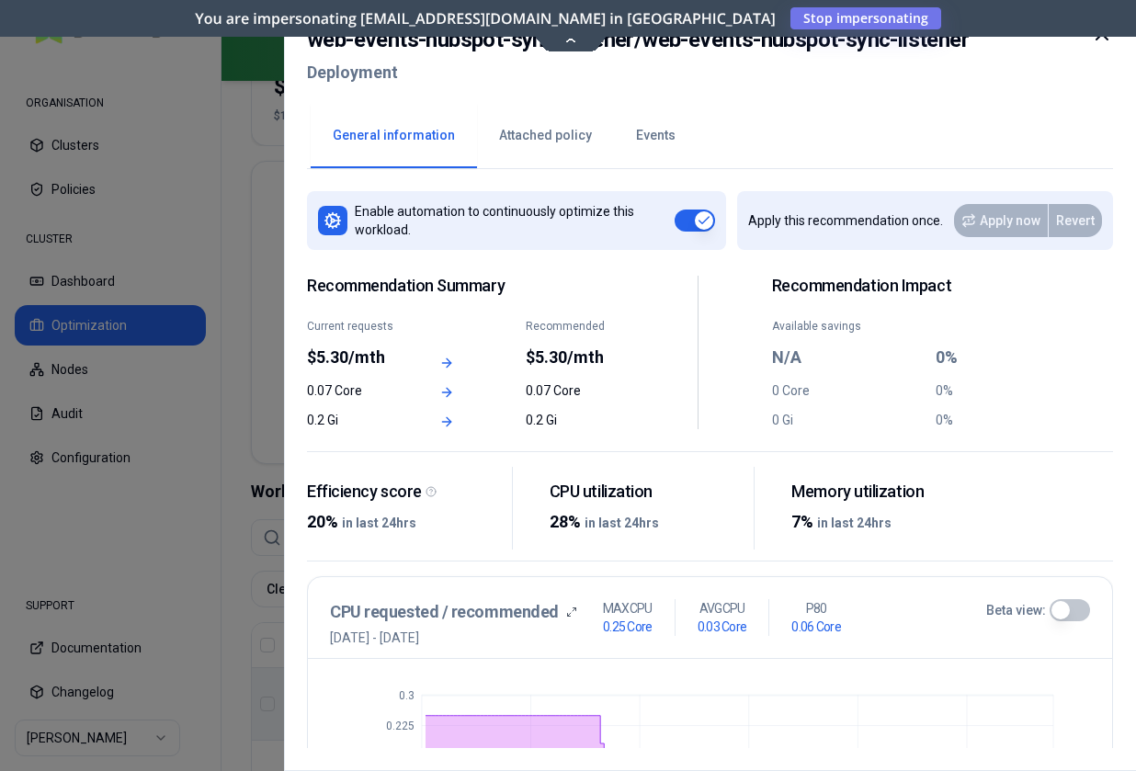
click at [637, 132] on button "Events" at bounding box center [656, 136] width 84 height 64
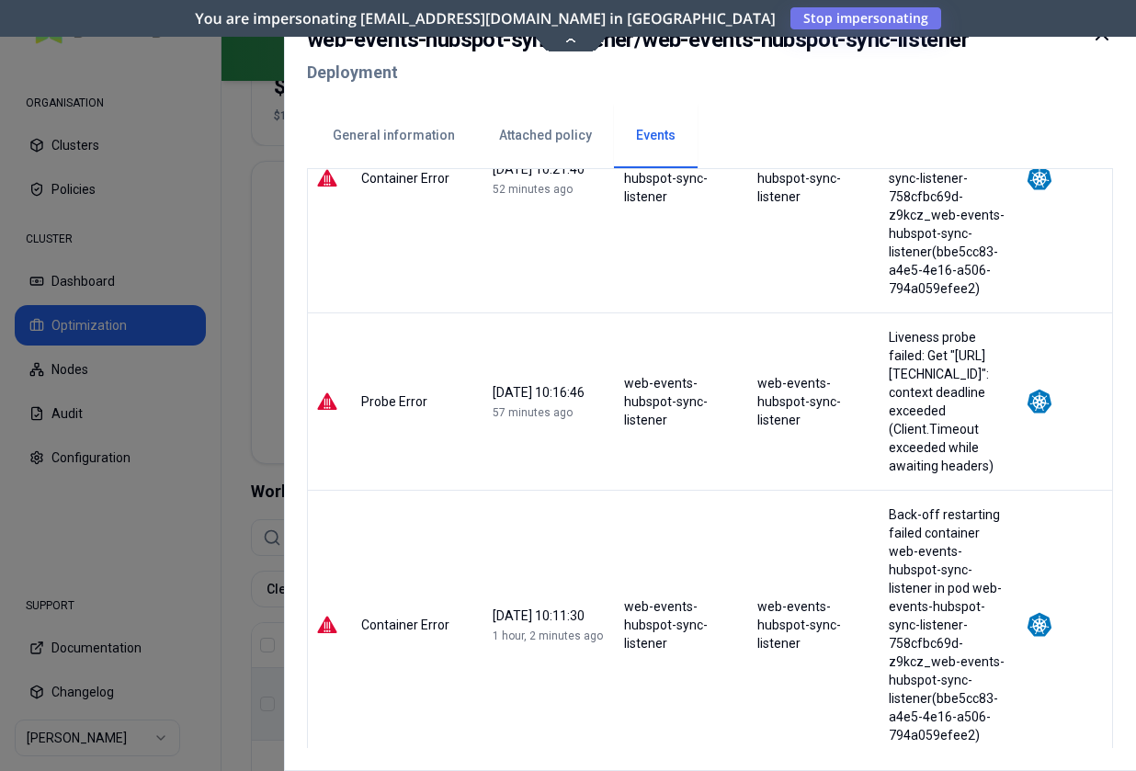
scroll to position [2659, 0]
click at [664, 46] on h2 "web-events-hubspot-sync-listener / web-events-hubspot-sync-listener" at bounding box center [638, 39] width 662 height 33
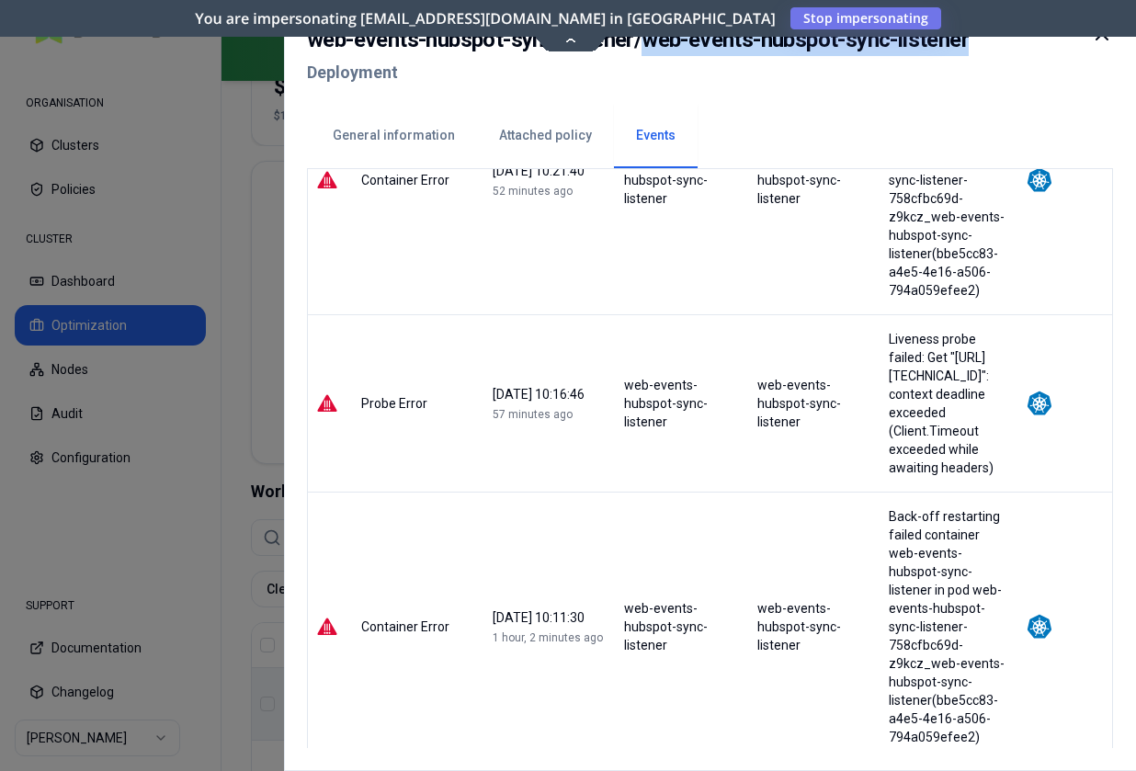
drag, startPoint x: 664, startPoint y: 46, endPoint x: 900, endPoint y: 55, distance: 236.3
click at [900, 55] on h2 "web-events-hubspot-sync-listener / web-events-hubspot-sync-listener" at bounding box center [638, 39] width 662 height 33
copy h2 "web-events-hubspot-sync-listener"
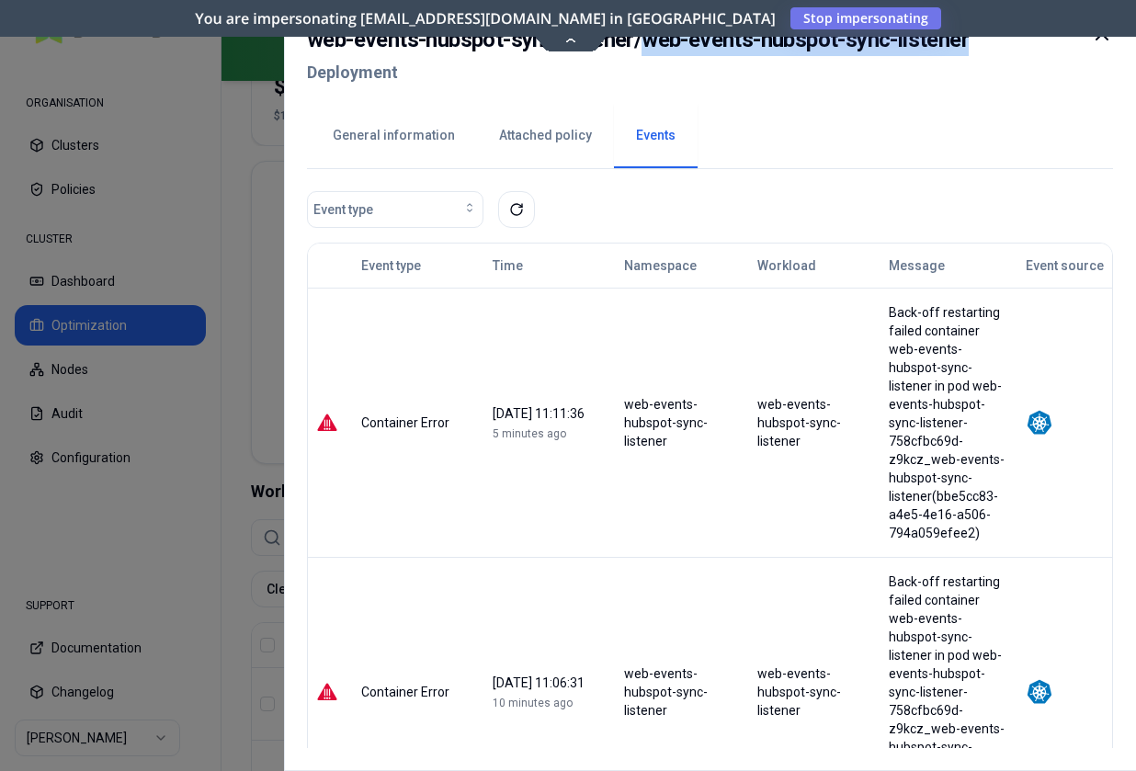
click at [563, 142] on button "Attached policy" at bounding box center [545, 136] width 137 height 64
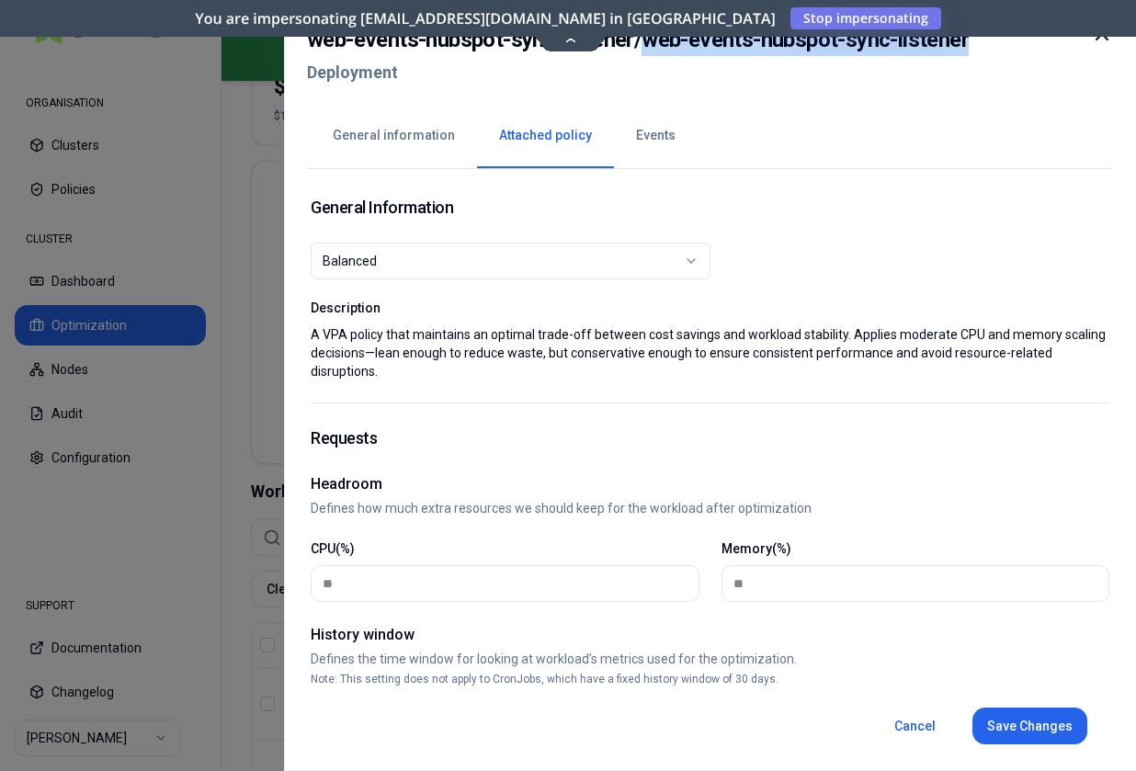
click at [540, 253] on div "Balanced" at bounding box center [503, 261] width 361 height 18
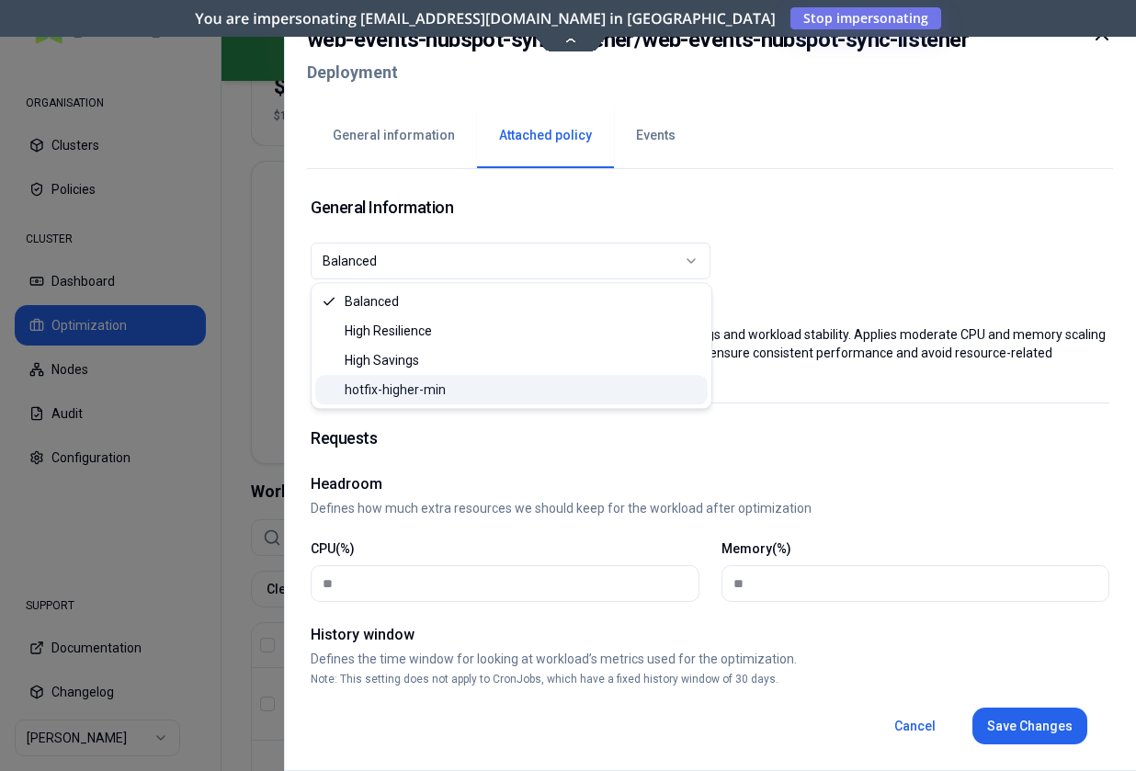
select select "**********"
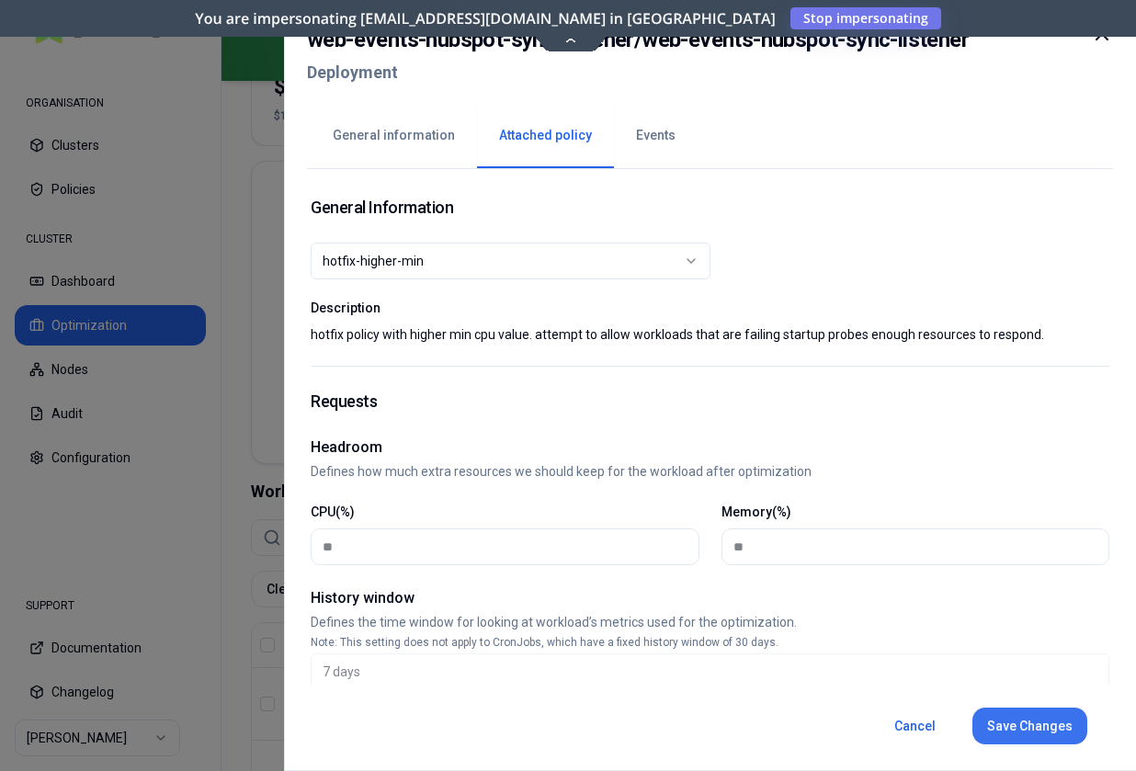
click at [1038, 725] on button "Save Changes" at bounding box center [1029, 726] width 115 height 37
click at [659, 39] on h2 "web-events-hubspot-sync-listener / web-events-hubspot-sync-listener" at bounding box center [638, 39] width 662 height 33
drag, startPoint x: 659, startPoint y: 39, endPoint x: 900, endPoint y: 38, distance: 241.7
click at [900, 38] on h2 "web-events-hubspot-sync-listener / web-events-hubspot-sync-listener" at bounding box center [638, 39] width 662 height 33
copy h2 "web-events-hubspot-sync-listener"
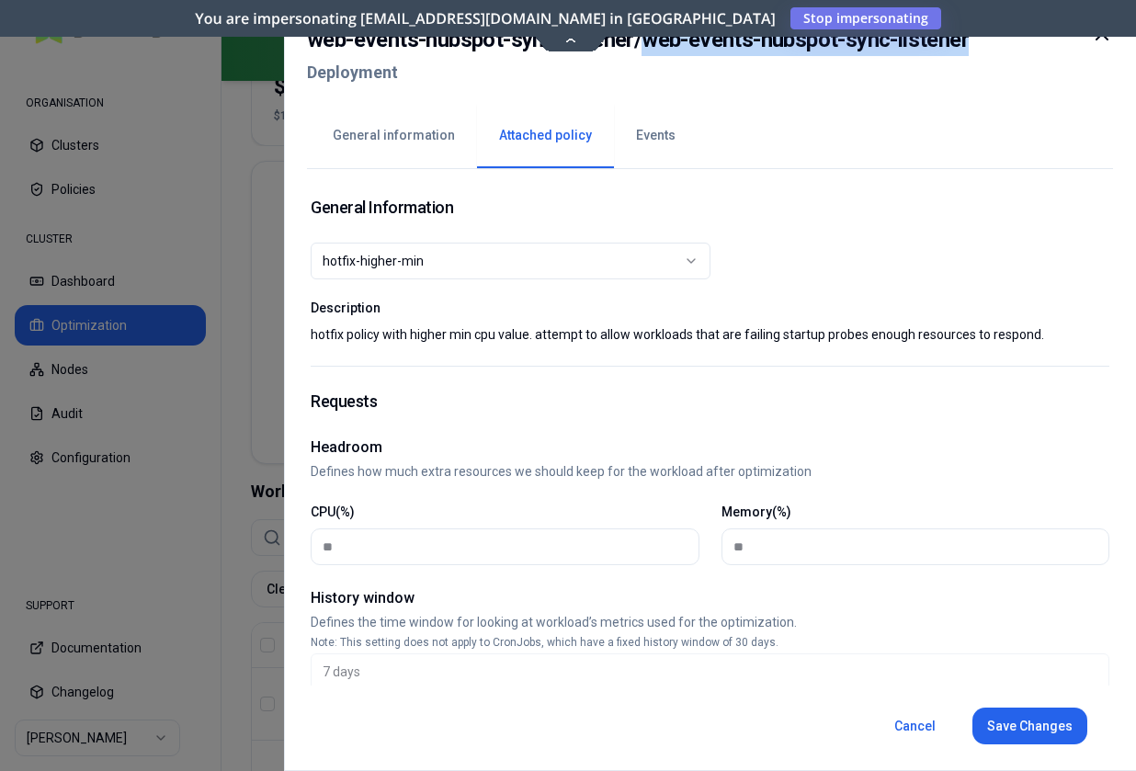
click at [644, 137] on button "Events" at bounding box center [656, 136] width 84 height 64
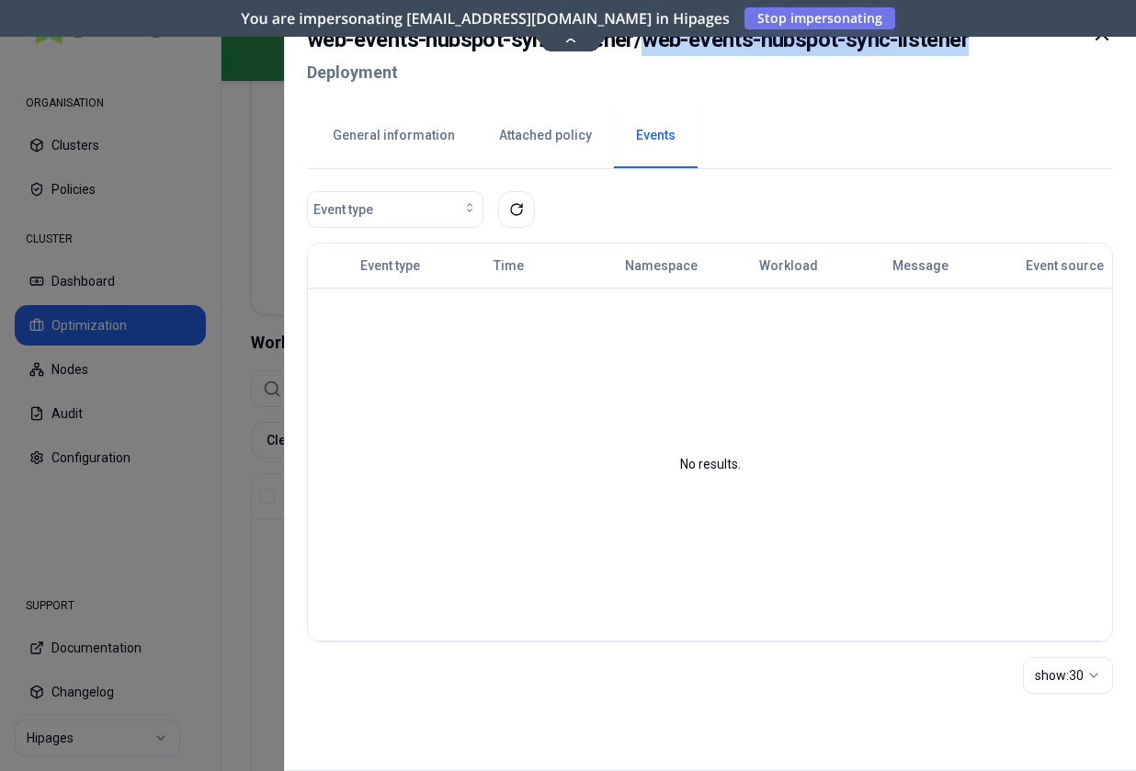
scroll to position [448, 0]
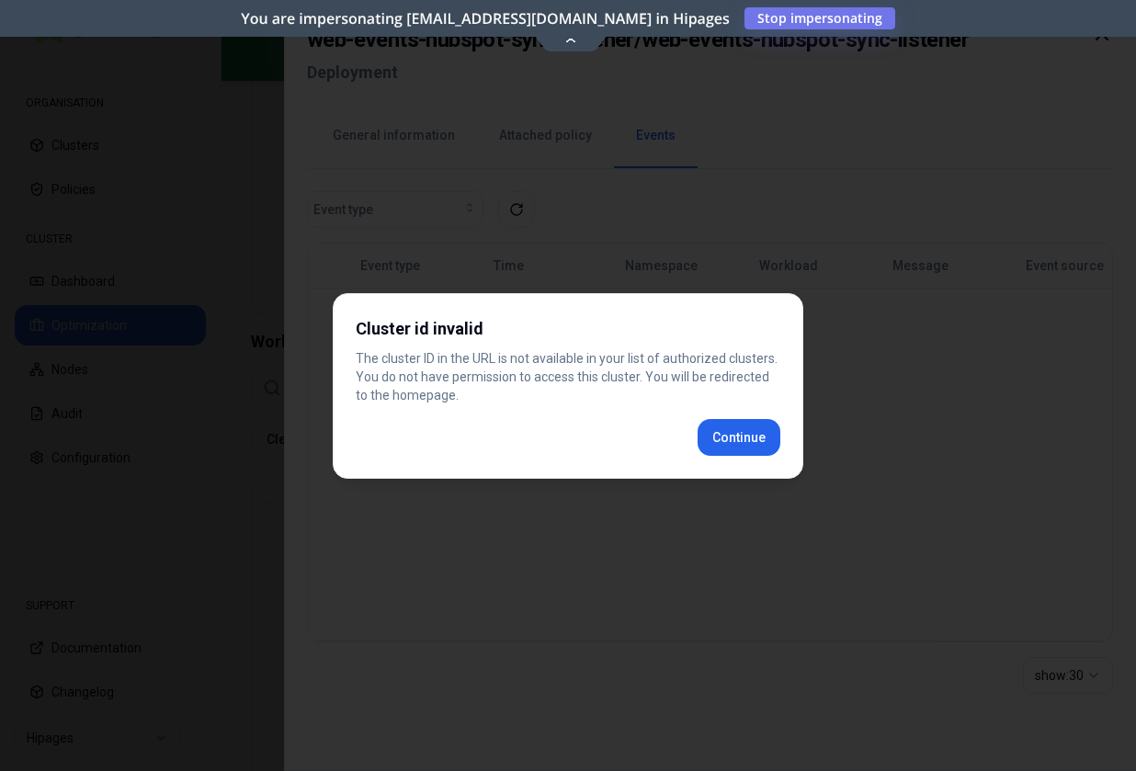
click at [719, 457] on div "Cluster id invalid The cluster ID in the URL is not available in your list of a…" at bounding box center [568, 386] width 470 height 186
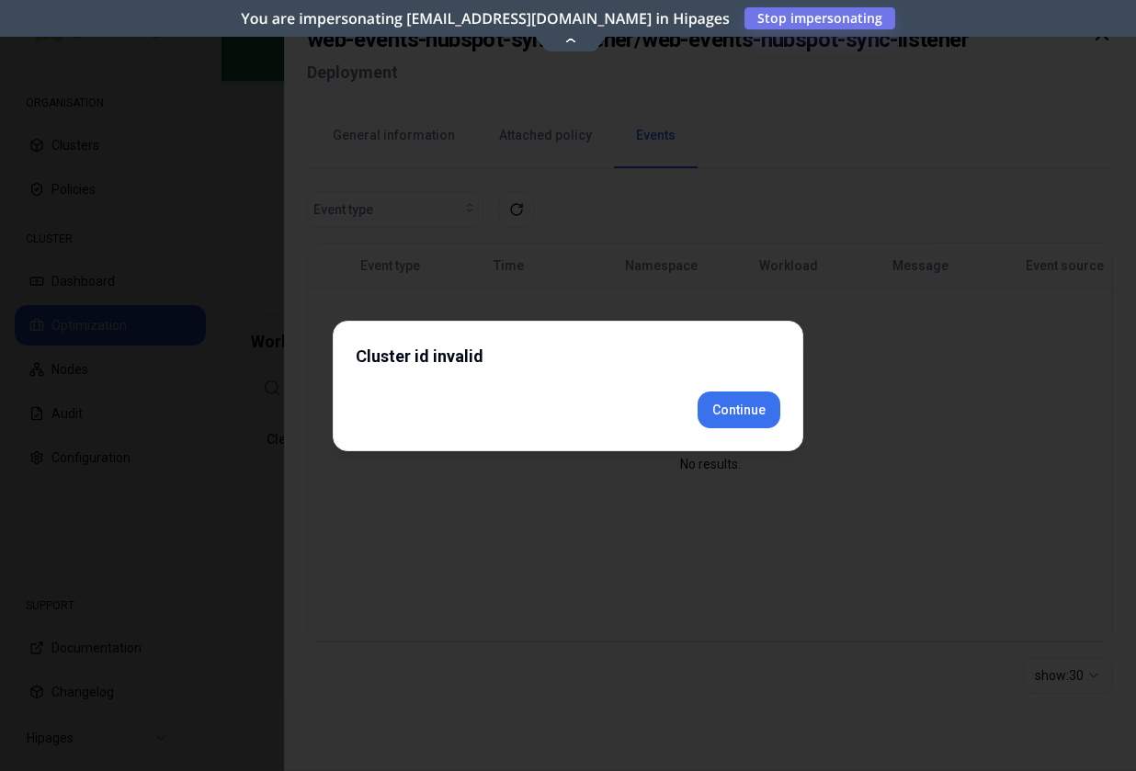
click at [734, 442] on div "Cluster id invalid Continue" at bounding box center [568, 386] width 470 height 130
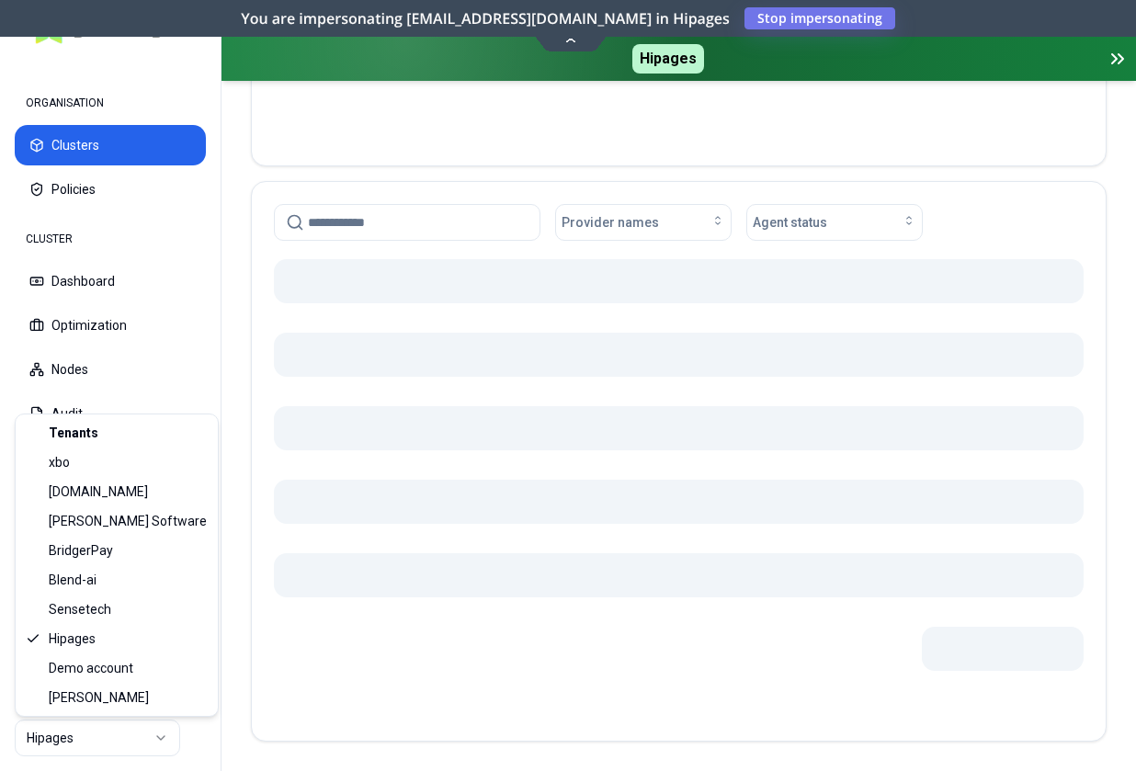
click at [73, 743] on html "ORGANISATION Clusters Policies CLUSTER Dashboard Optimization Nodes Audit Confi…" at bounding box center [568, 385] width 1136 height 771
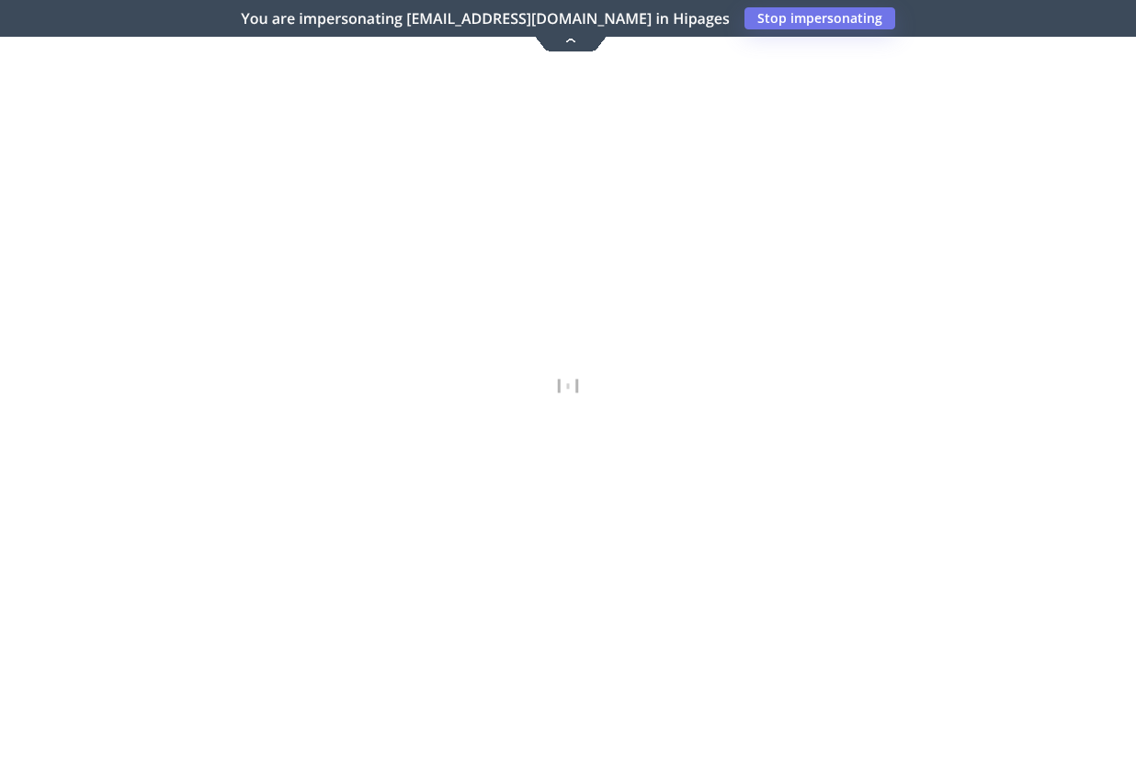
scroll to position [357, 0]
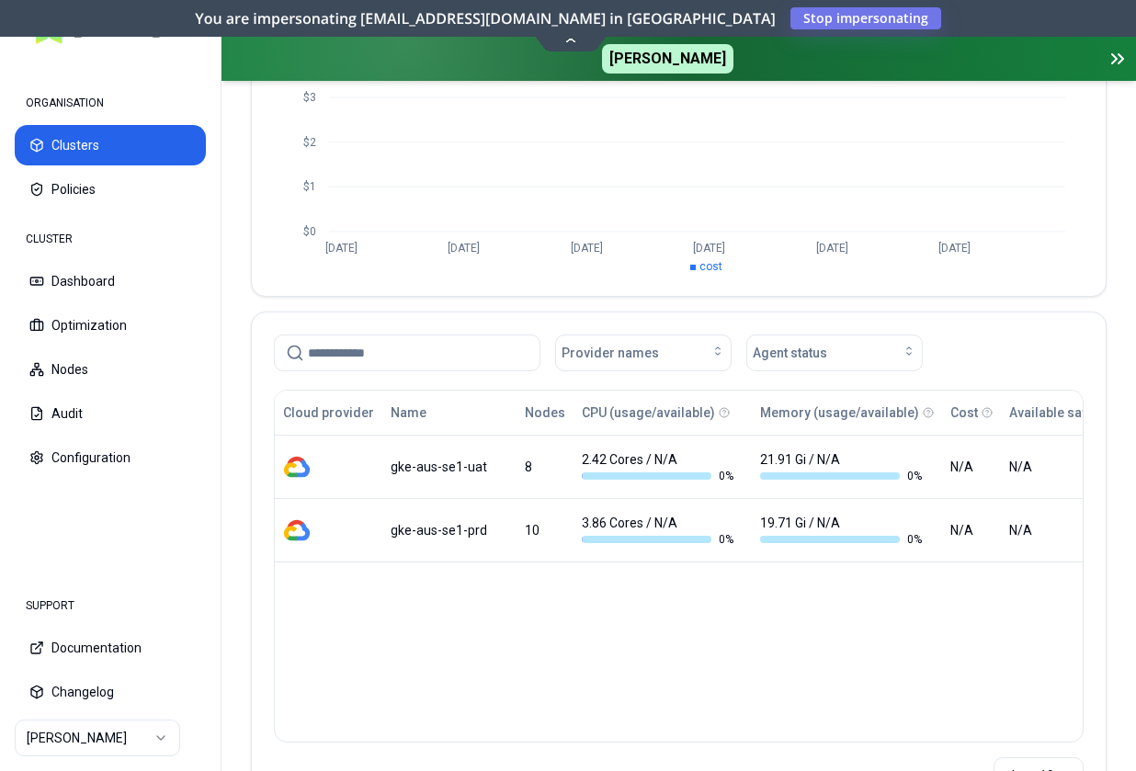
scroll to position [281, 0]
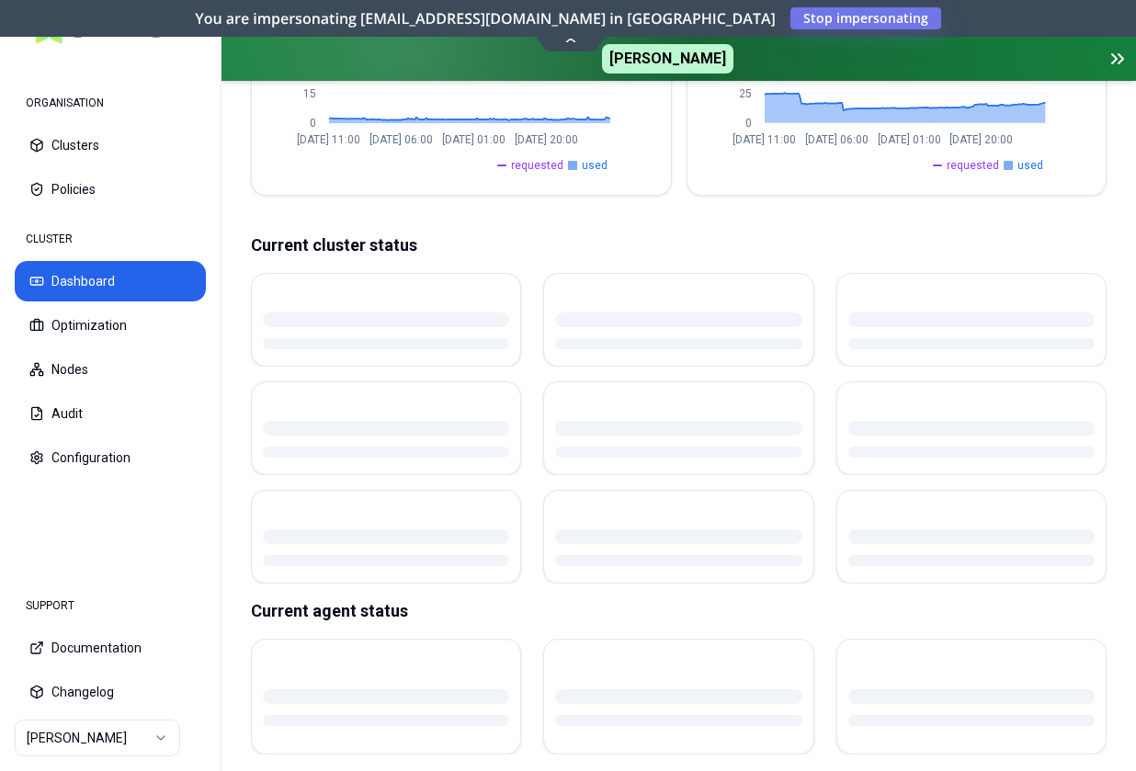
scroll to position [472, 0]
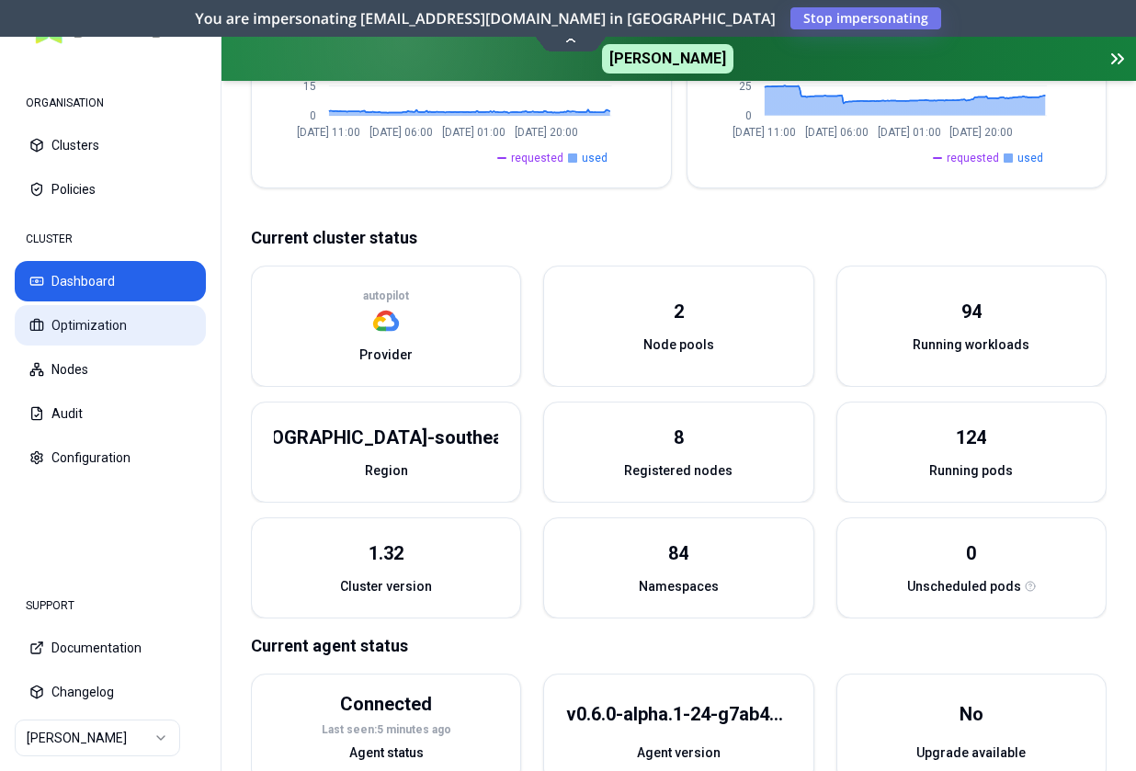
click at [144, 320] on button "Optimization" at bounding box center [110, 325] width 191 height 40
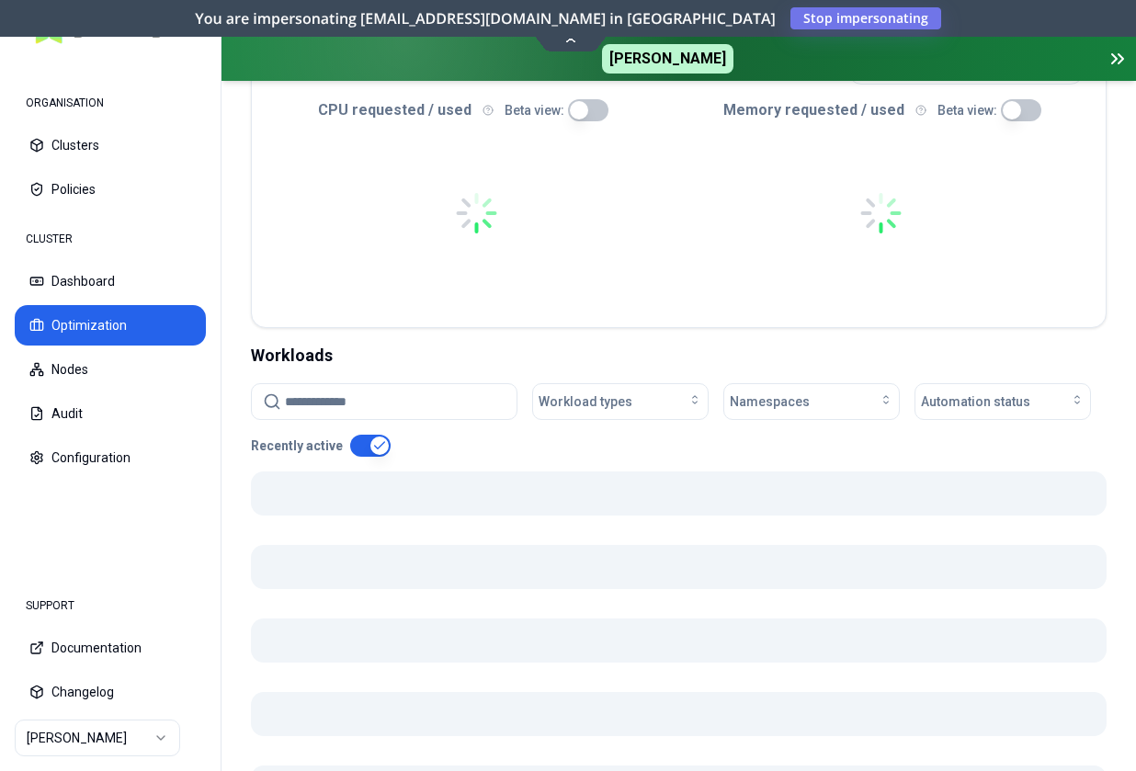
scroll to position [469, 0]
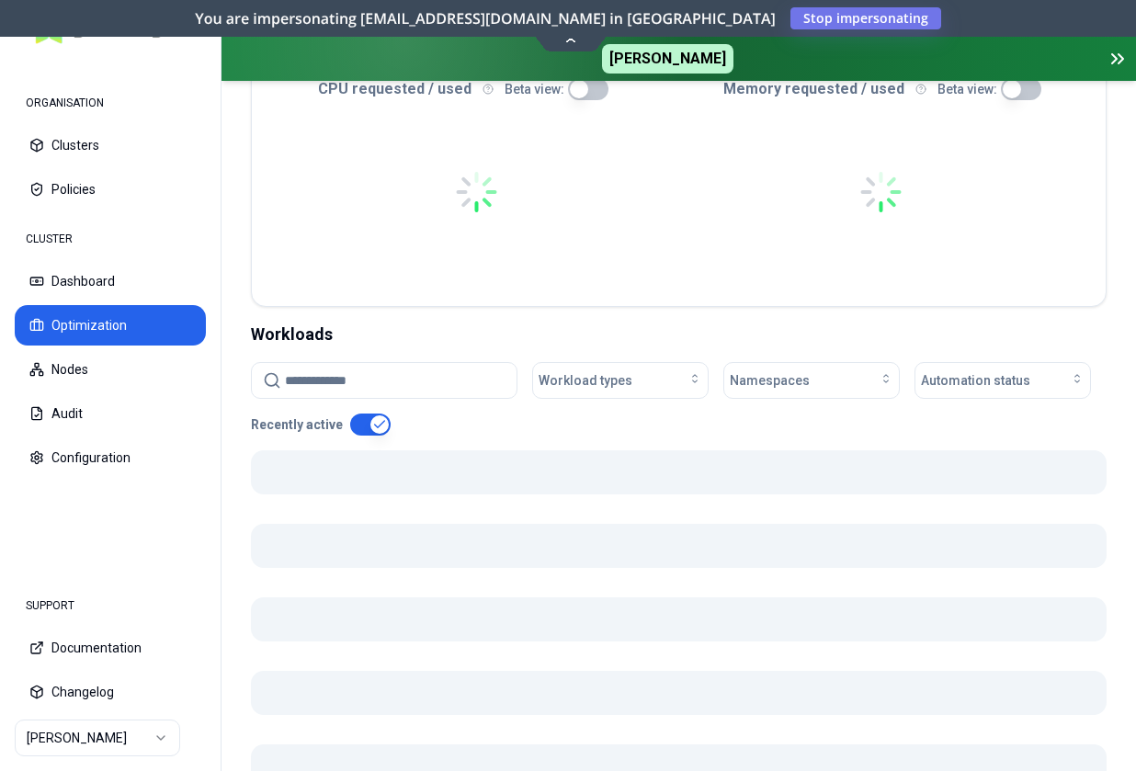
click at [374, 380] on input at bounding box center [395, 380] width 221 height 35
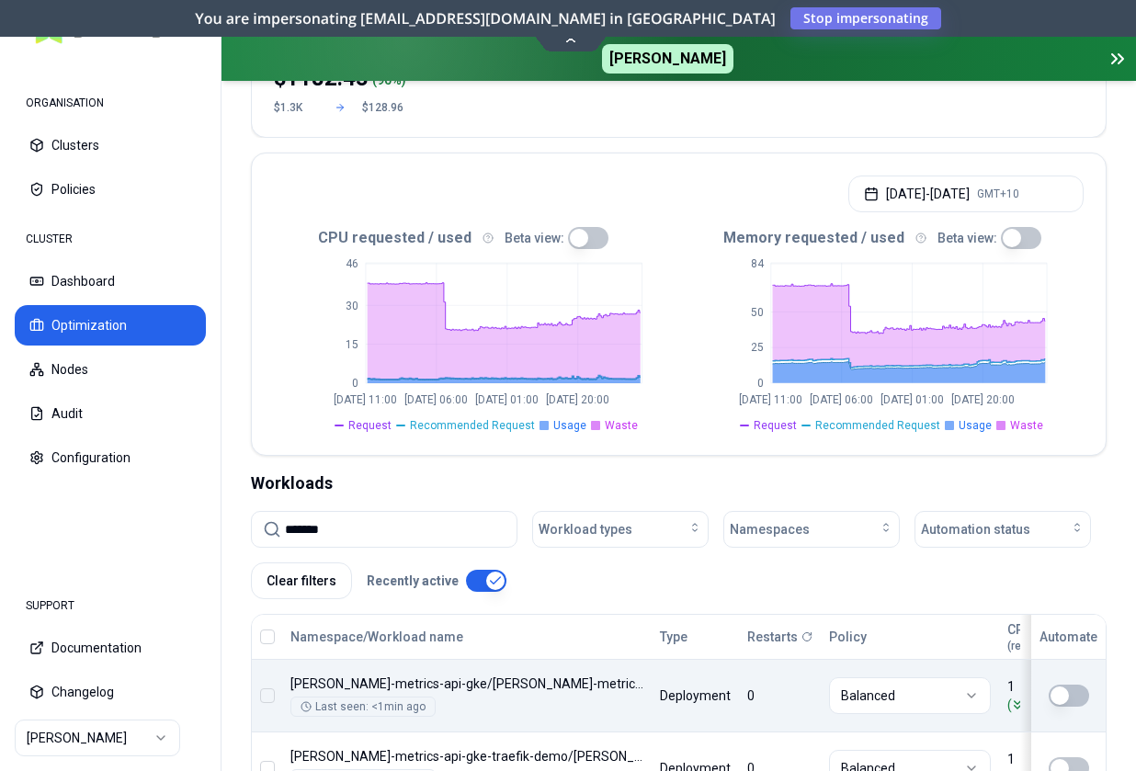
type input "*******"
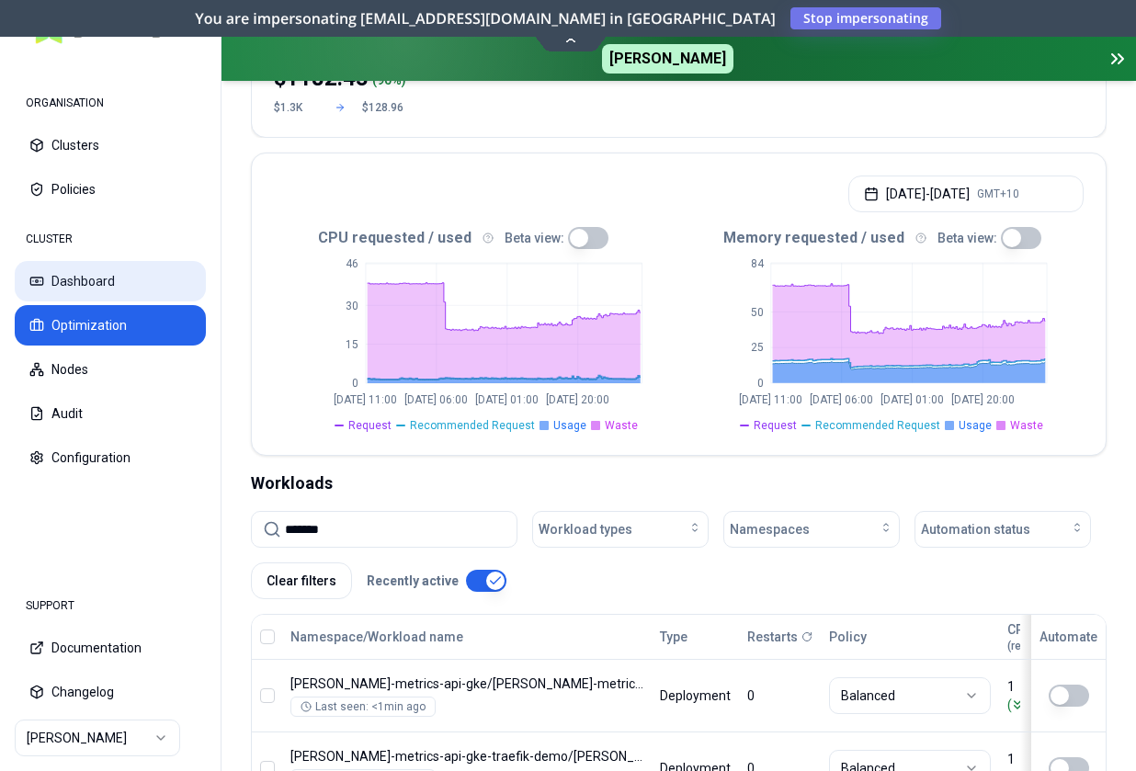
click at [131, 272] on button "Dashboard" at bounding box center [110, 281] width 191 height 40
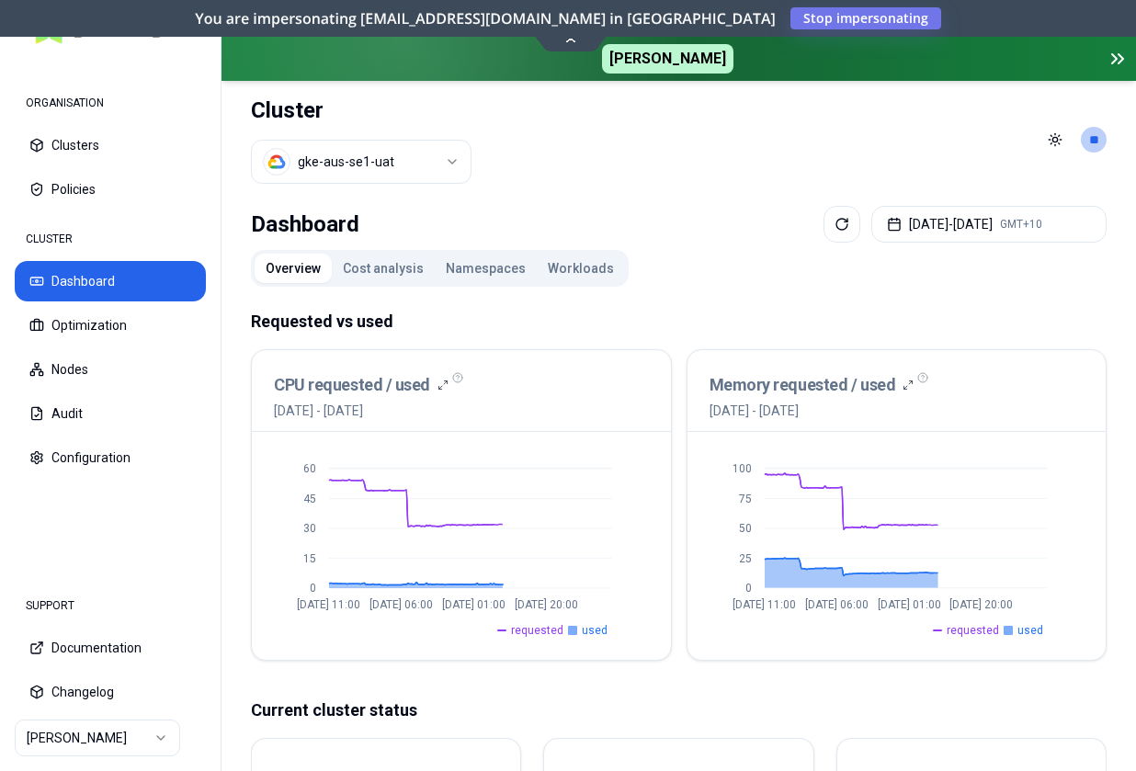
click at [590, 259] on button "Workloads" at bounding box center [581, 268] width 88 height 29
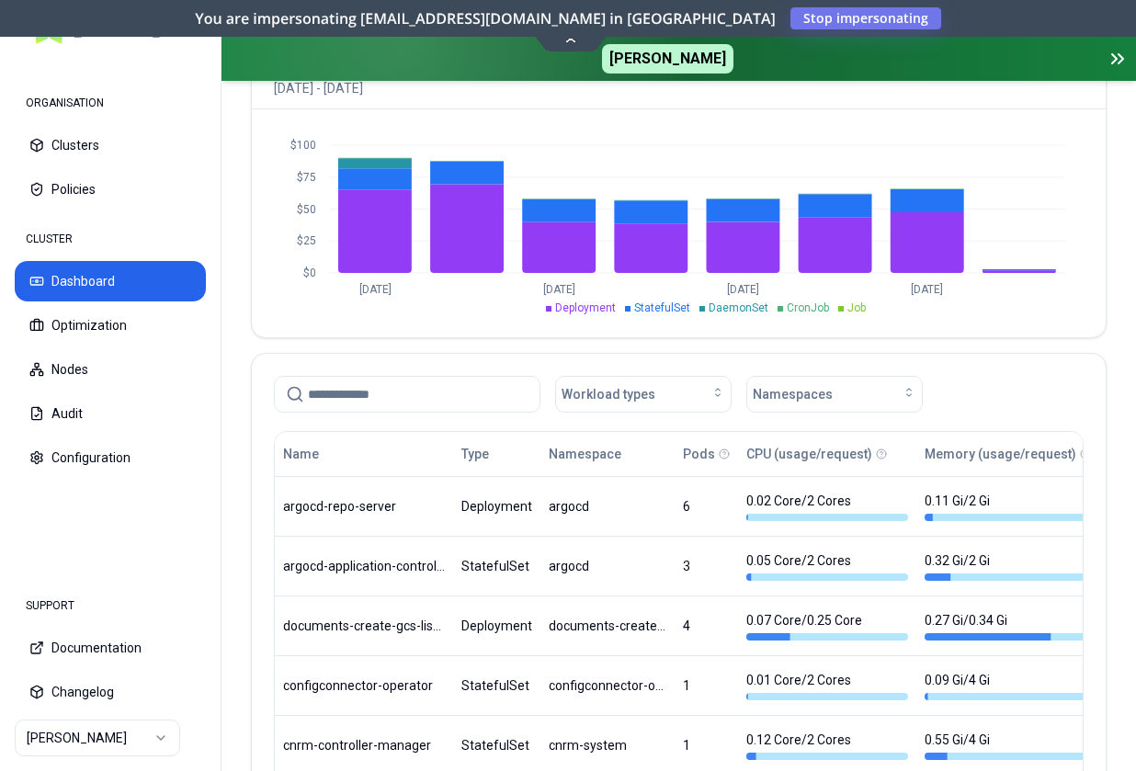
scroll to position [645, 0]
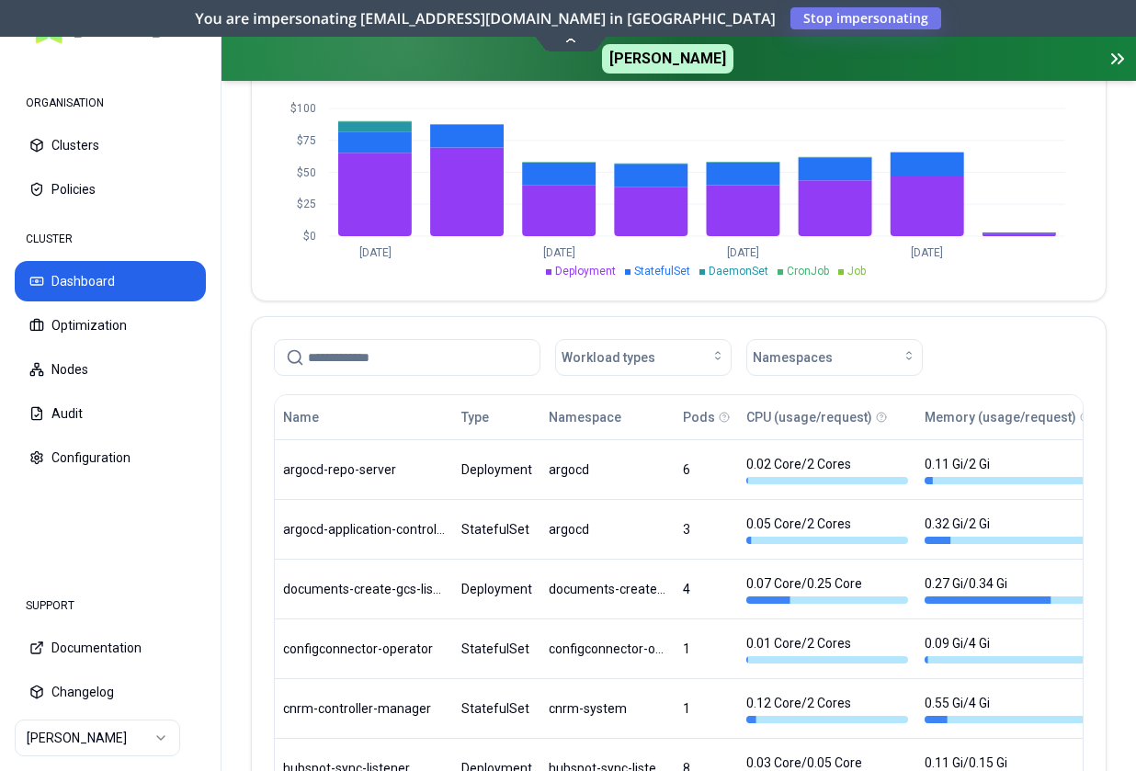
click at [462, 358] on input at bounding box center [418, 357] width 221 height 35
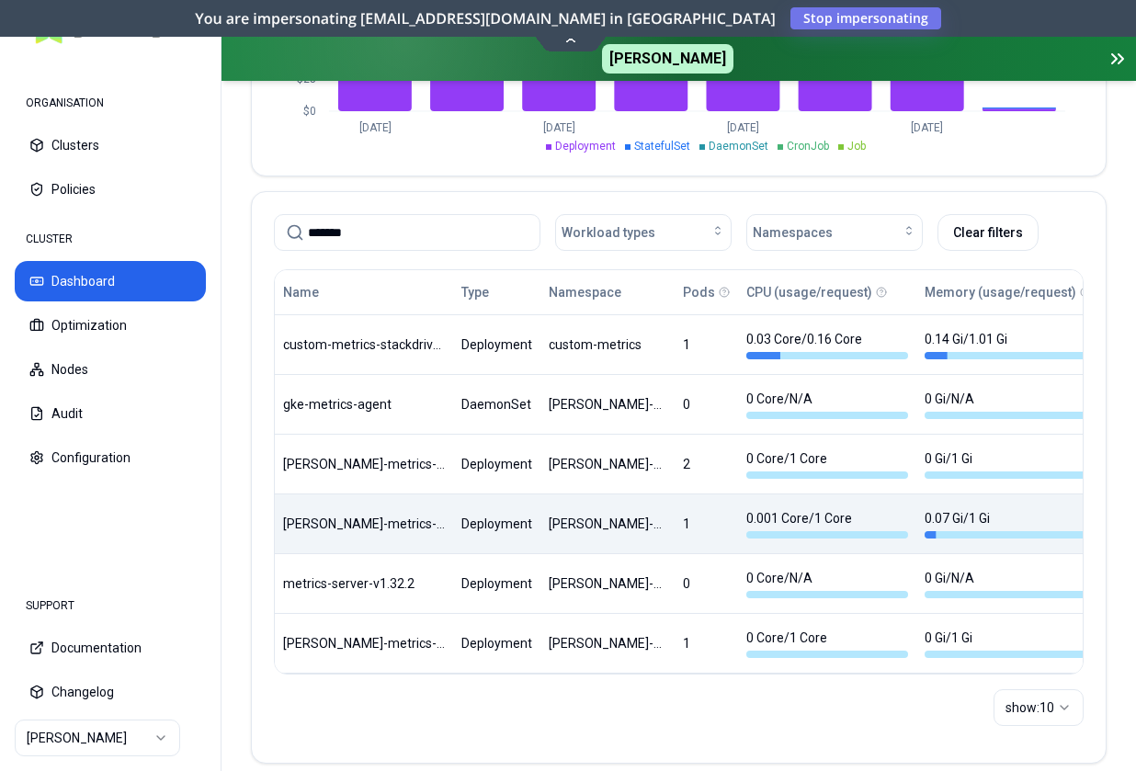
scroll to position [785, 0]
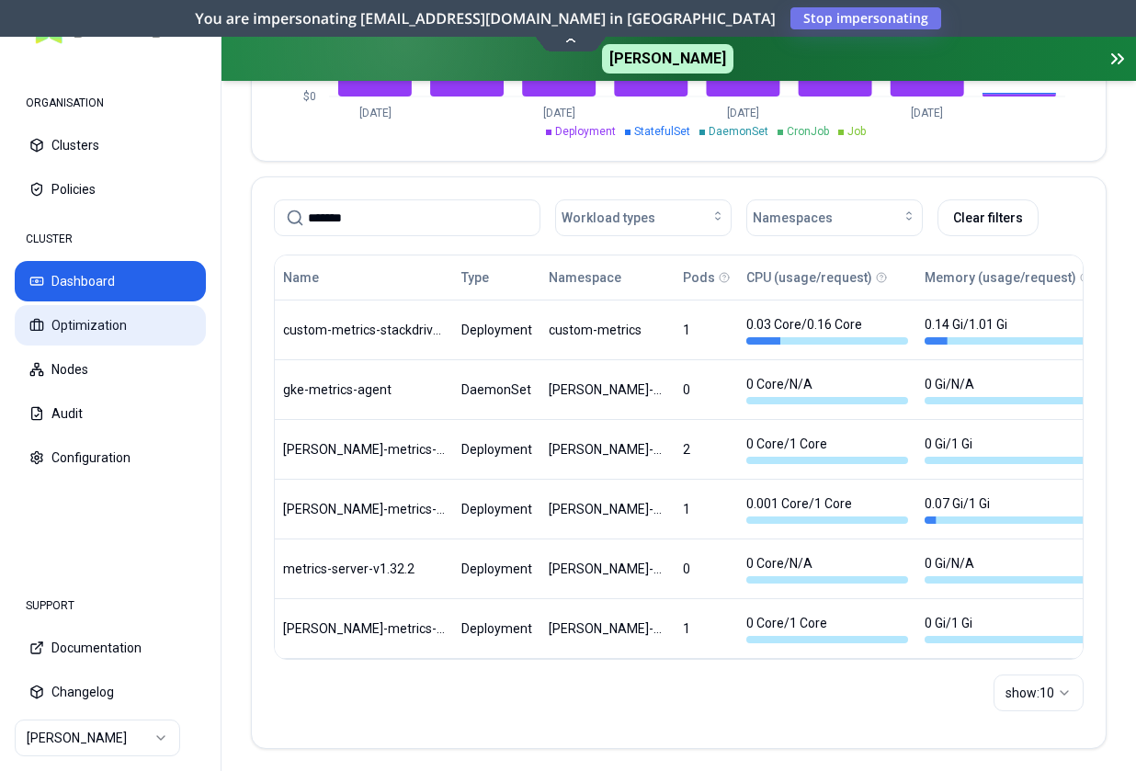
type input "*******"
click at [112, 324] on button "Optimization" at bounding box center [110, 325] width 191 height 40
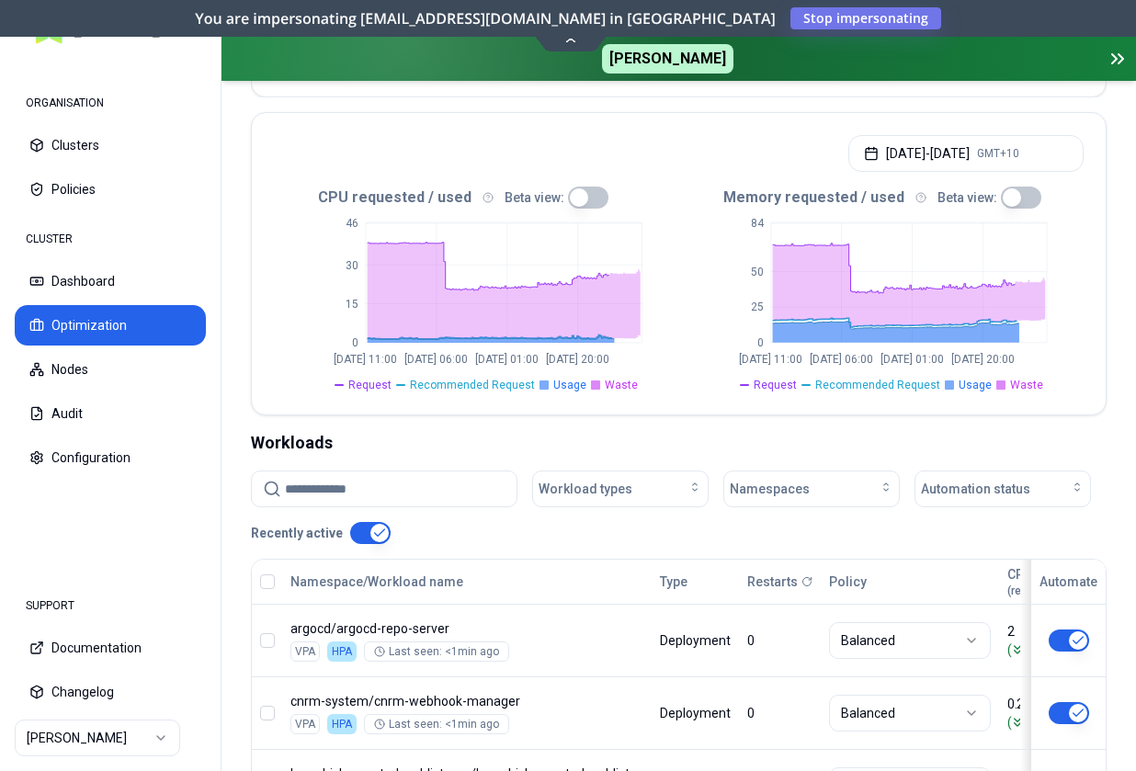
scroll to position [523, 0]
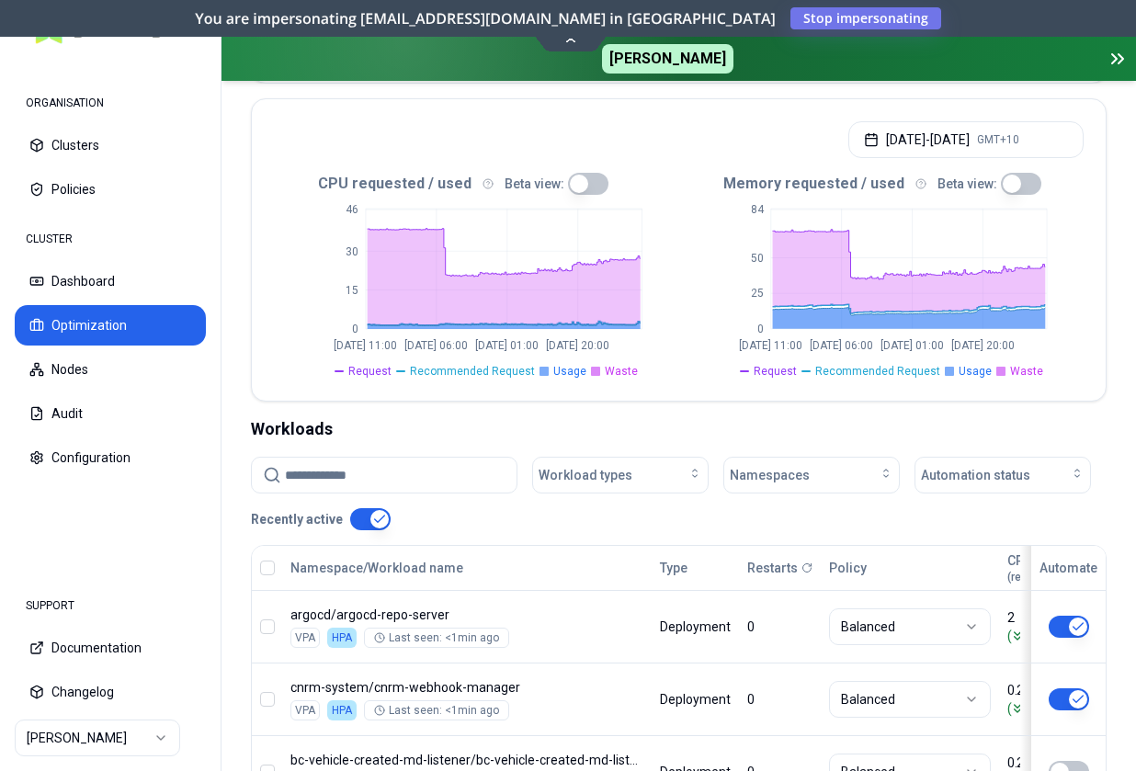
click at [444, 458] on input at bounding box center [395, 475] width 221 height 35
type input "*"
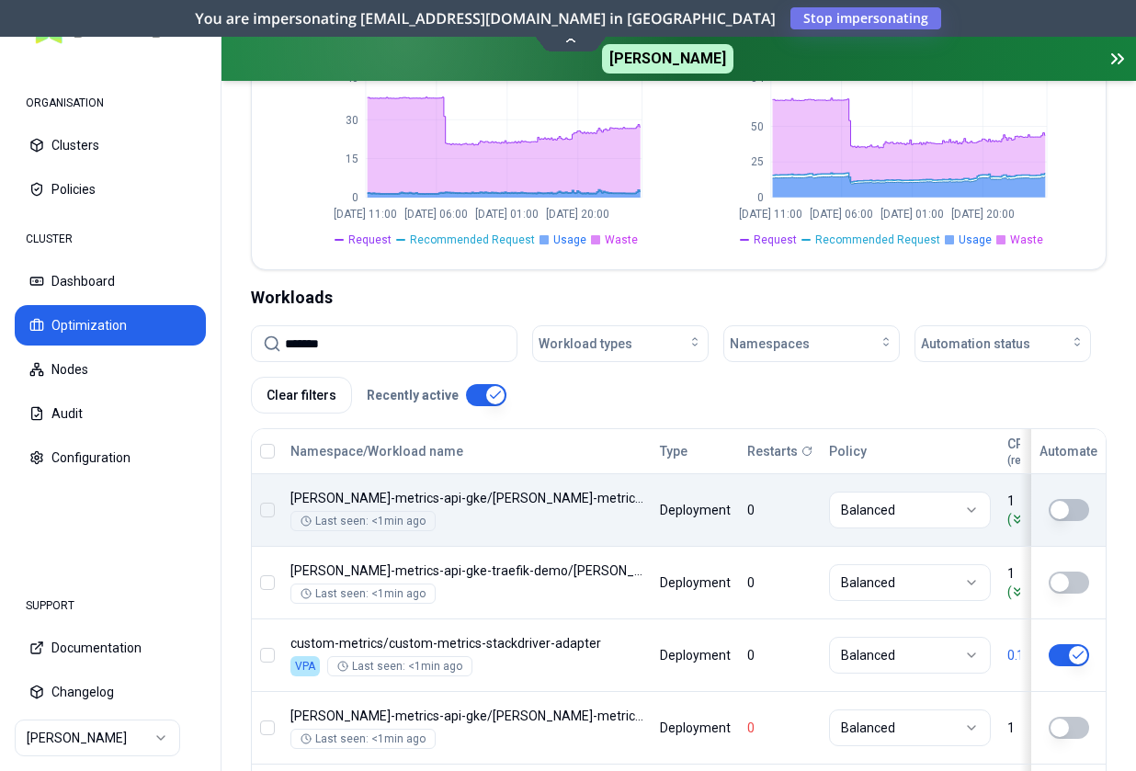
scroll to position [660, 0]
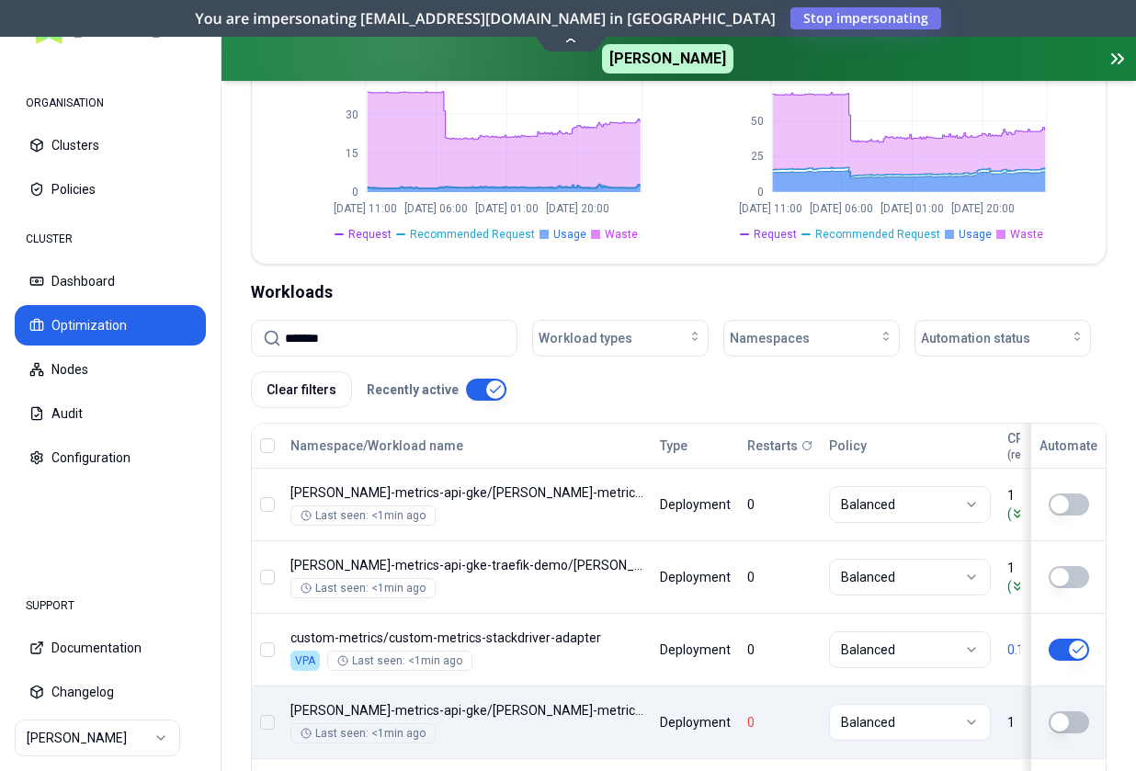
type input "*******"
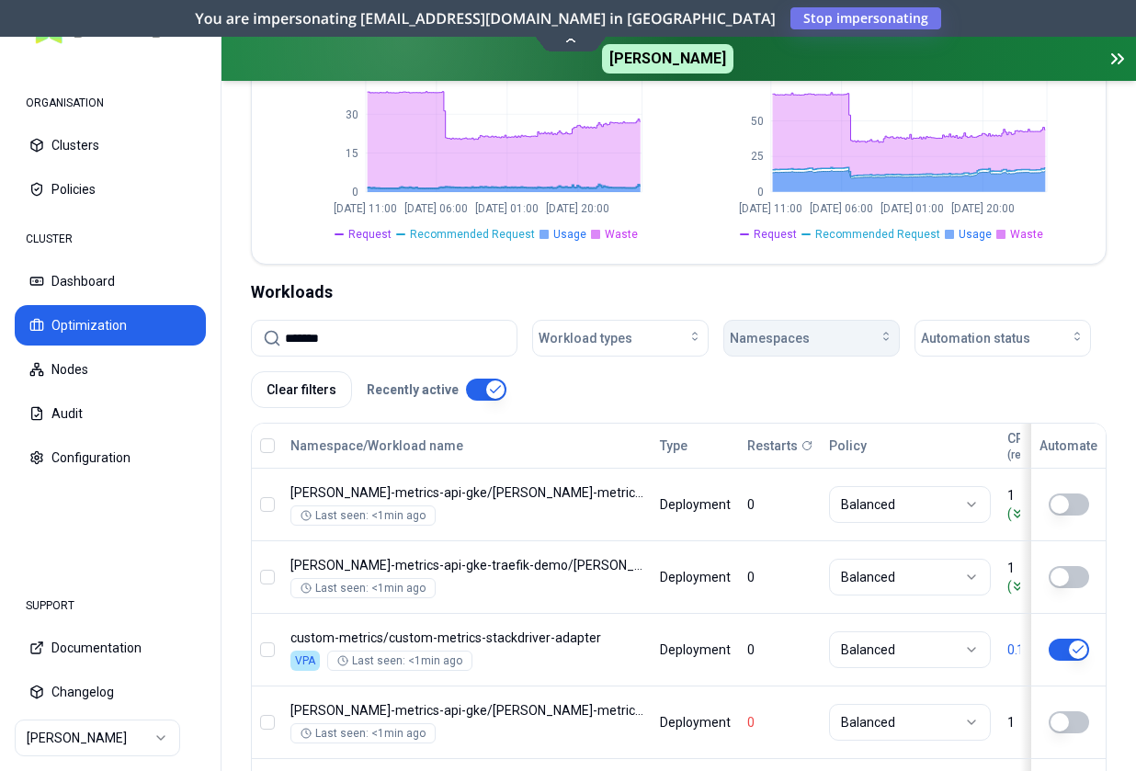
click at [823, 329] on div "Namespaces" at bounding box center [812, 338] width 164 height 18
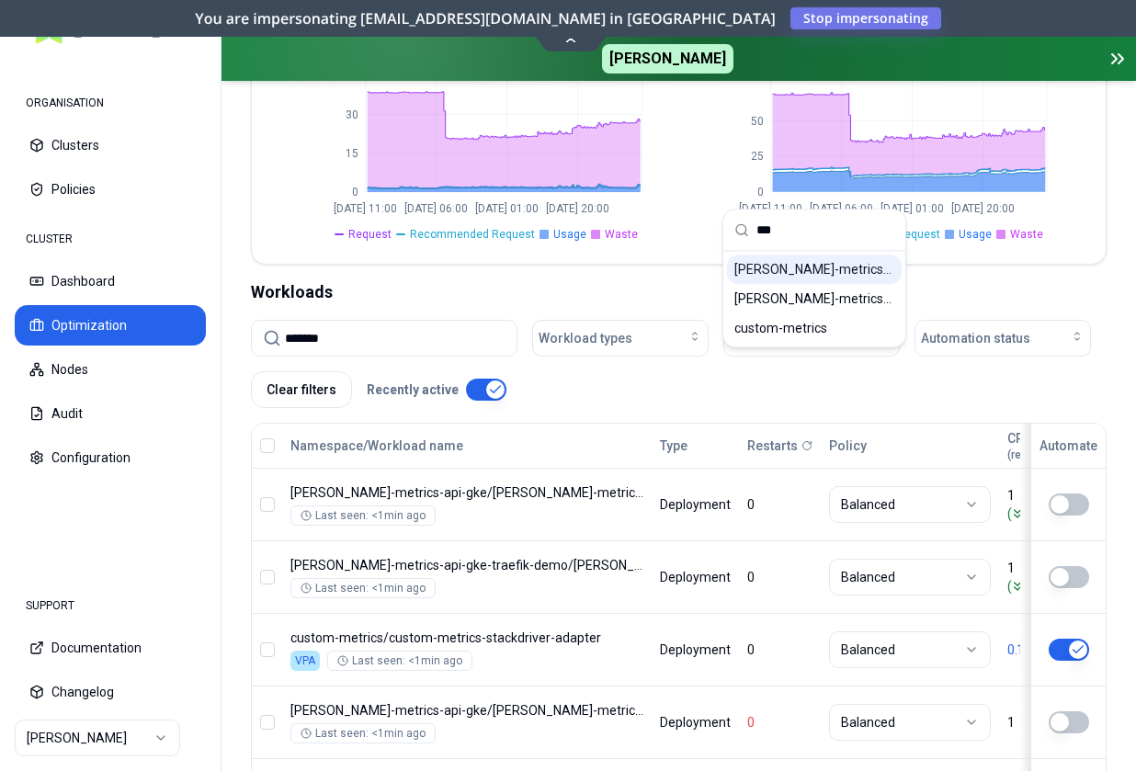
type input "***"
click at [842, 266] on span "[PERSON_NAME]-metrics-api-gke" at bounding box center [814, 269] width 160 height 18
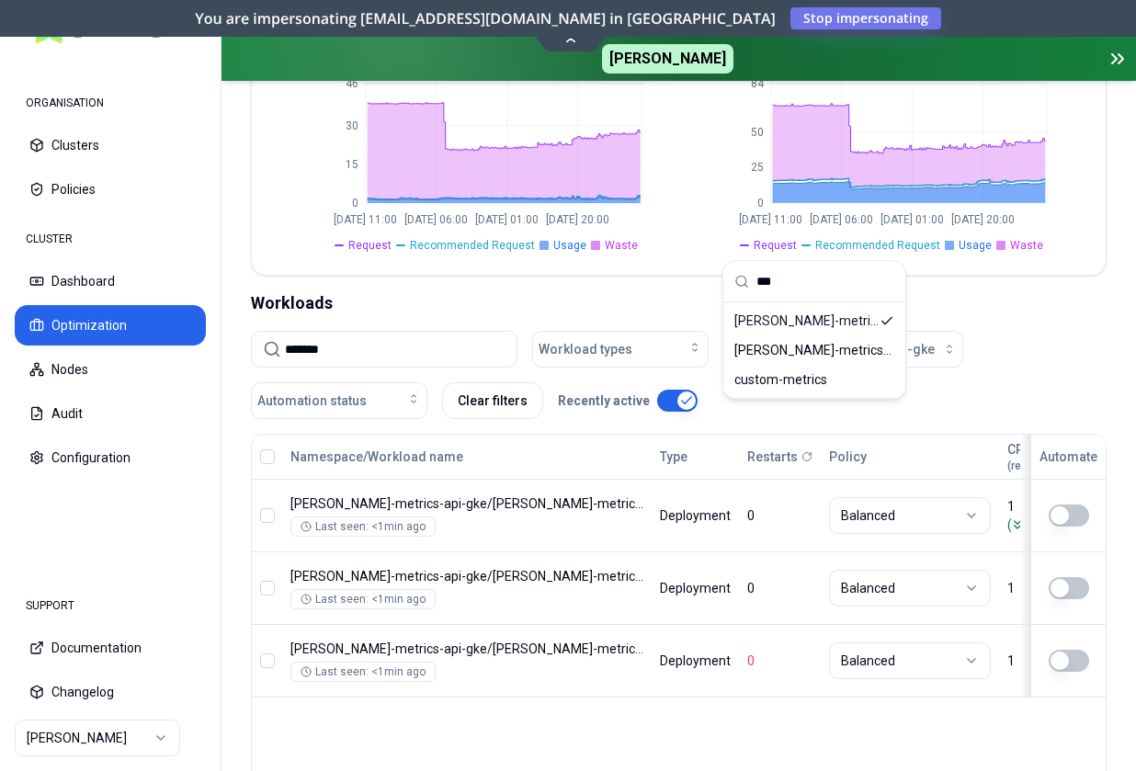
scroll to position [608, 0]
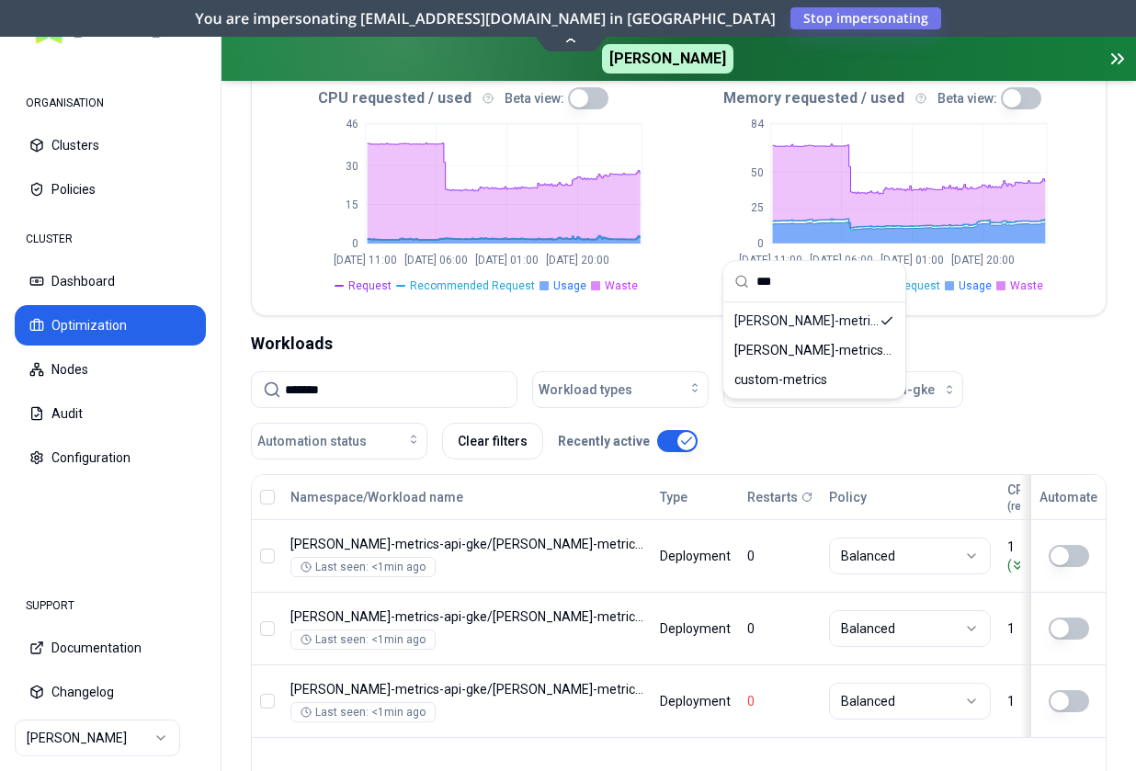
click at [367, 331] on div "Workloads" at bounding box center [678, 344] width 855 height 26
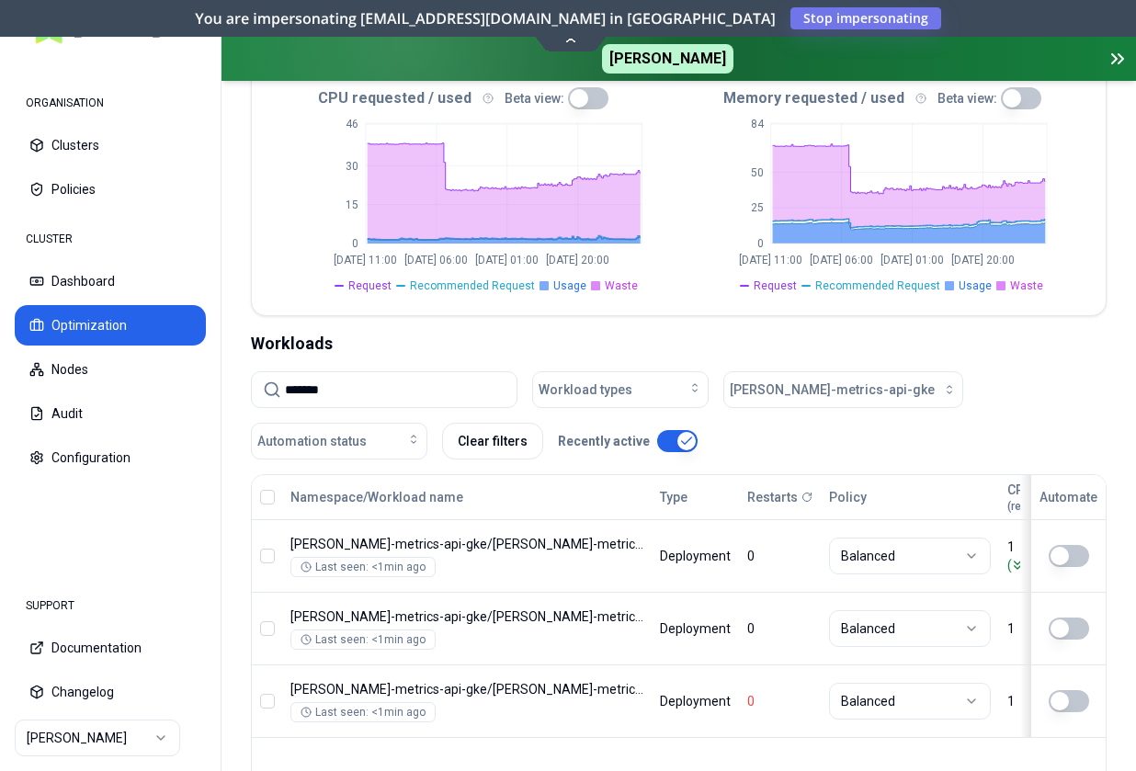
drag, startPoint x: 339, startPoint y: 234, endPoint x: 231, endPoint y: 242, distance: 108.7
click at [285, 372] on input "*******" at bounding box center [395, 389] width 221 height 35
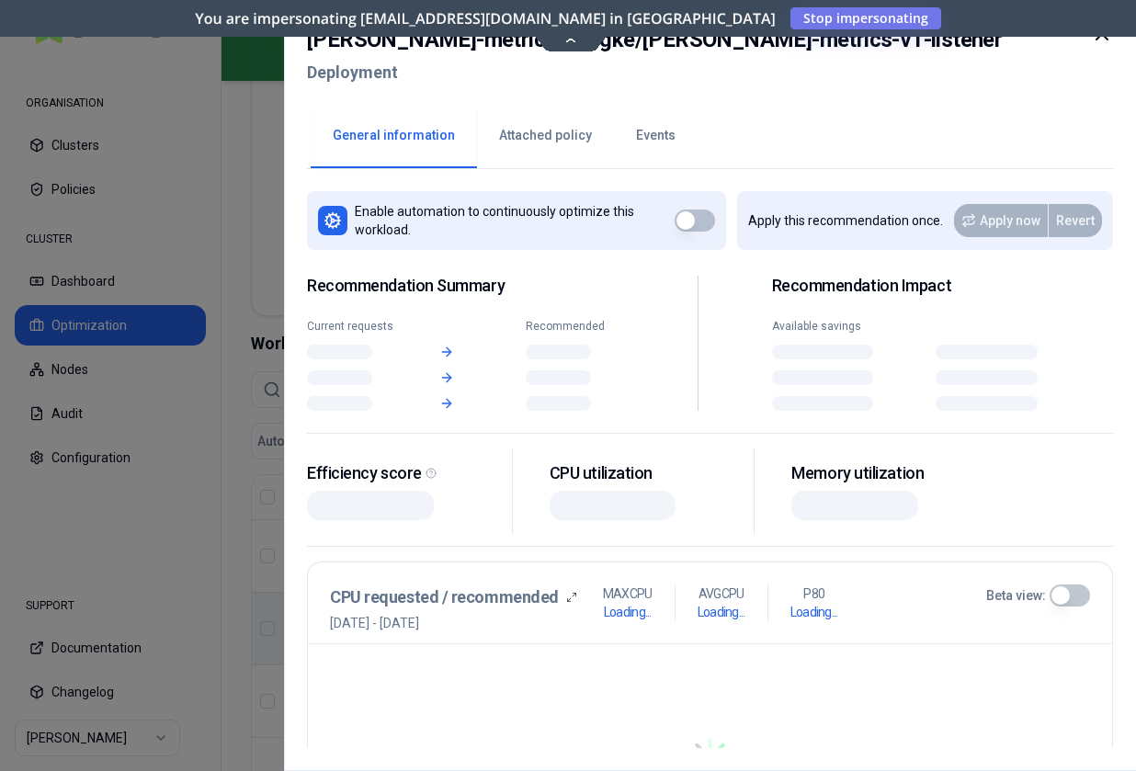
scroll to position [608, 0]
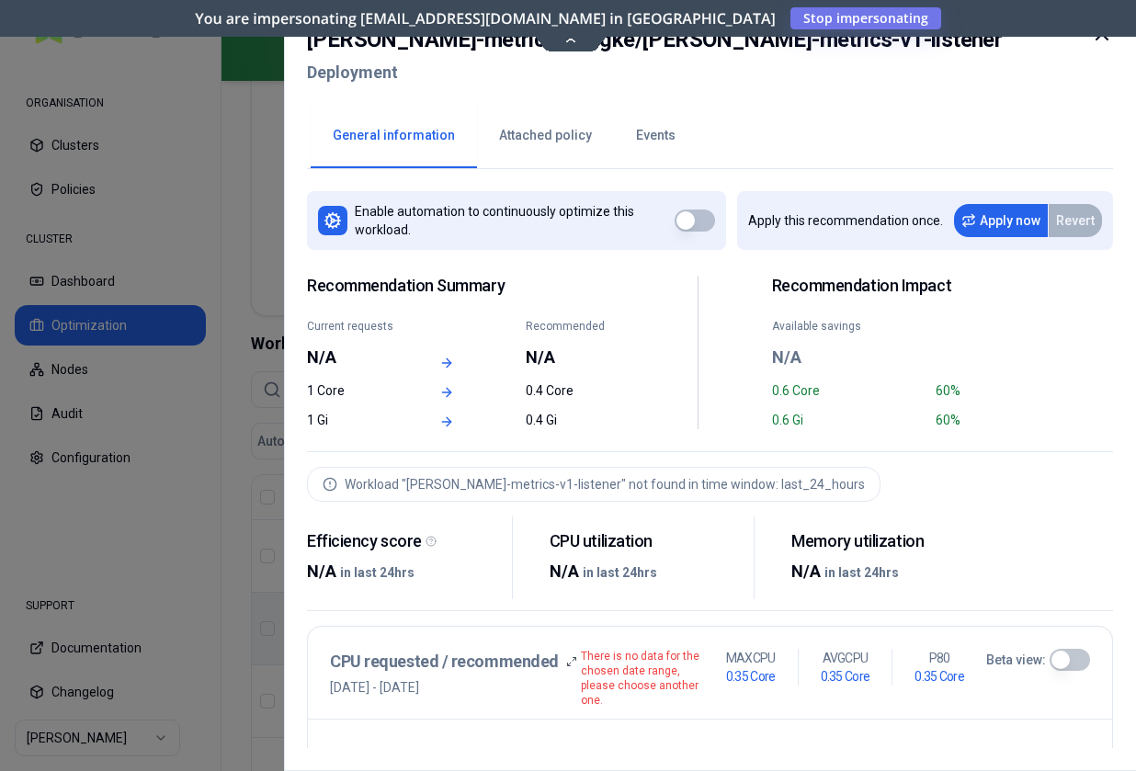
click at [653, 142] on button "Events" at bounding box center [656, 136] width 84 height 64
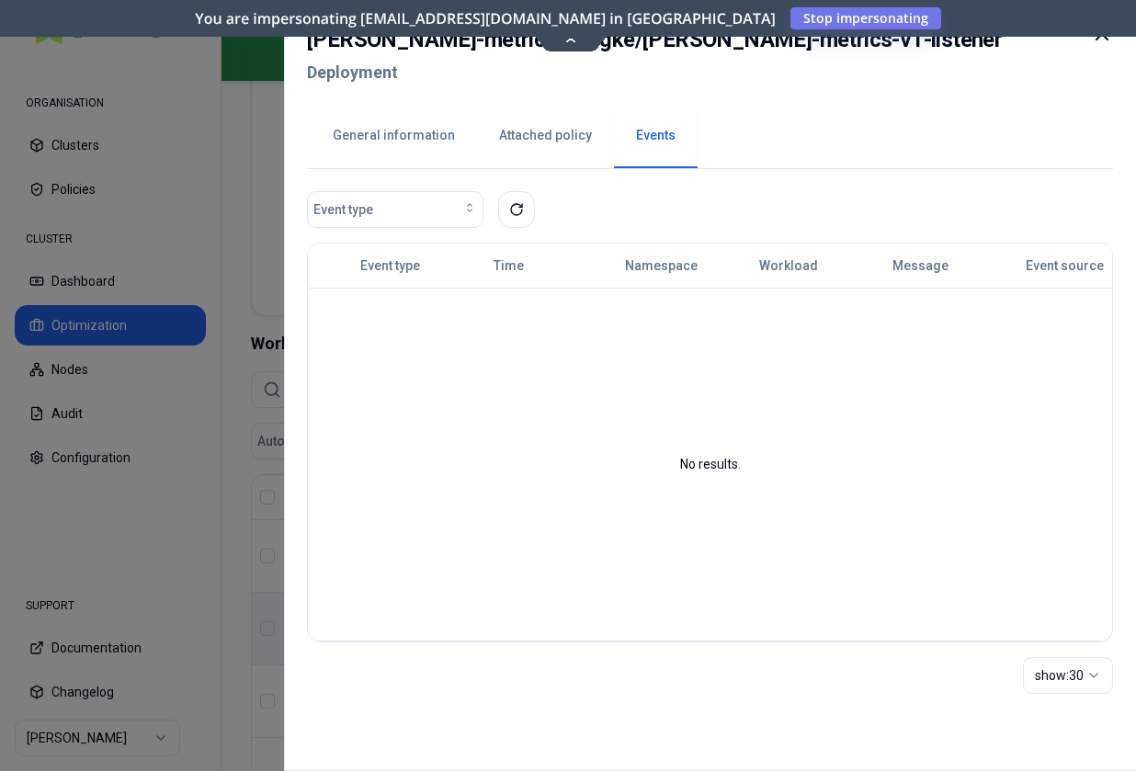
click at [401, 132] on button "General information" at bounding box center [394, 136] width 166 height 64
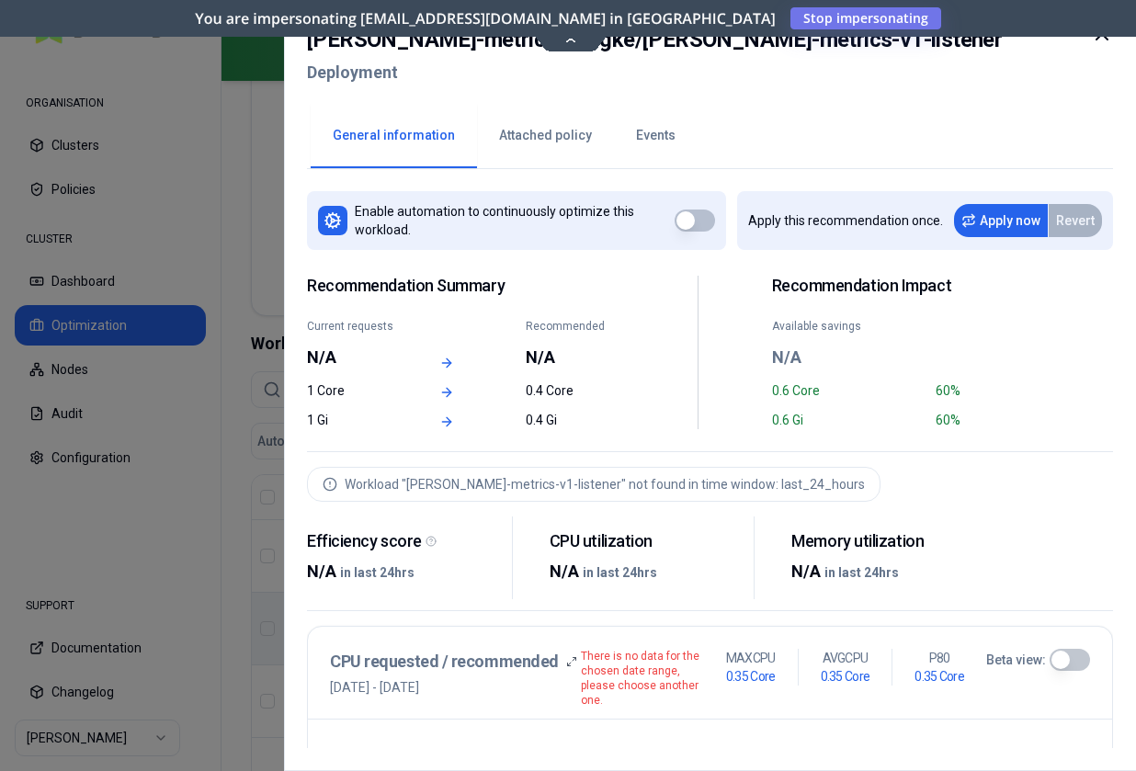
click at [229, 653] on div at bounding box center [568, 385] width 1136 height 771
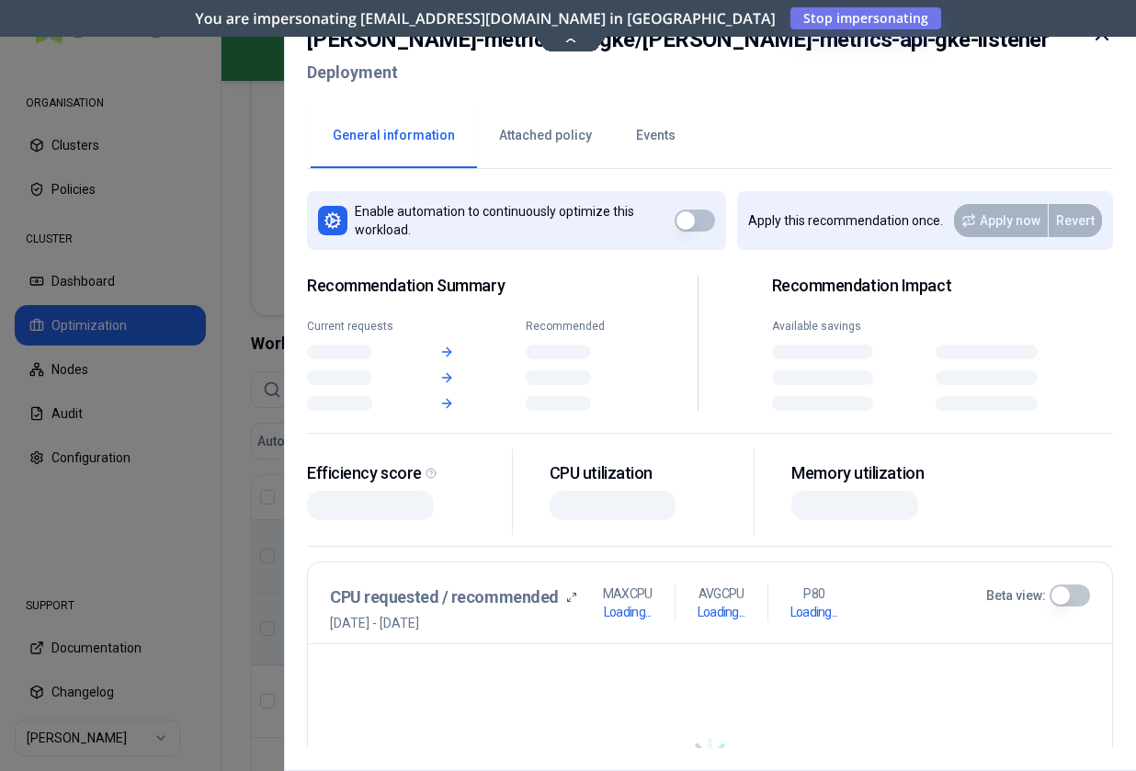
scroll to position [608, 0]
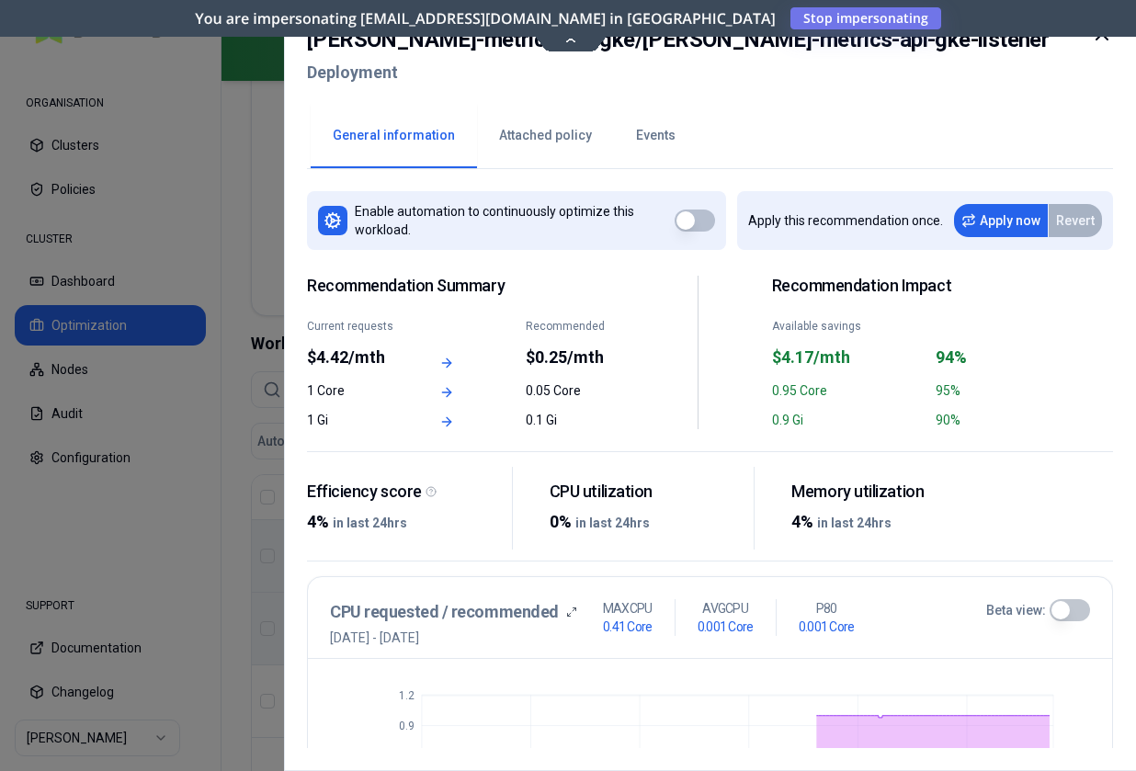
click at [646, 145] on button "Events" at bounding box center [656, 136] width 84 height 64
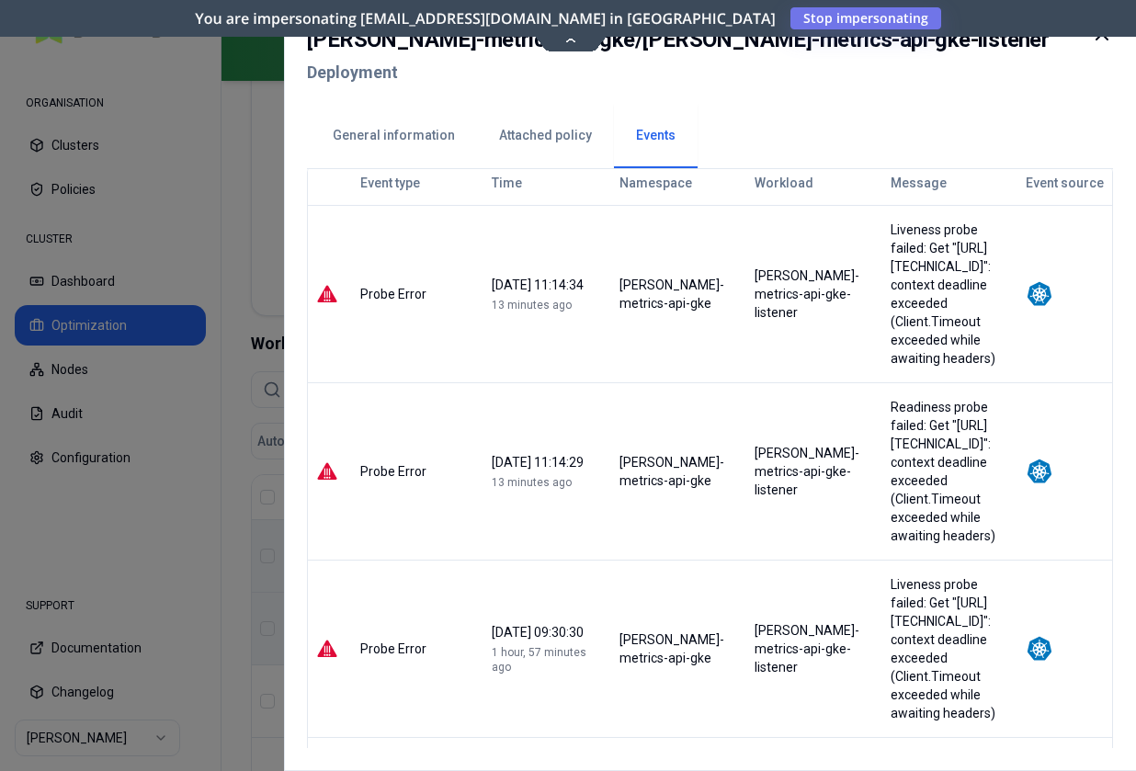
scroll to position [82, 0]
click at [538, 42] on h2 "carma-metrics-api-gke / carma-metrics-api-gke-listener" at bounding box center [678, 39] width 742 height 33
drag, startPoint x: 538, startPoint y: 42, endPoint x: 762, endPoint y: 19, distance: 224.5
click at [762, 19] on div "carma-metrics-api-gke / carma-metrics-api-gke-listener Deployment General infor…" at bounding box center [710, 385] width 852 height 771
copy h2 "[PERSON_NAME]-metrics-api-gke-listener"
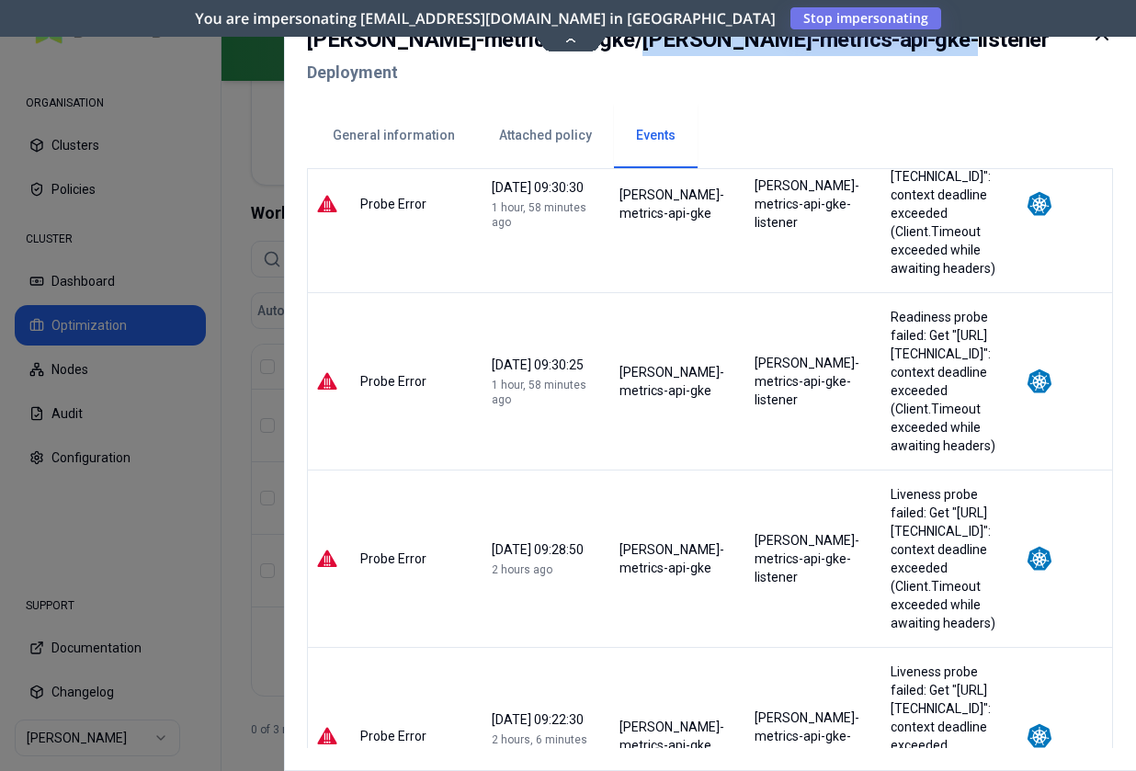
scroll to position [529, 0]
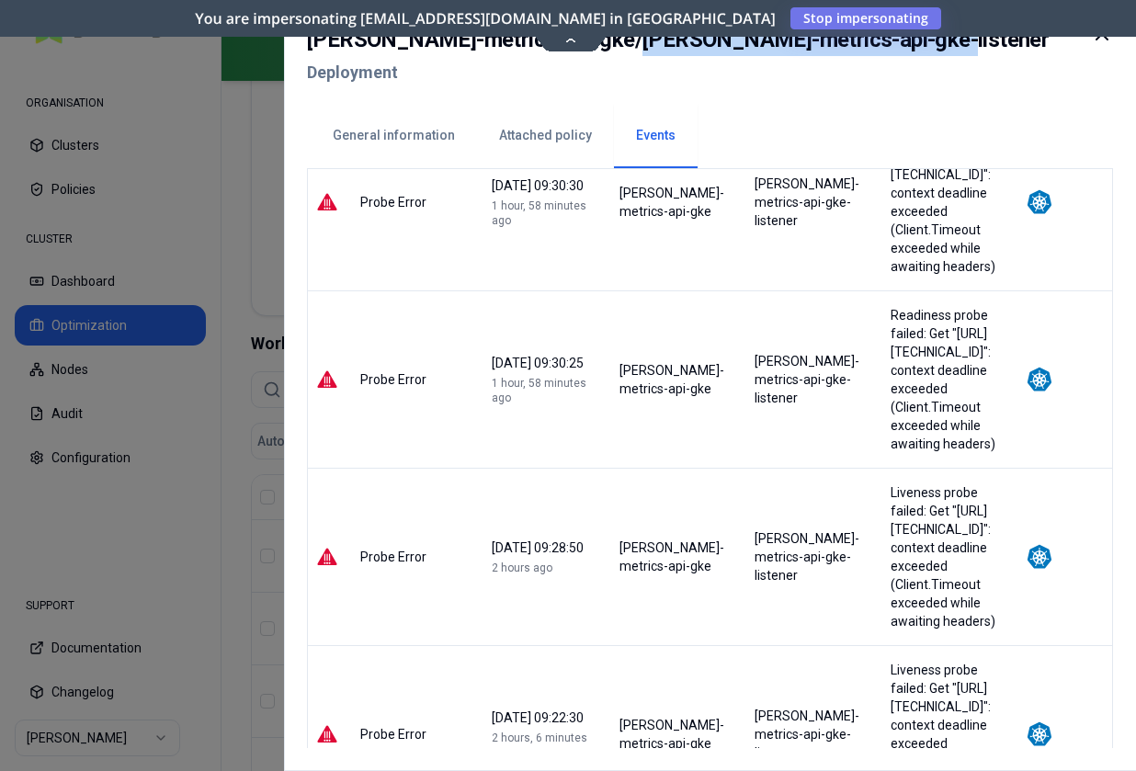
click at [384, 153] on button "General information" at bounding box center [394, 136] width 166 height 64
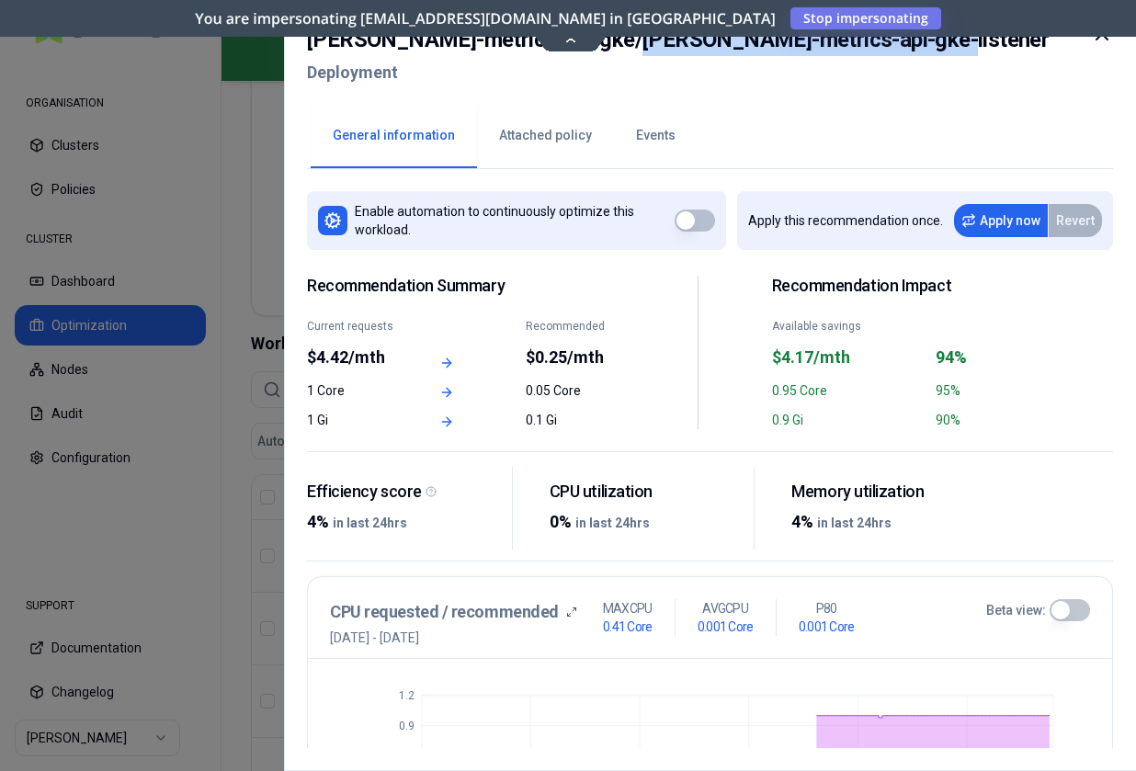
click at [186, 492] on div at bounding box center [568, 385] width 1136 height 771
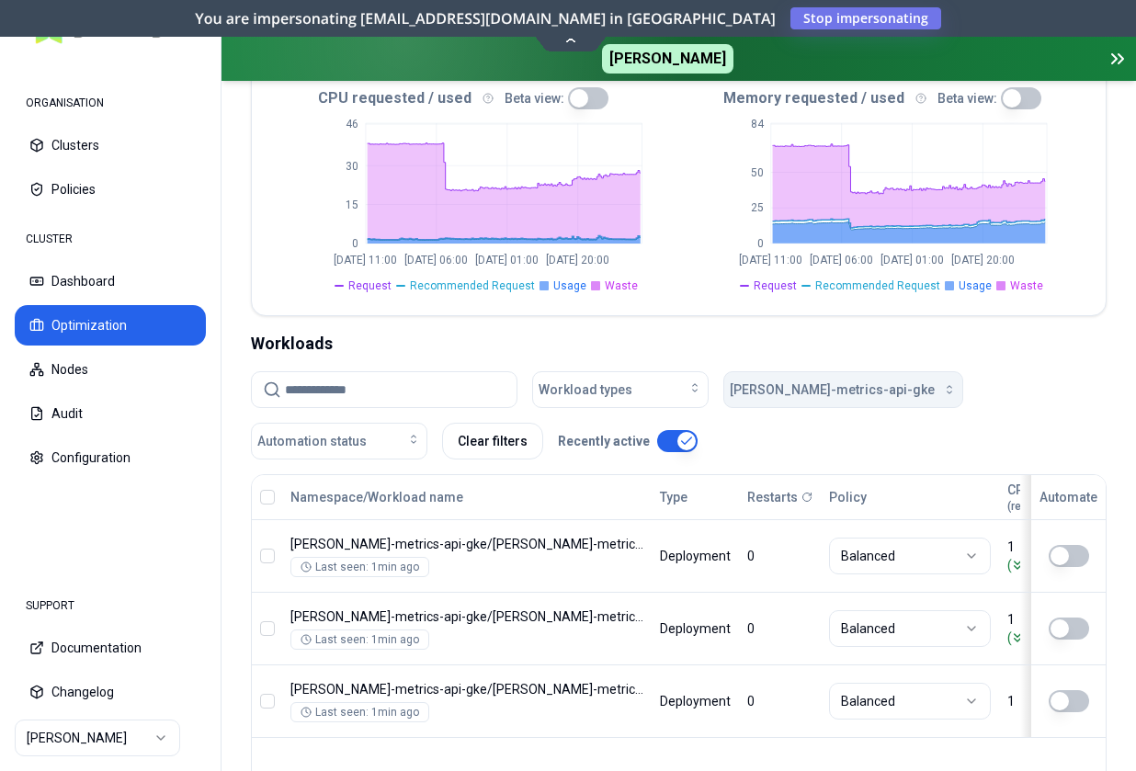
scroll to position [608, 0]
click at [806, 380] on span "[PERSON_NAME]-metrics-api-gke" at bounding box center [832, 389] width 205 height 18
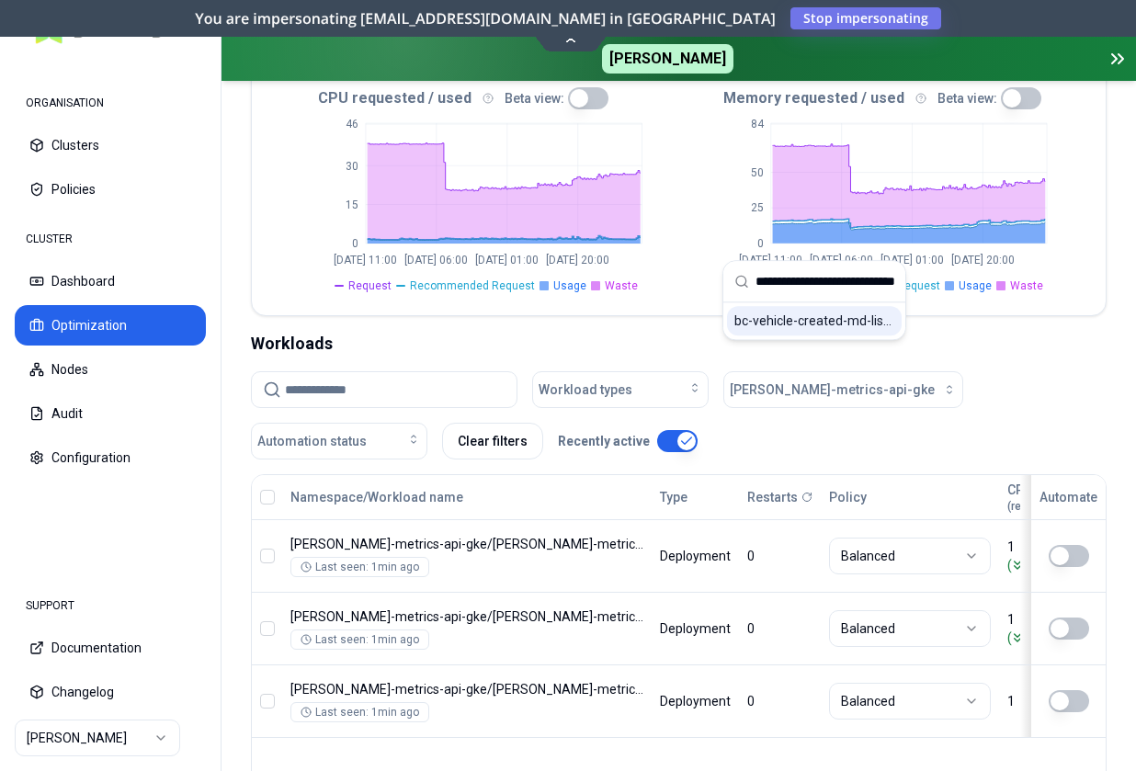
type input "**********"
click at [793, 320] on span "bc-vehicle-created-md-listener" at bounding box center [814, 320] width 160 height 18
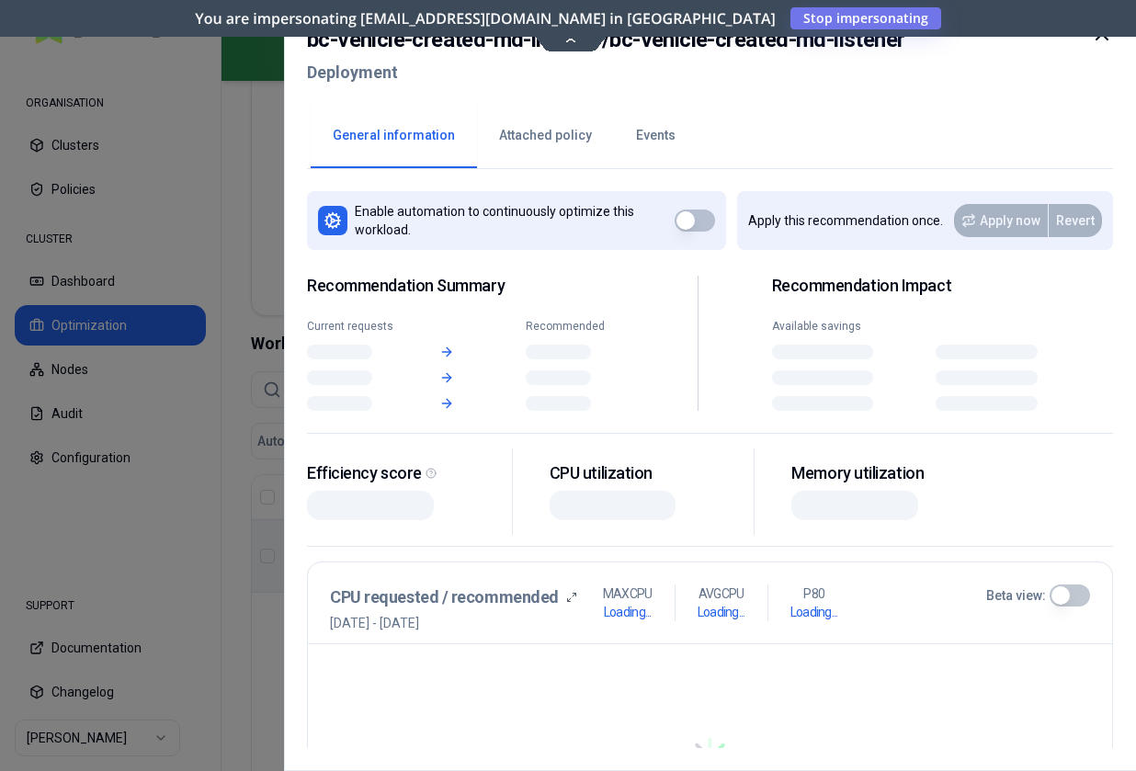
scroll to position [608, 0]
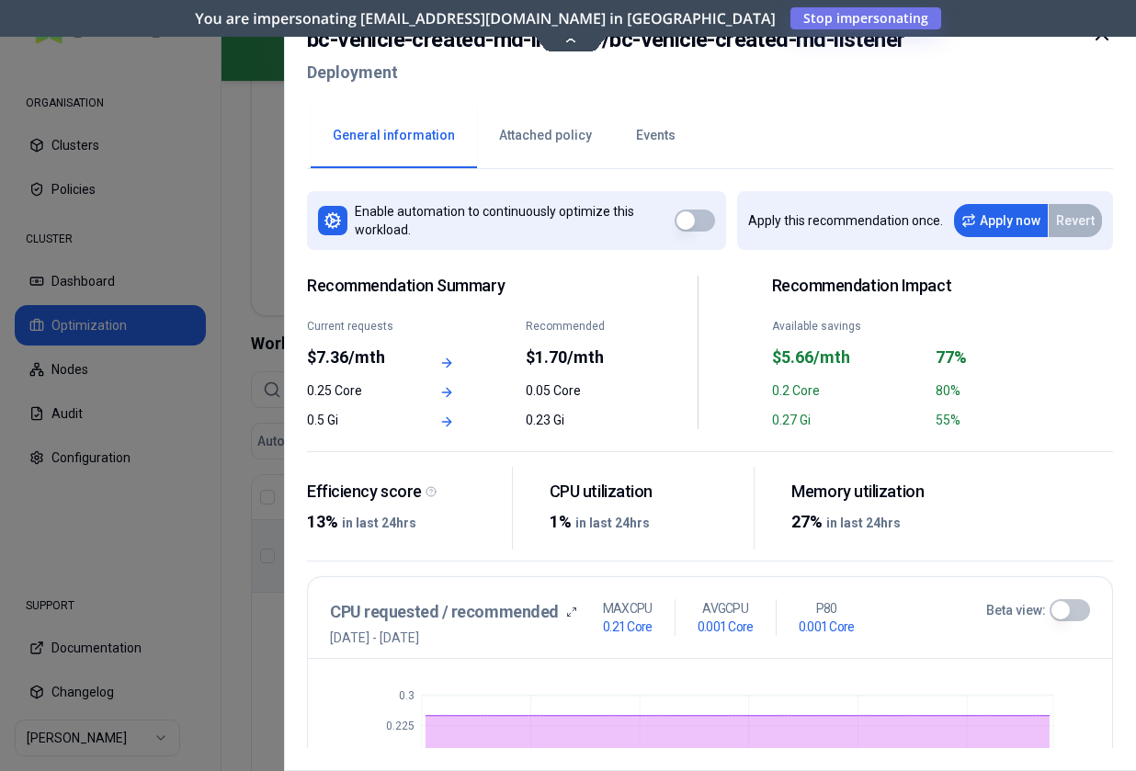
click at [663, 138] on button "Events" at bounding box center [656, 136] width 84 height 64
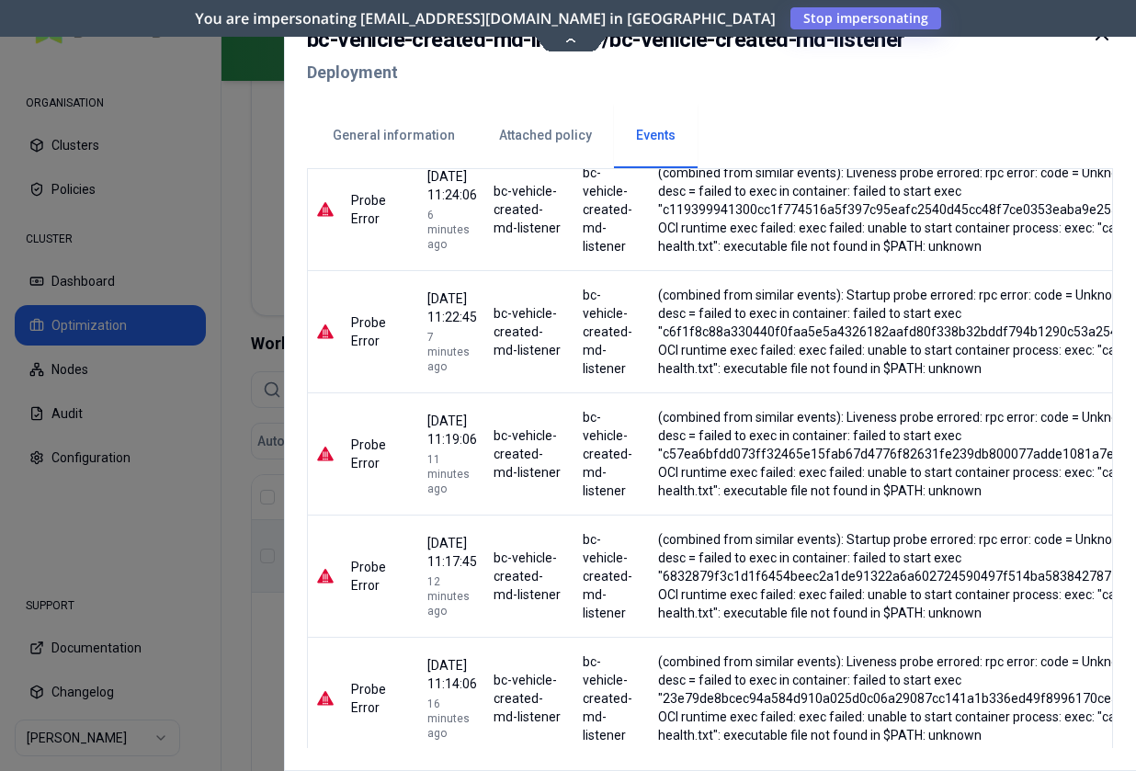
scroll to position [510, 0]
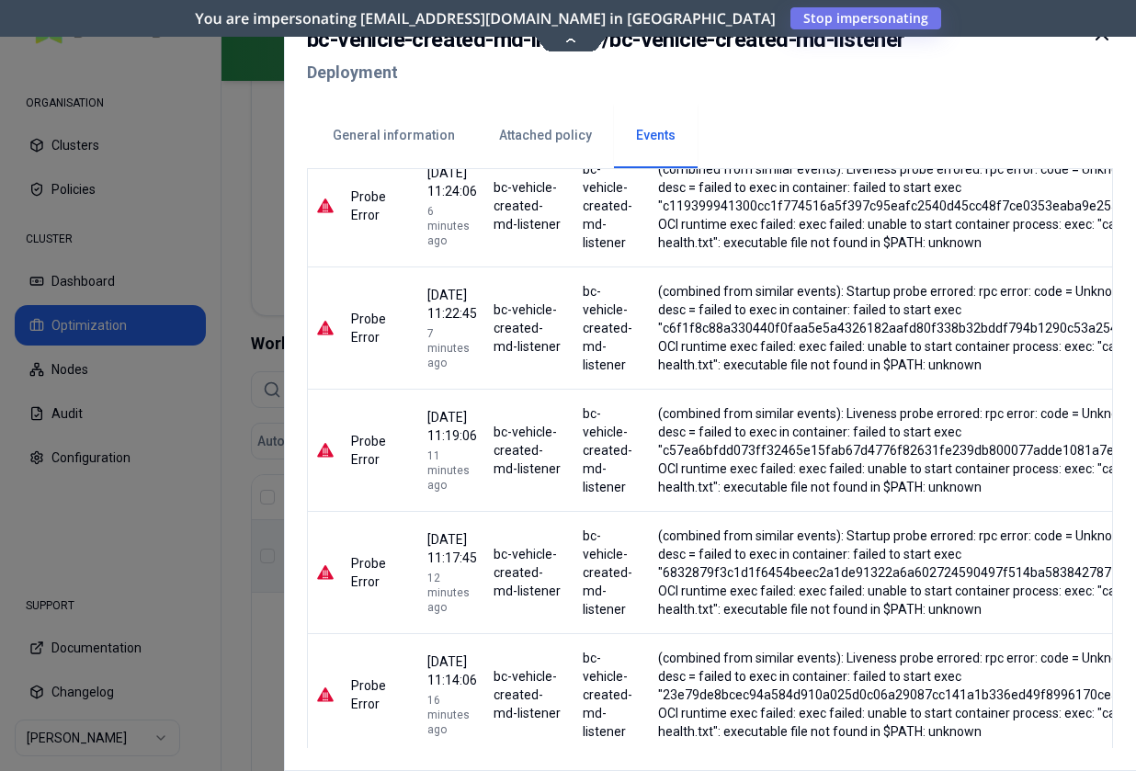
click at [402, 143] on button "General information" at bounding box center [394, 136] width 166 height 64
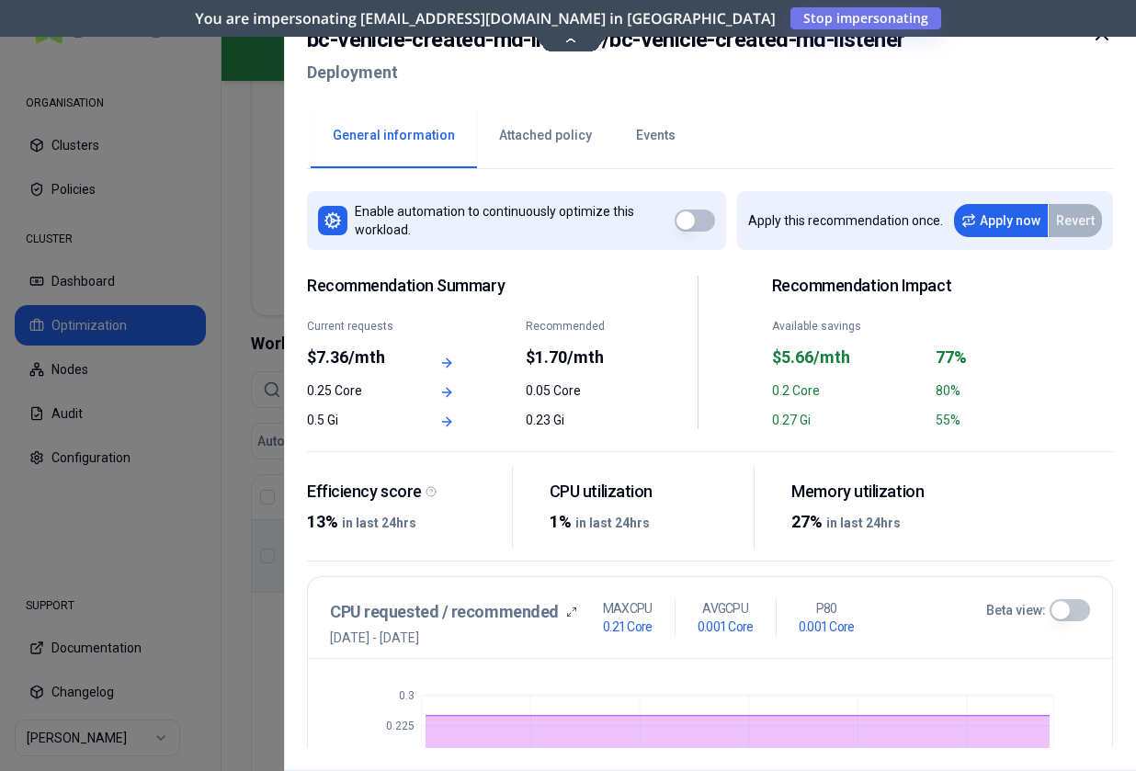
click at [635, 128] on button "Events" at bounding box center [656, 136] width 84 height 64
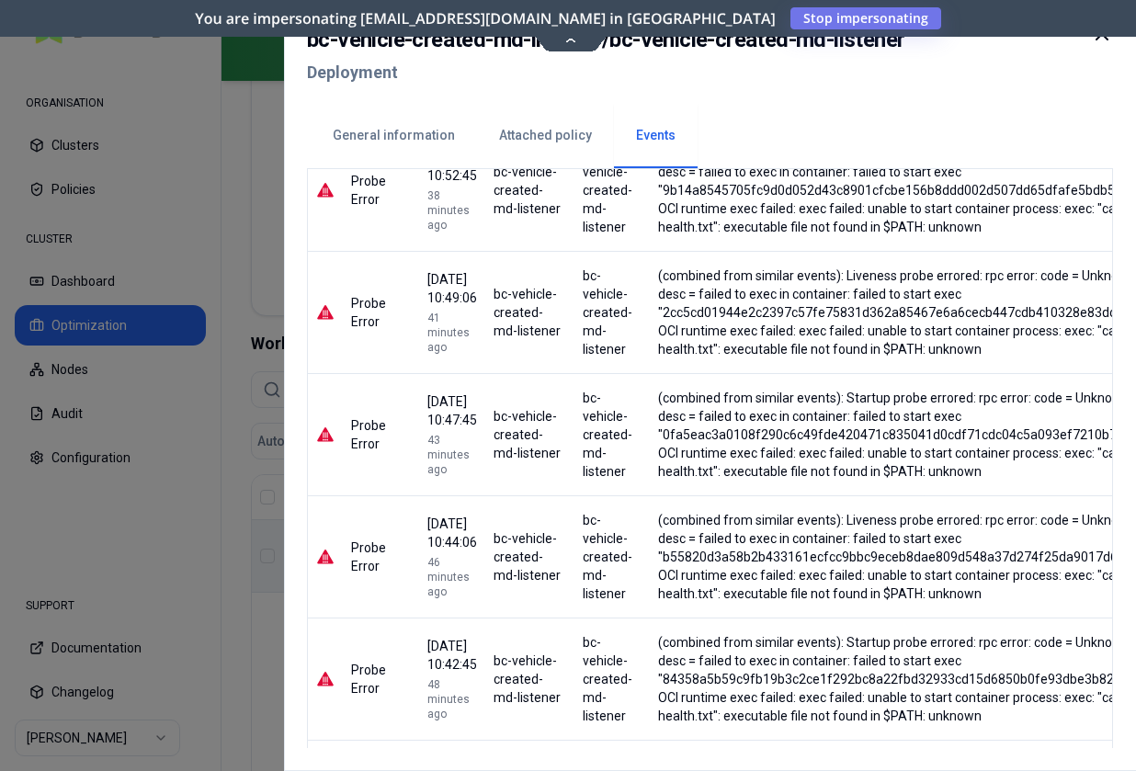
scroll to position [2273, 0]
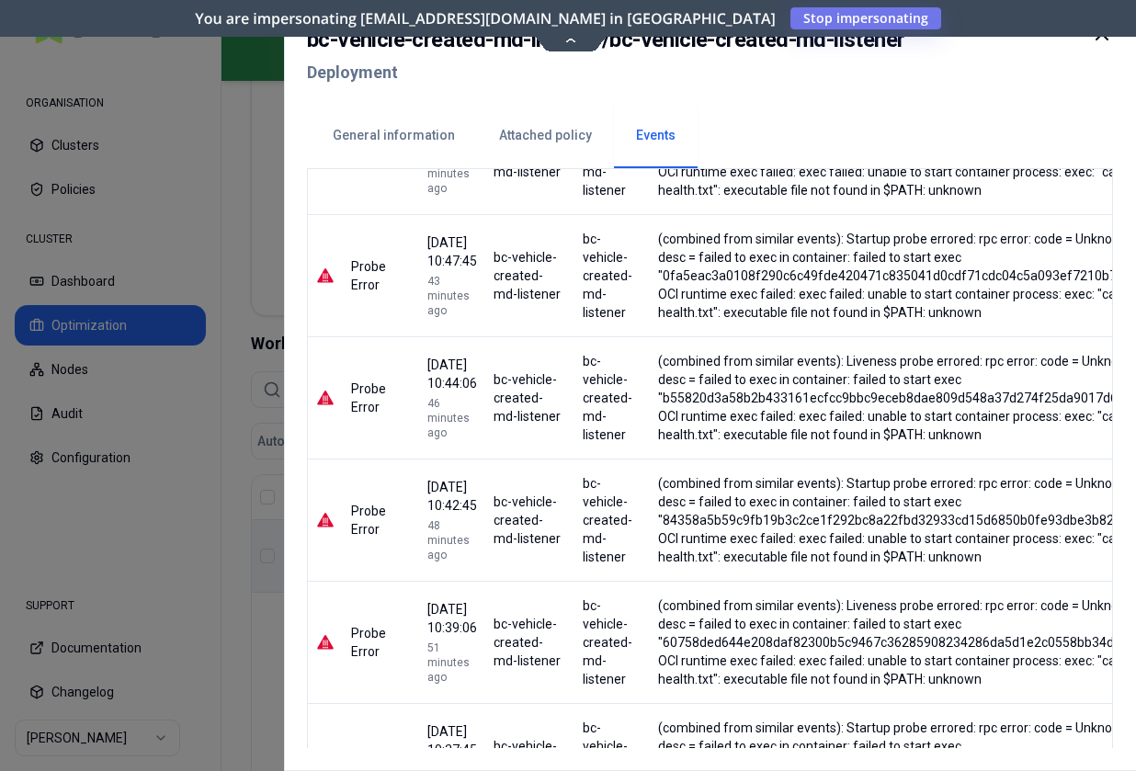
click at [411, 145] on button "General information" at bounding box center [394, 136] width 166 height 64
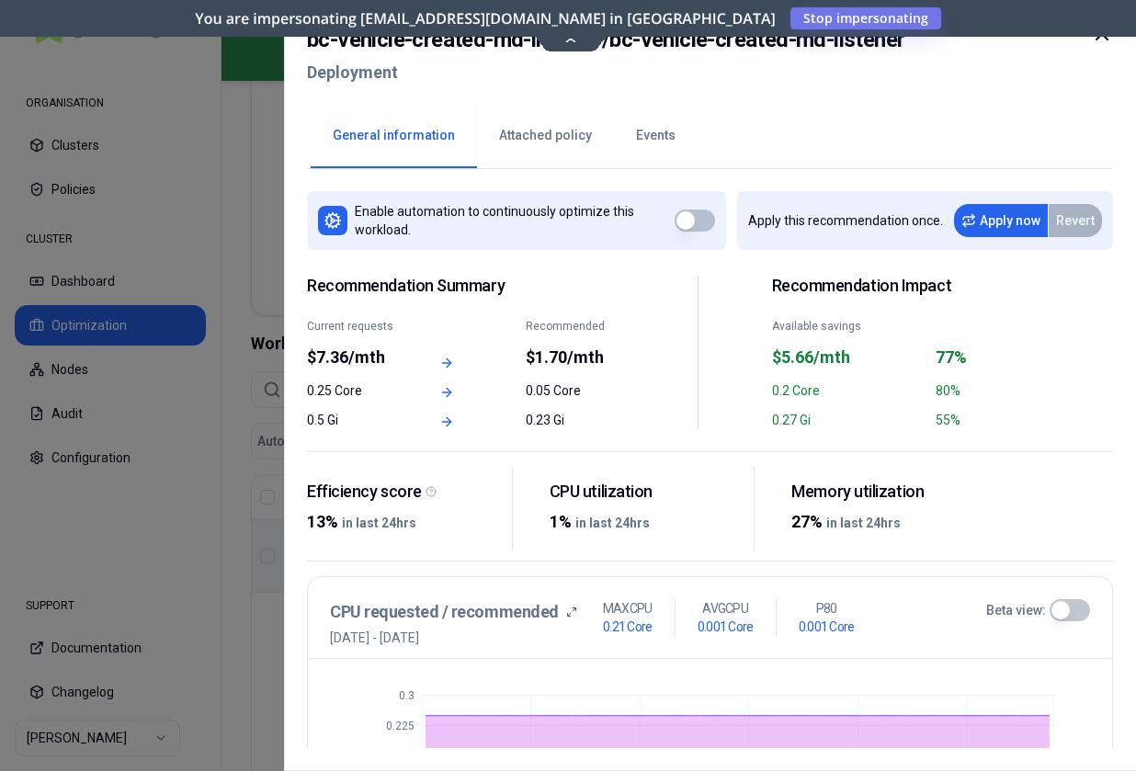
click at [652, 140] on button "Events" at bounding box center [656, 136] width 84 height 64
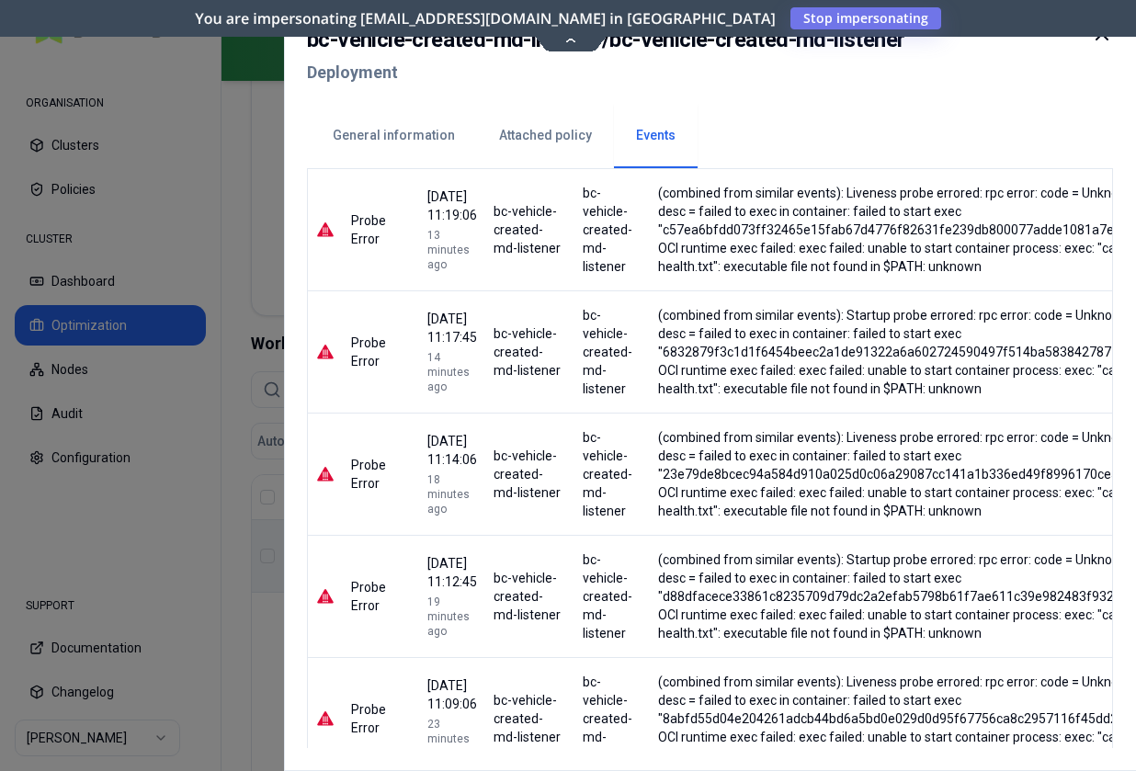
scroll to position [867, 0]
